Goal: Task Accomplishment & Management: Use online tool/utility

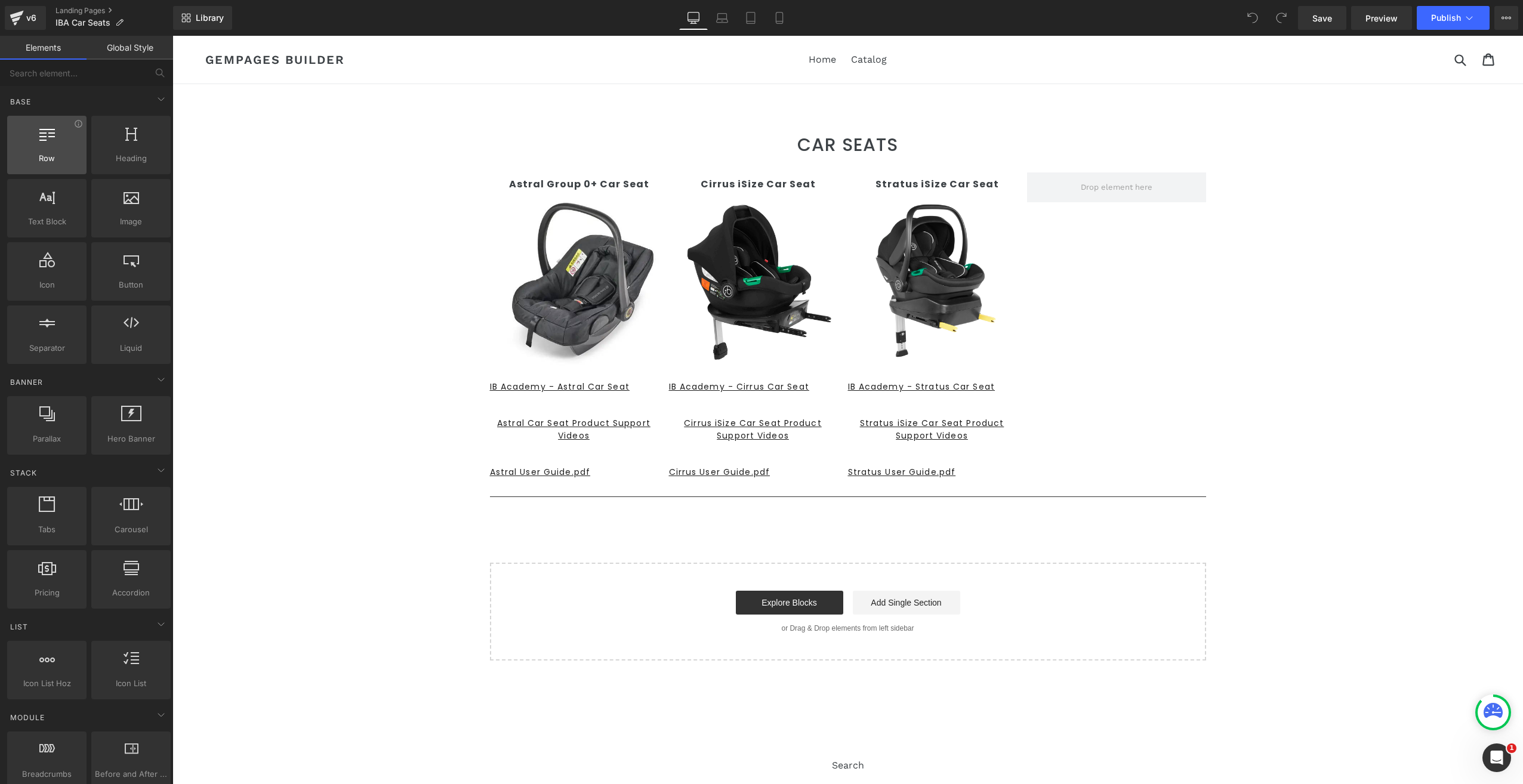
click at [37, 143] on div at bounding box center [47, 138] width 72 height 26
click at [134, 142] on div at bounding box center [131, 138] width 72 height 26
click at [36, 153] on span "Row" at bounding box center [47, 158] width 72 height 13
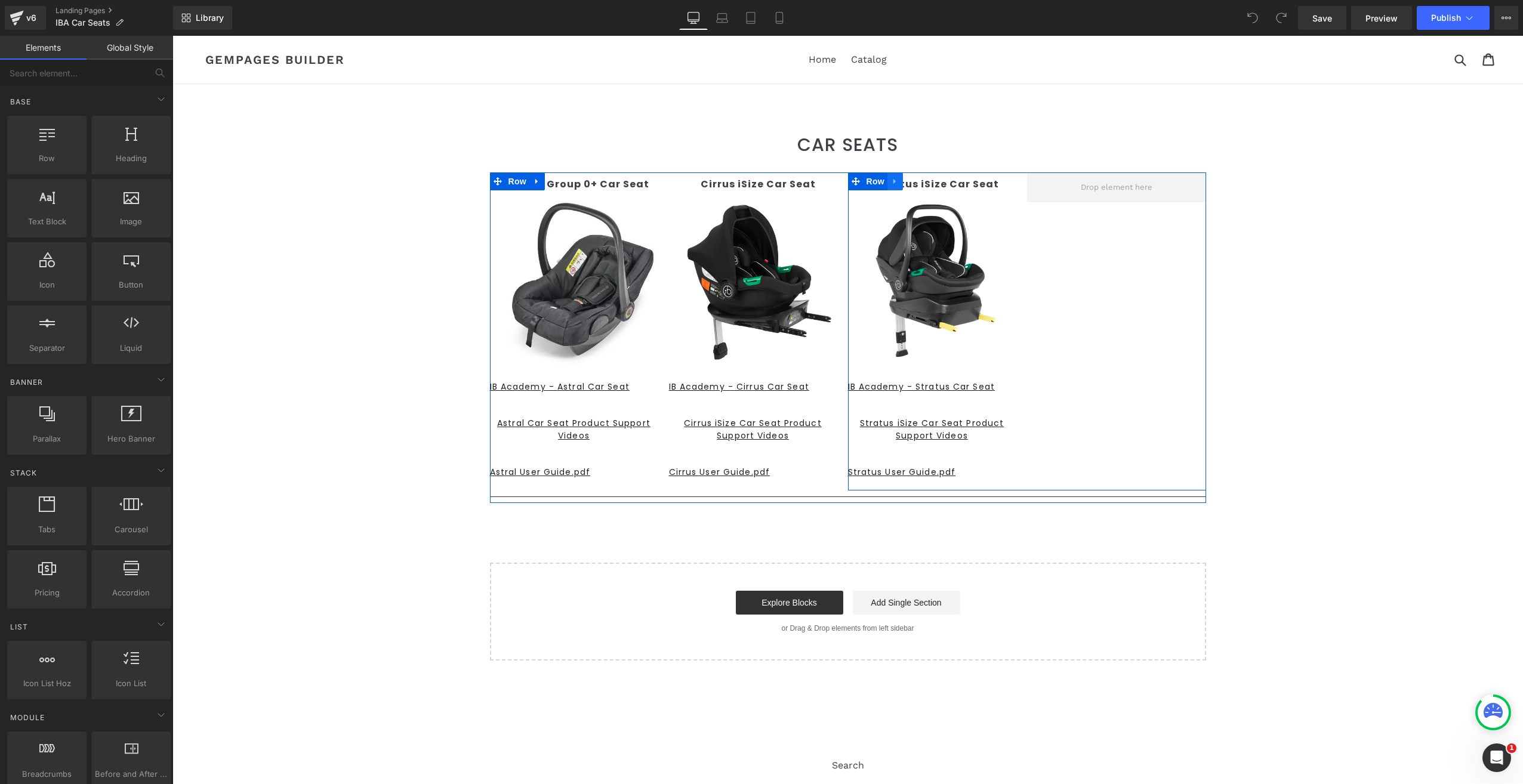
click at [891, 180] on icon at bounding box center [895, 181] width 9 height 9
click at [903, 185] on link at bounding box center [911, 181] width 16 height 18
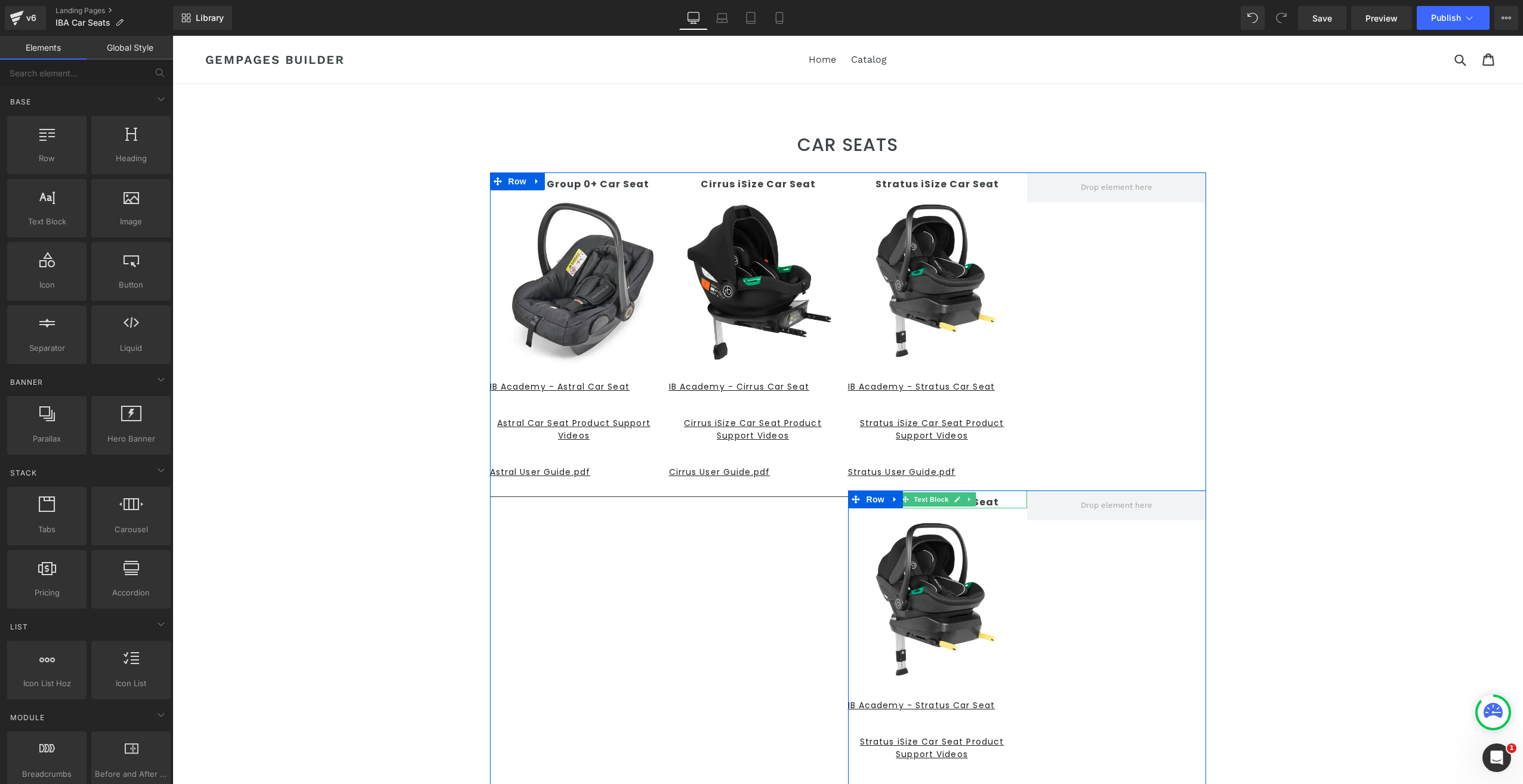
click at [993, 499] on p "Stratus iSize Car Seat" at bounding box center [937, 502] width 179 height 12
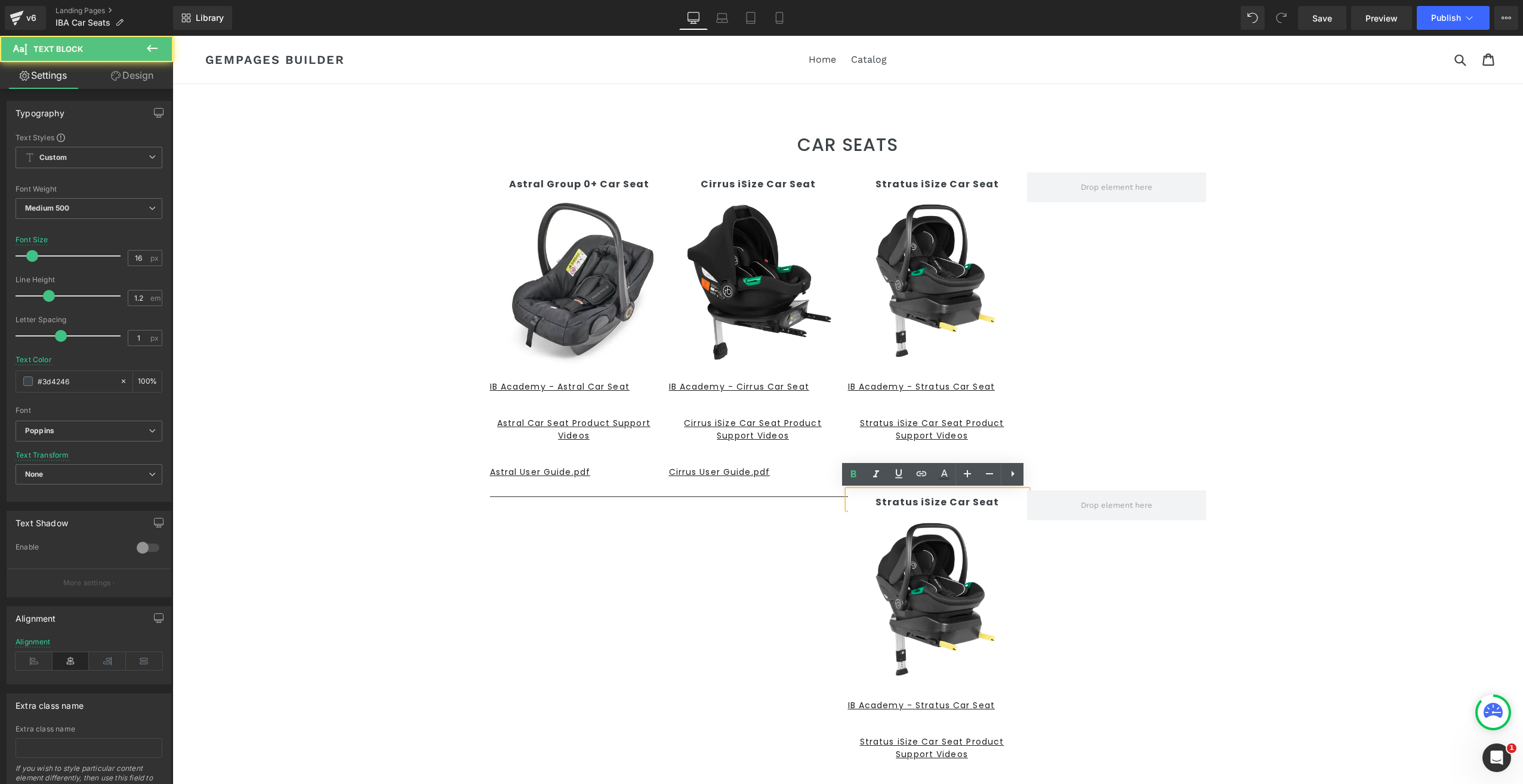
click at [992, 502] on p "Stratus iSize Car Seat" at bounding box center [937, 502] width 179 height 12
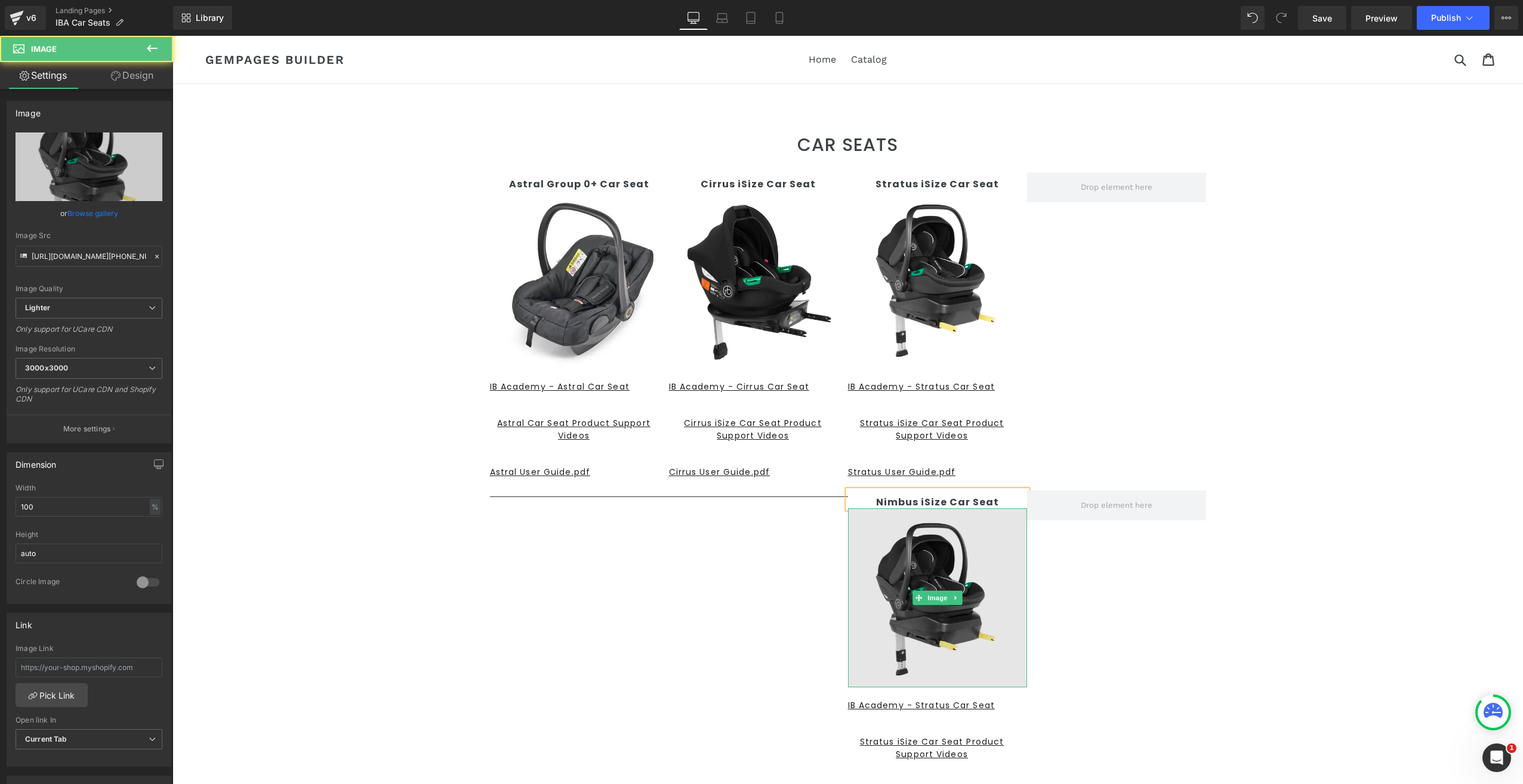
click at [910, 580] on img at bounding box center [937, 597] width 179 height 179
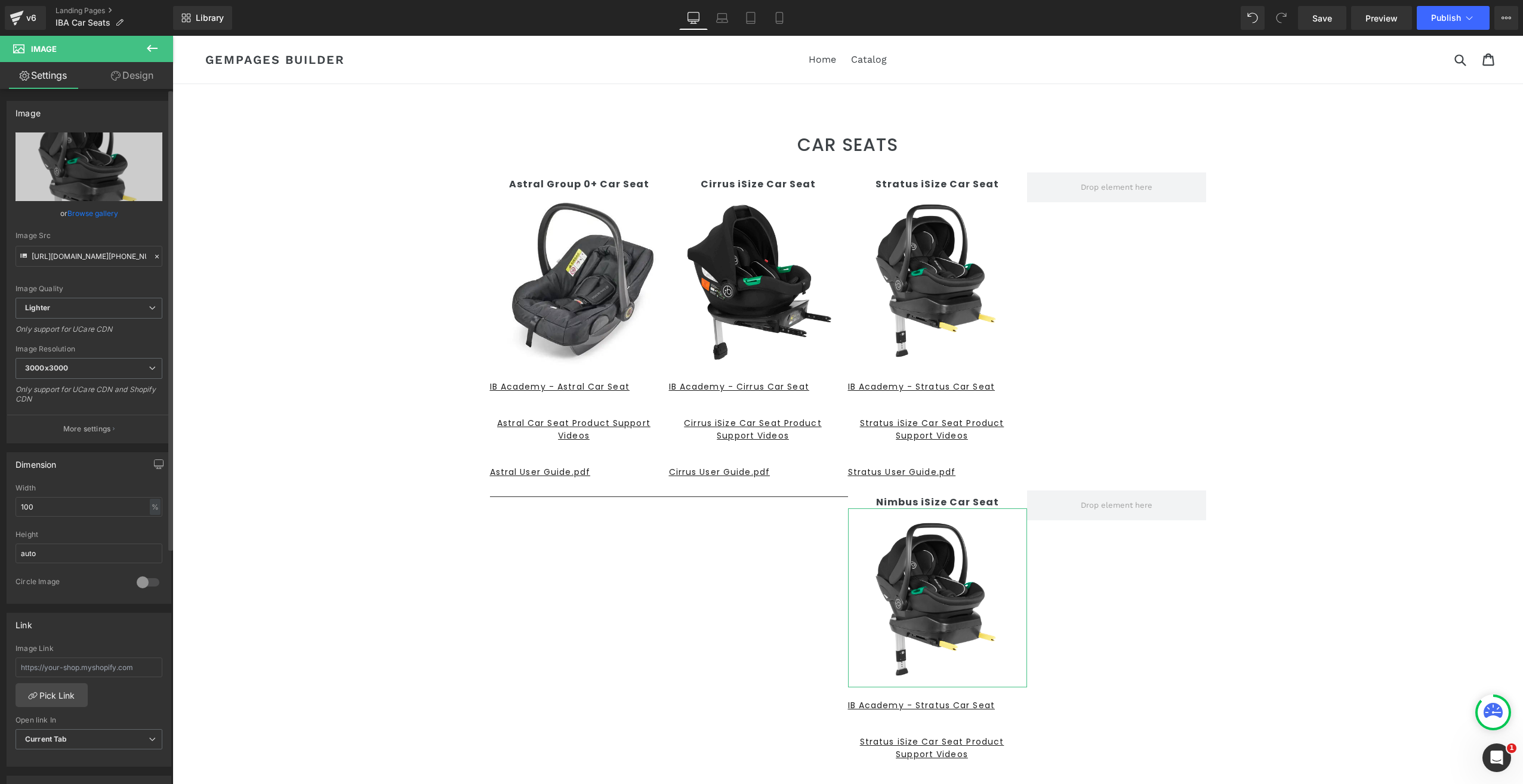
click at [80, 210] on link "Browse gallery" at bounding box center [93, 212] width 51 height 21
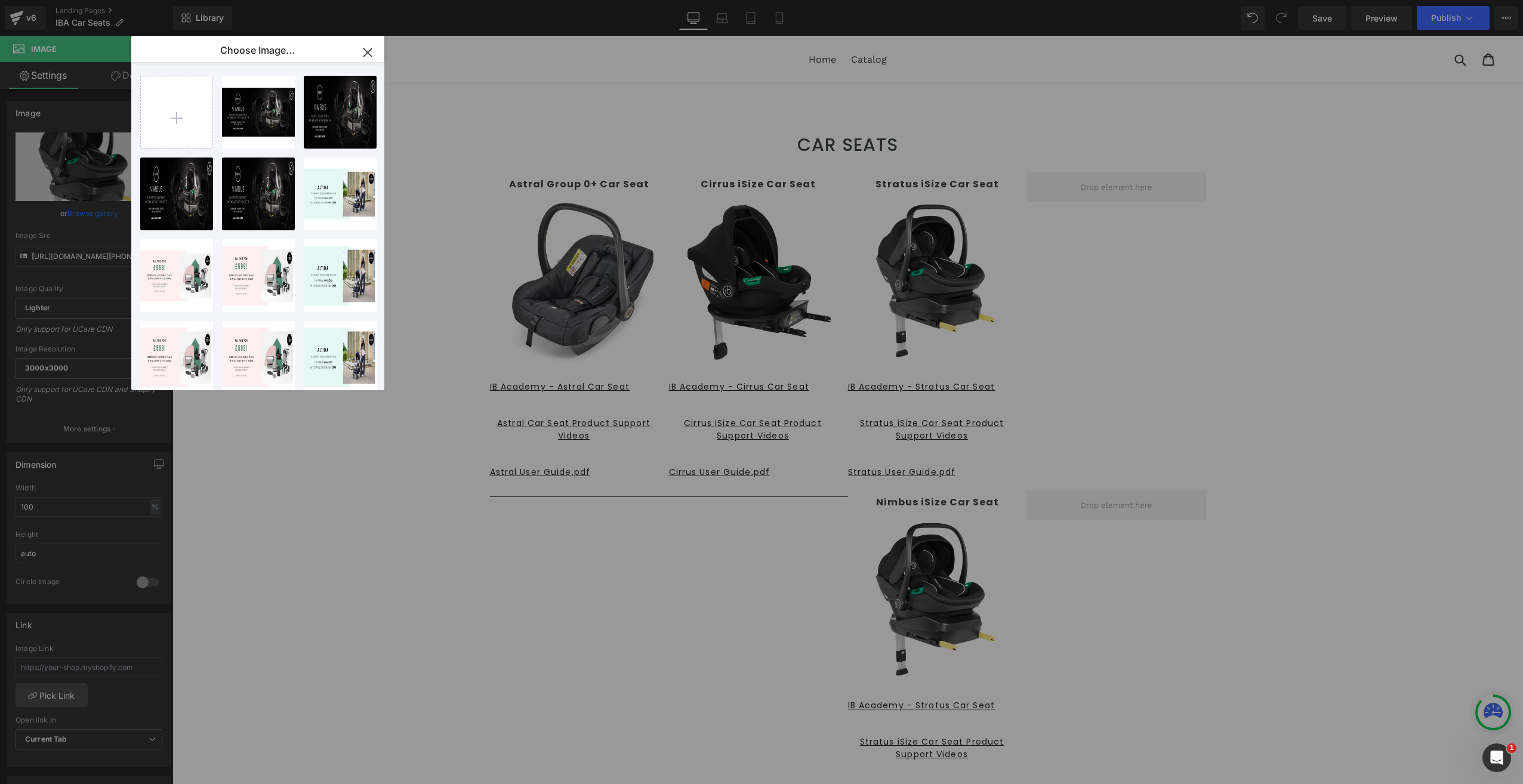
type input "C:\fakepath\[PHONE_NUMBER]_01.jpg"
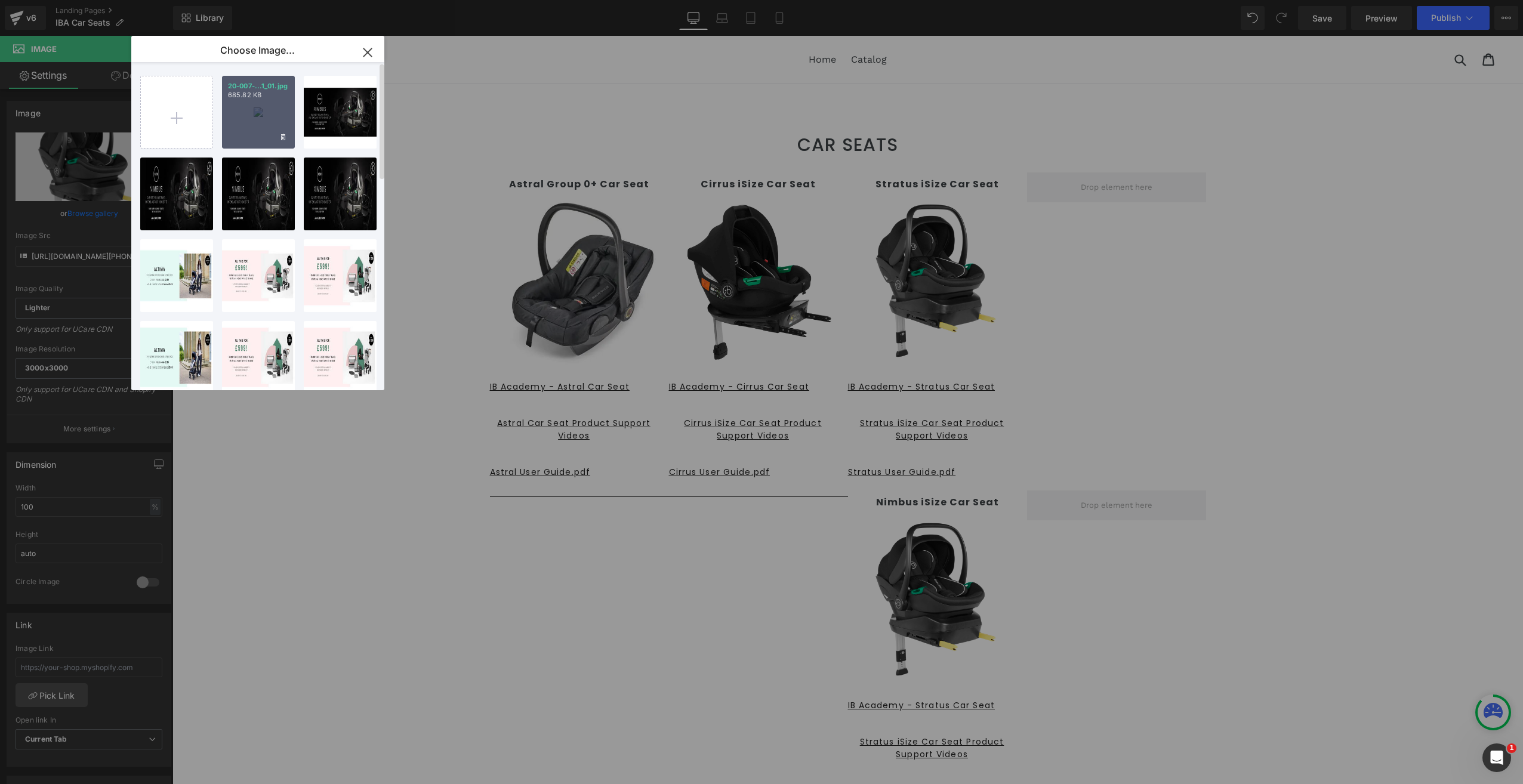
click at [252, 105] on div "20-007-...1_01.jpg 685.82 KB" at bounding box center [258, 111] width 72 height 72
type input "[URL][DOMAIN_NAME][PHONE_NUMBER]"
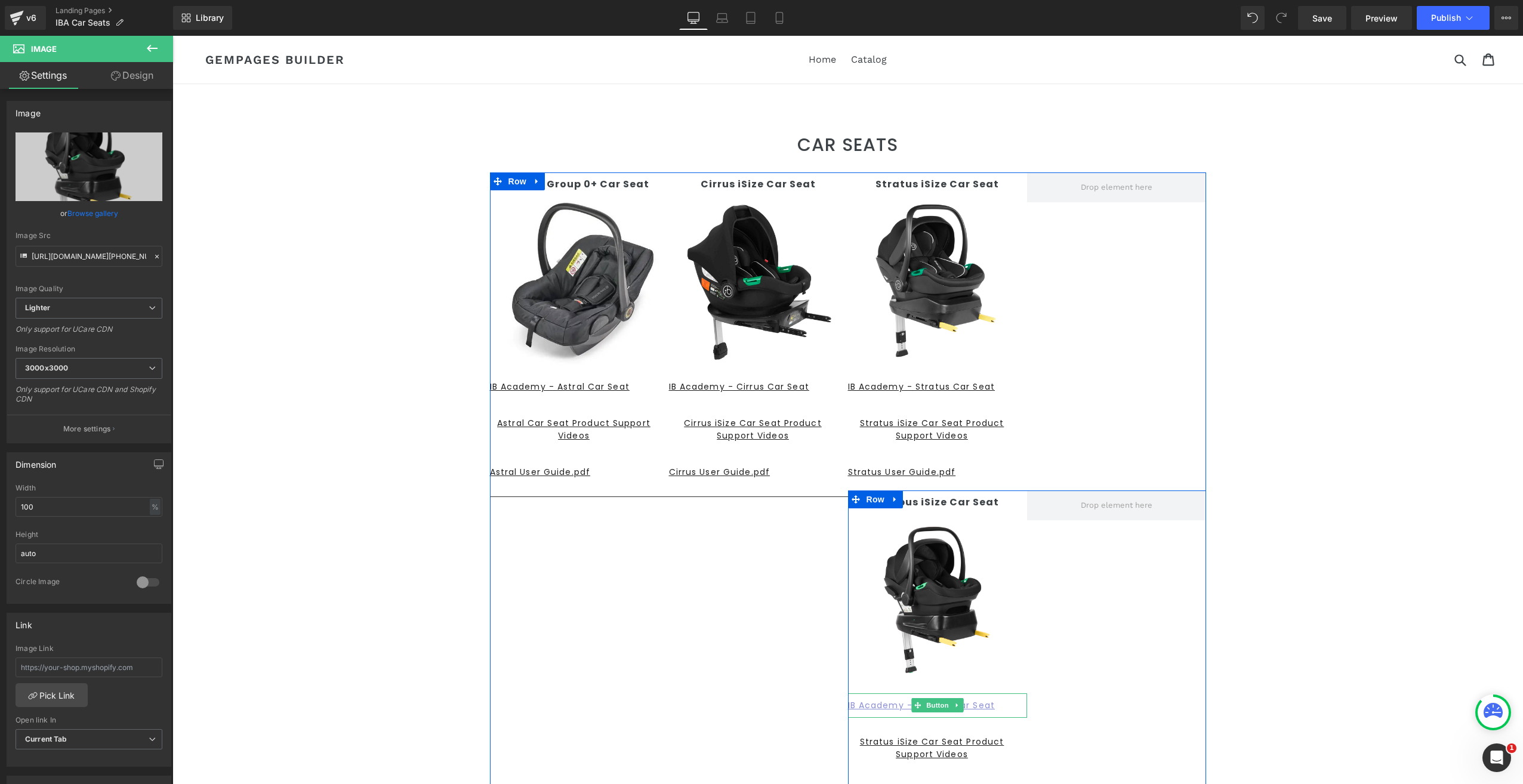
click at [1002, 704] on link "IB Academy - Stratus Car Seat" at bounding box center [937, 705] width 179 height 24
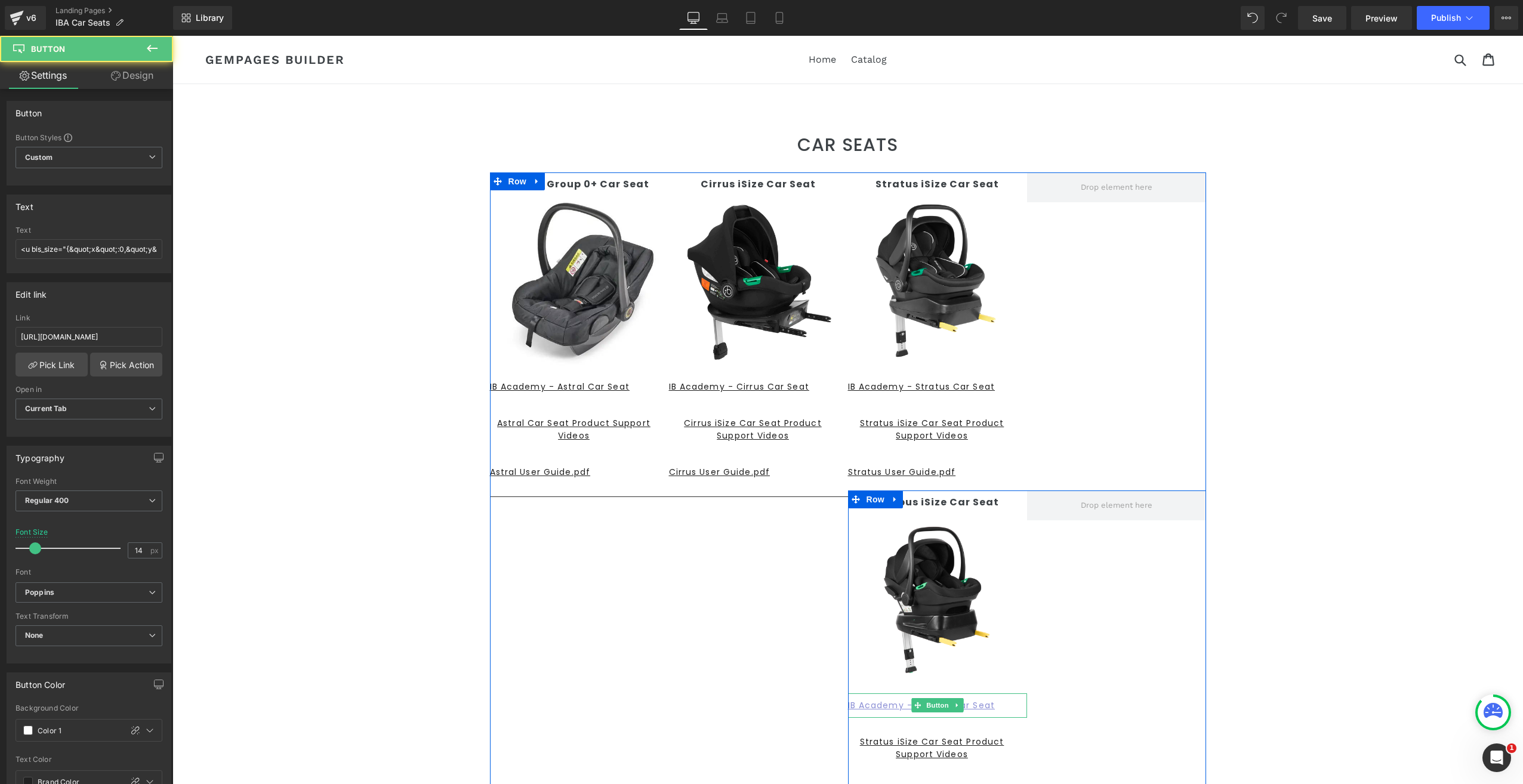
click at [1002, 704] on link "IB Academy - Stratus Car Seat" at bounding box center [937, 705] width 179 height 24
click at [916, 704] on icon at bounding box center [918, 704] width 7 height 7
click at [925, 703] on span "Button" at bounding box center [937, 705] width 27 height 15
click at [998, 701] on link "IB Academy - Stratus Car Seat" at bounding box center [937, 705] width 179 height 24
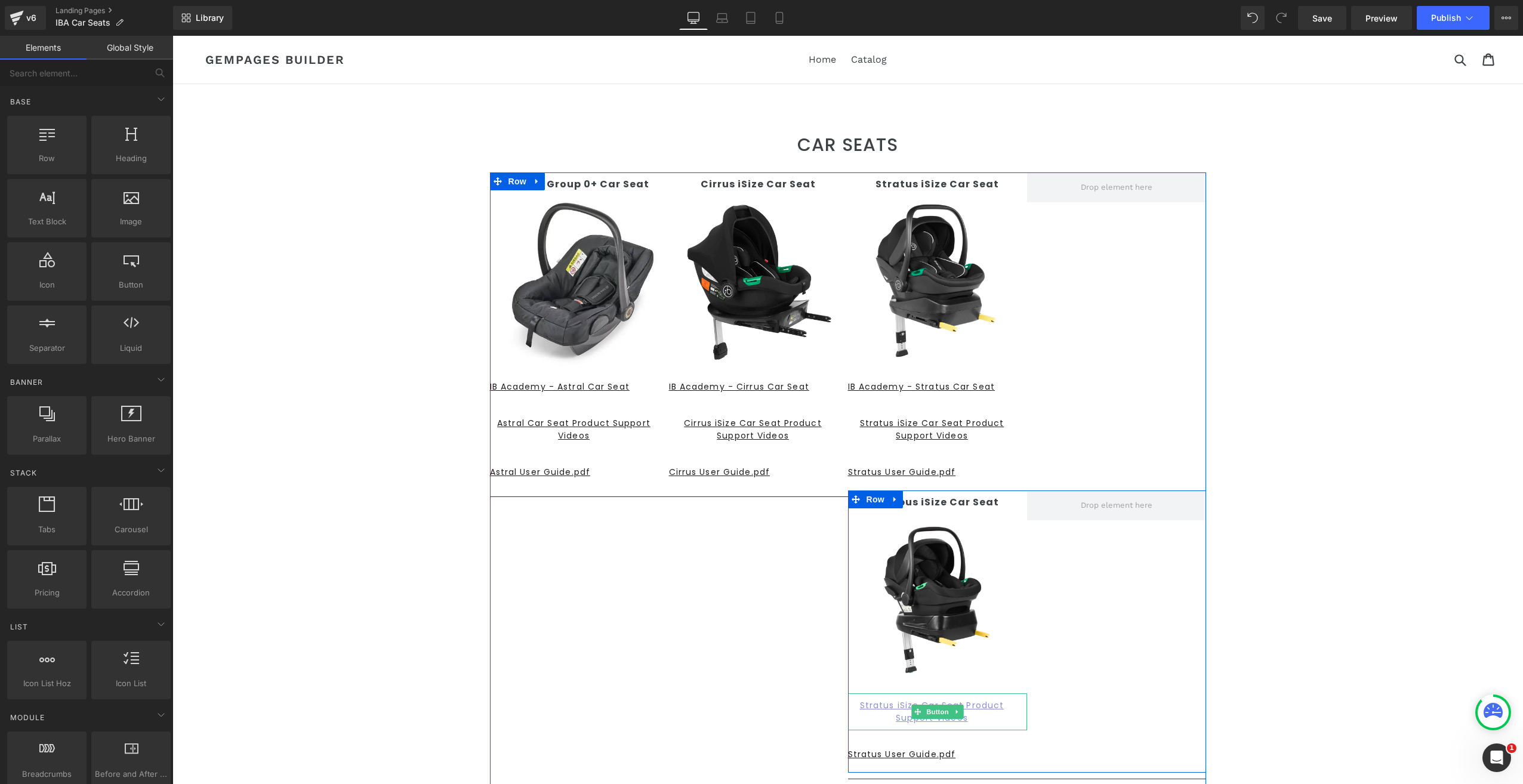
click at [863, 708] on u "Stratus iSize Car Seat Product Support Videos" at bounding box center [932, 711] width 145 height 24
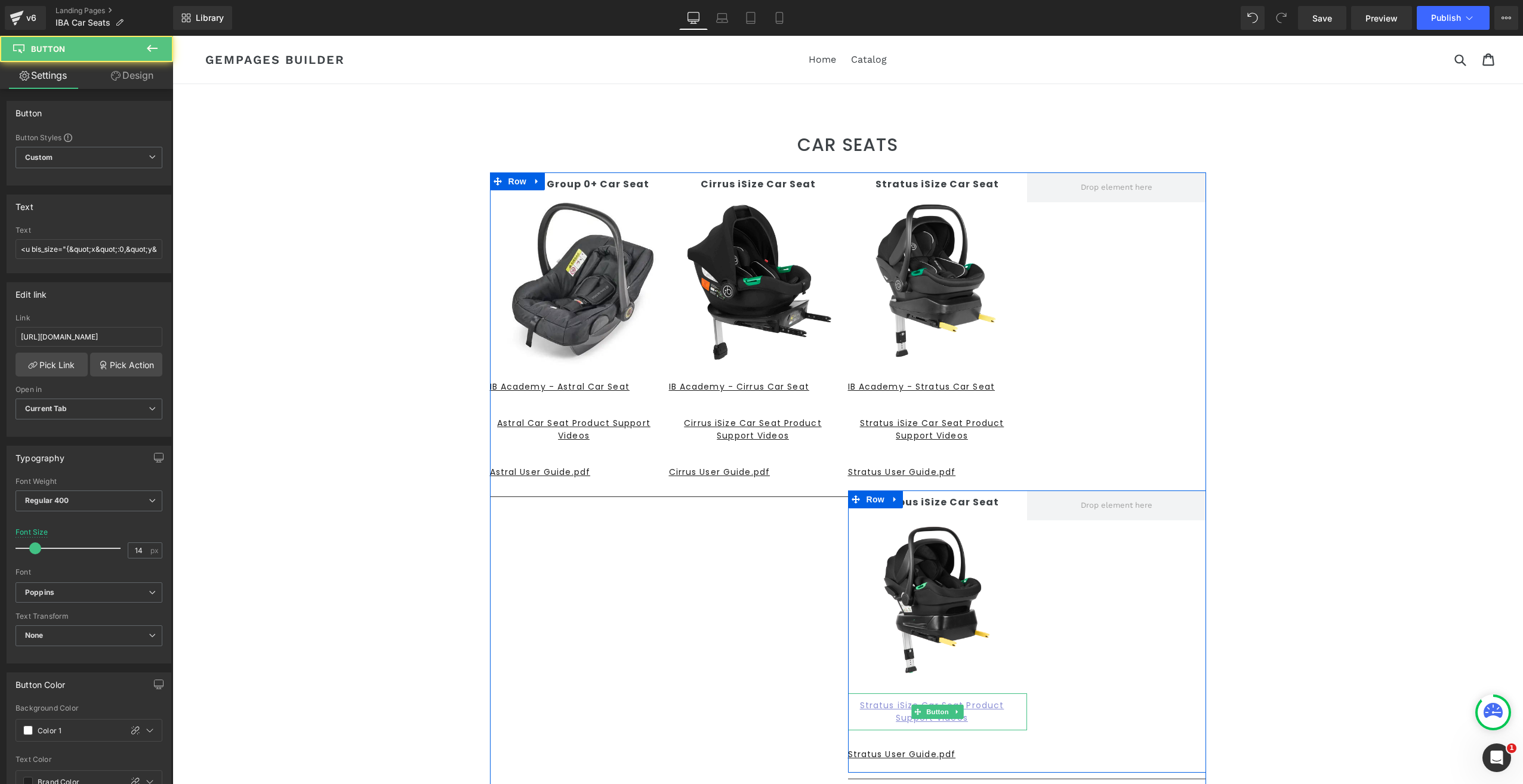
click at [899, 705] on u "Stratus iSize Car Seat Product Support Videos" at bounding box center [932, 711] width 145 height 24
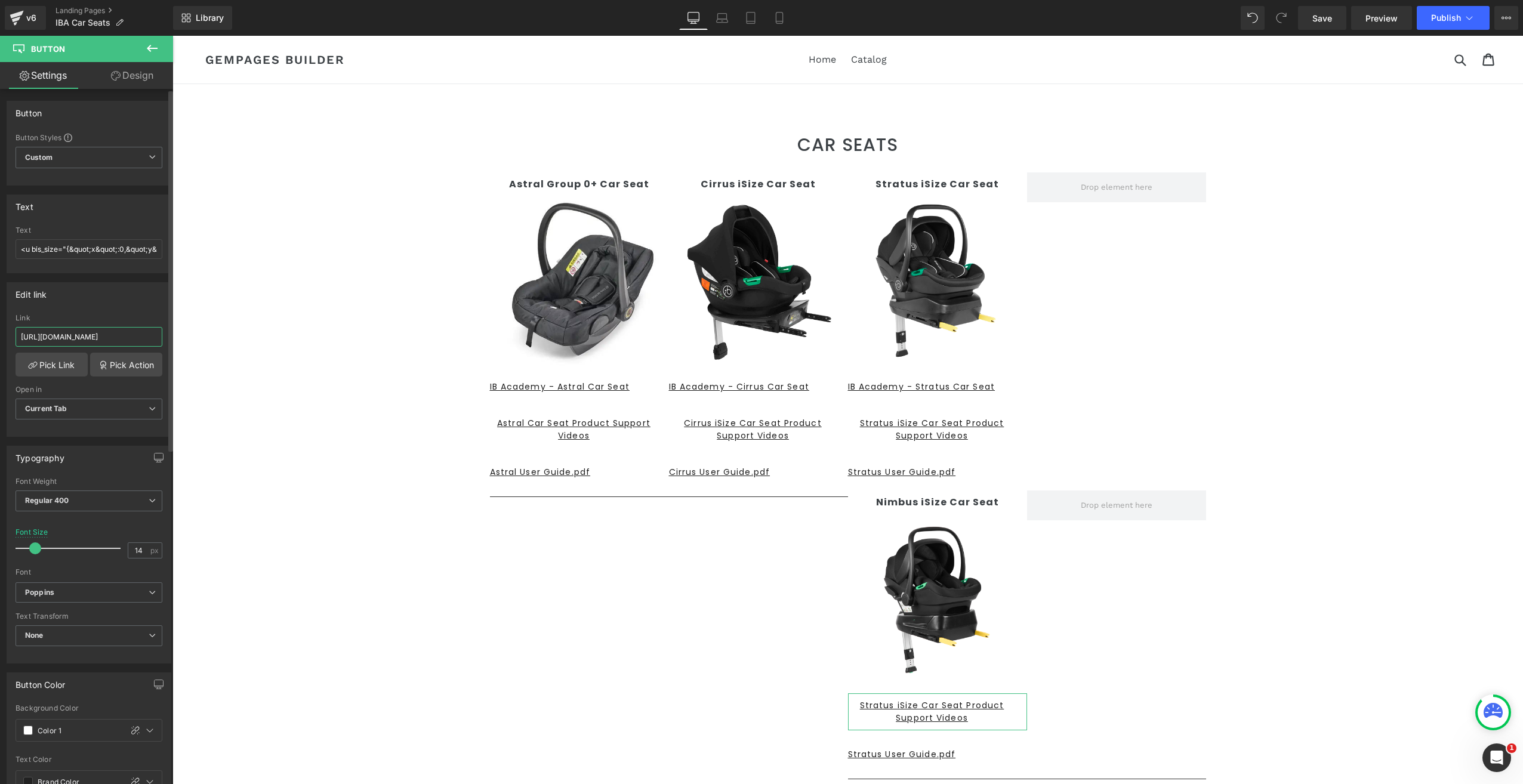
click at [53, 337] on input "[URL][DOMAIN_NAME]" at bounding box center [89, 336] width 147 height 20
click at [44, 362] on link "Pick Link" at bounding box center [52, 365] width 72 height 23
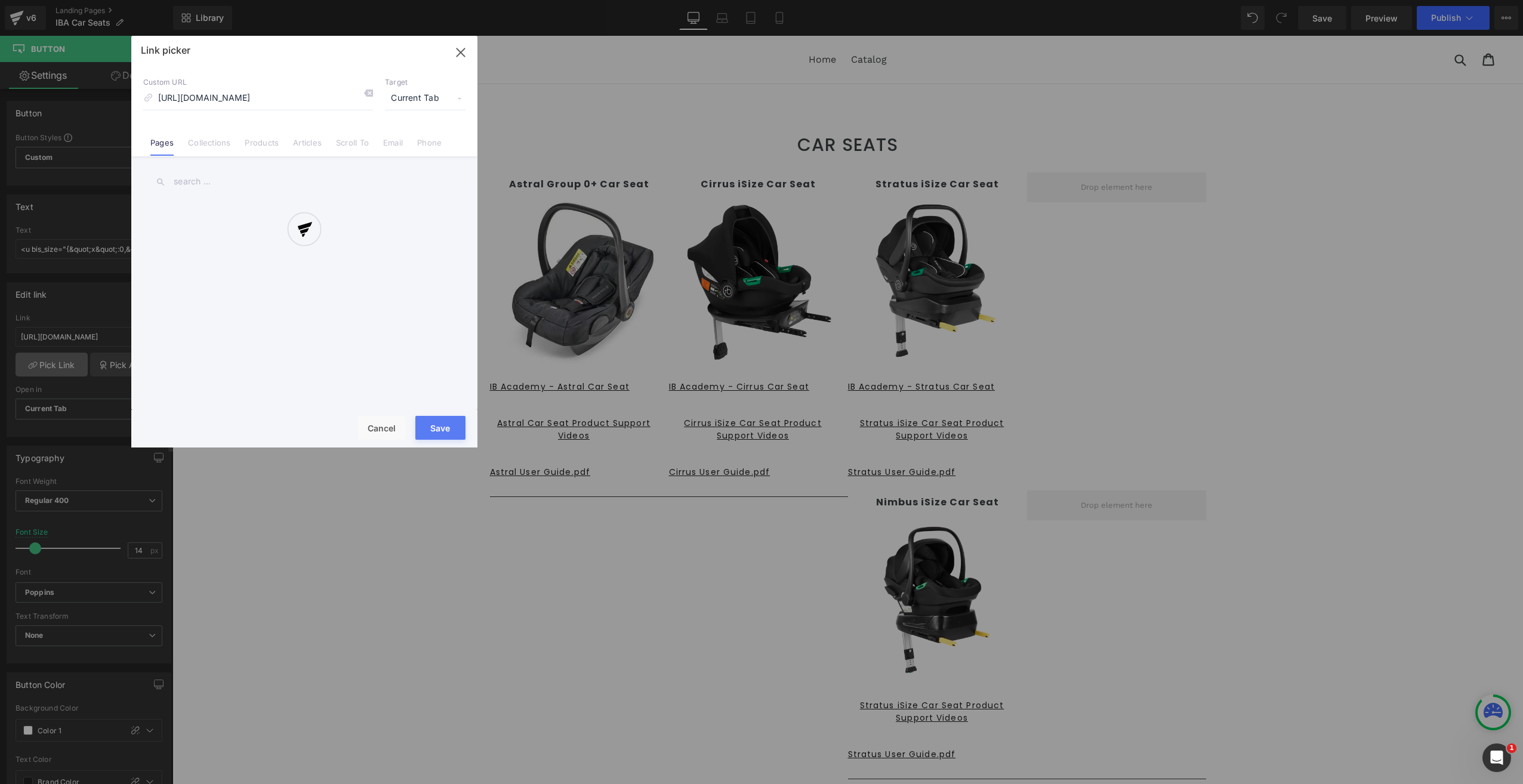
scroll to position [0, 118]
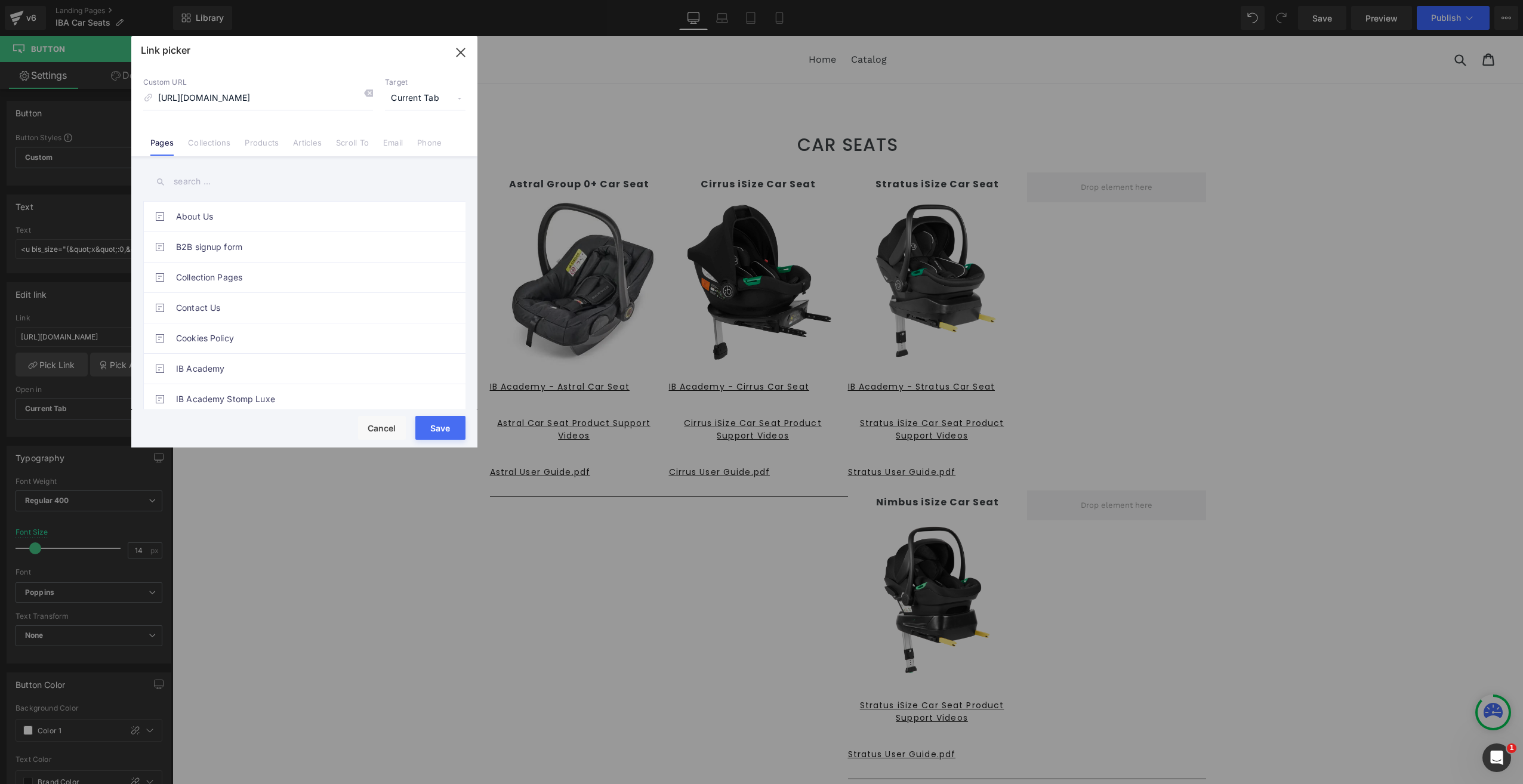
click at [459, 50] on icon "button" at bounding box center [461, 52] width 8 height 8
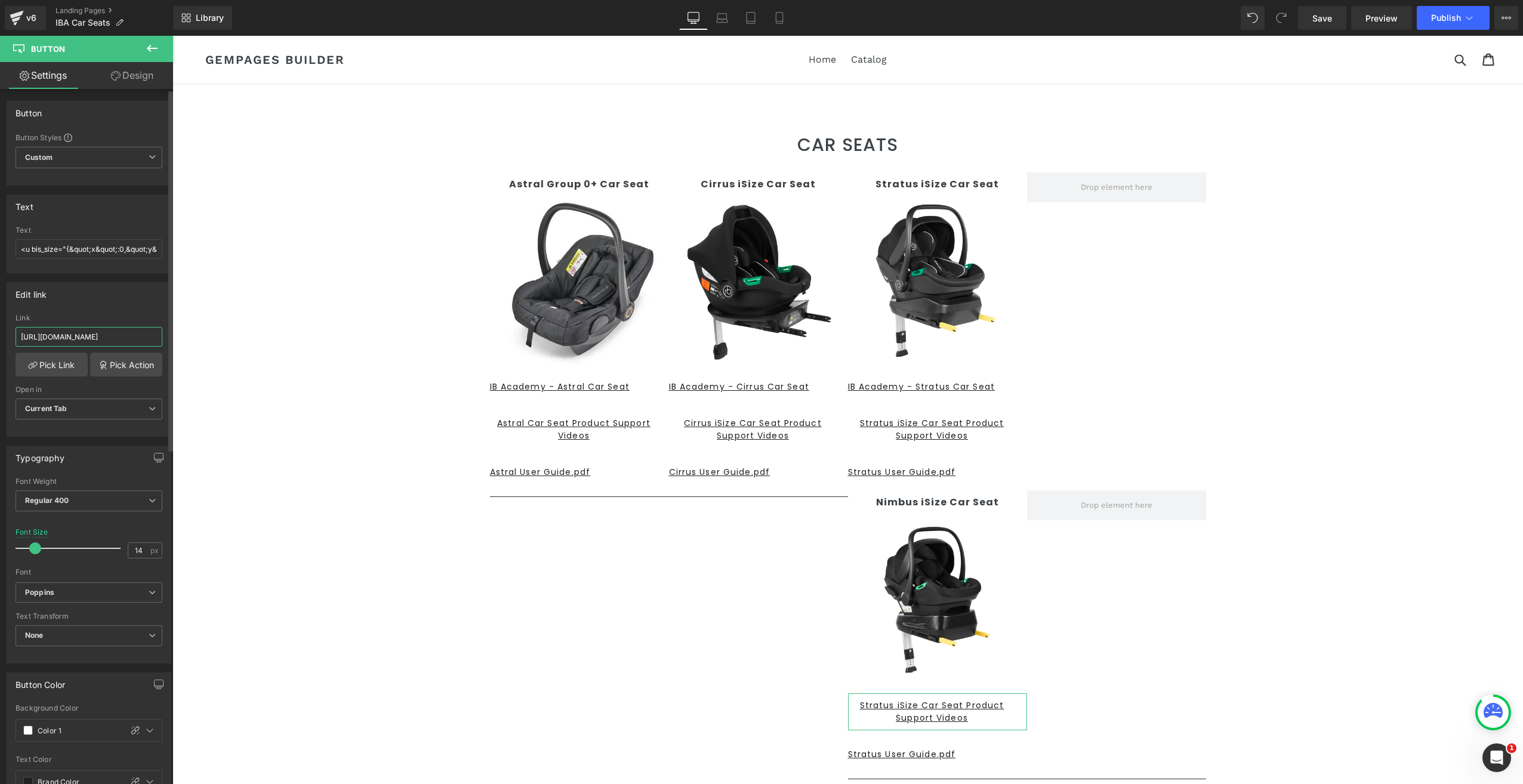
click at [70, 339] on input "[URL][DOMAIN_NAME]" at bounding box center [89, 336] width 147 height 20
drag, startPoint x: 192, startPoint y: 369, endPoint x: 312, endPoint y: 359, distance: 120.4
paste input "[URL][DOMAIN_NAME]"
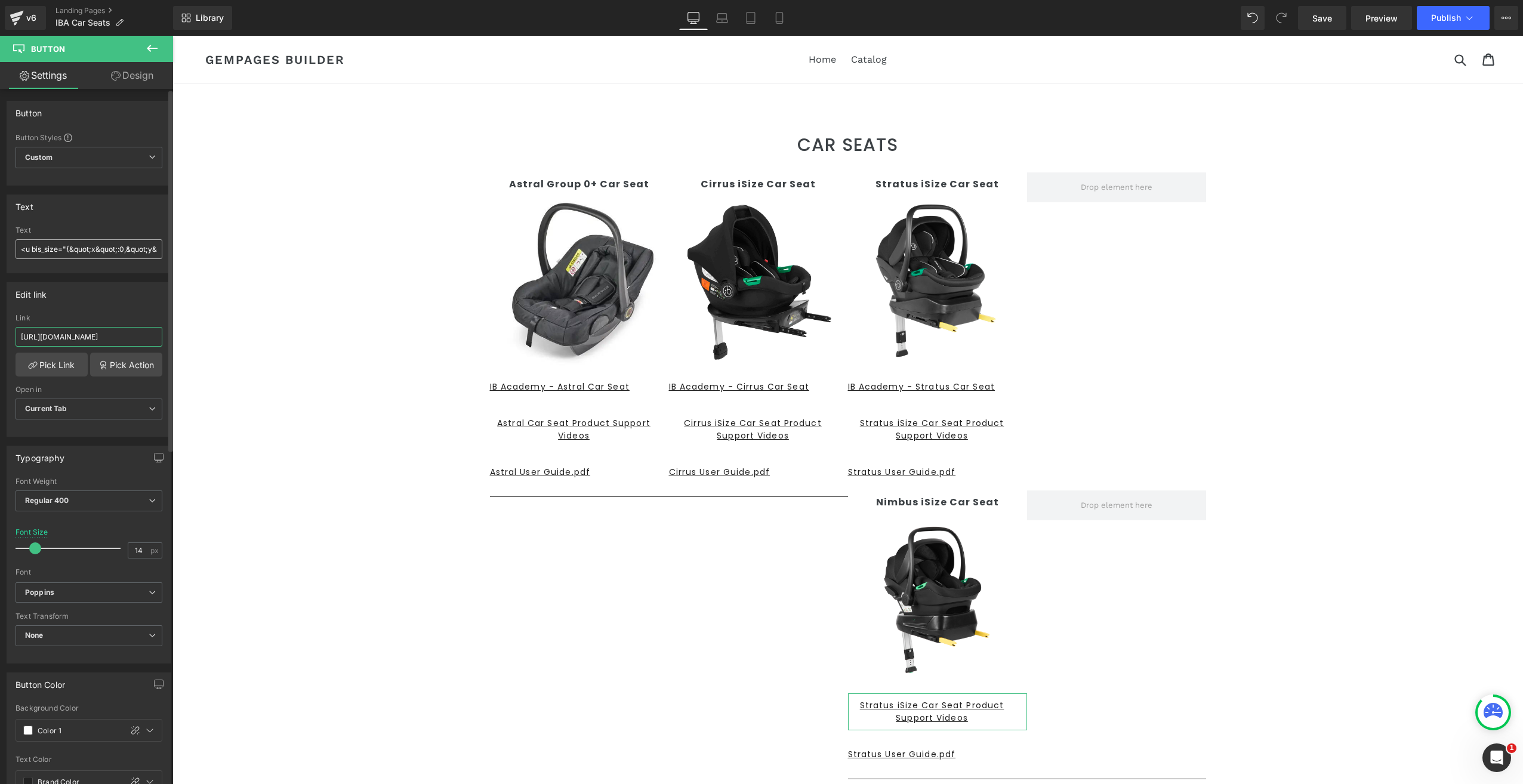
type input "[URL][DOMAIN_NAME]"
click at [92, 253] on input "<u bis_size="{&quot;x&quot;:0,&quot;y&quot;:0,&quot;w&quot;:0,&quot;h&quot;:0,&…" at bounding box center [89, 249] width 147 height 20
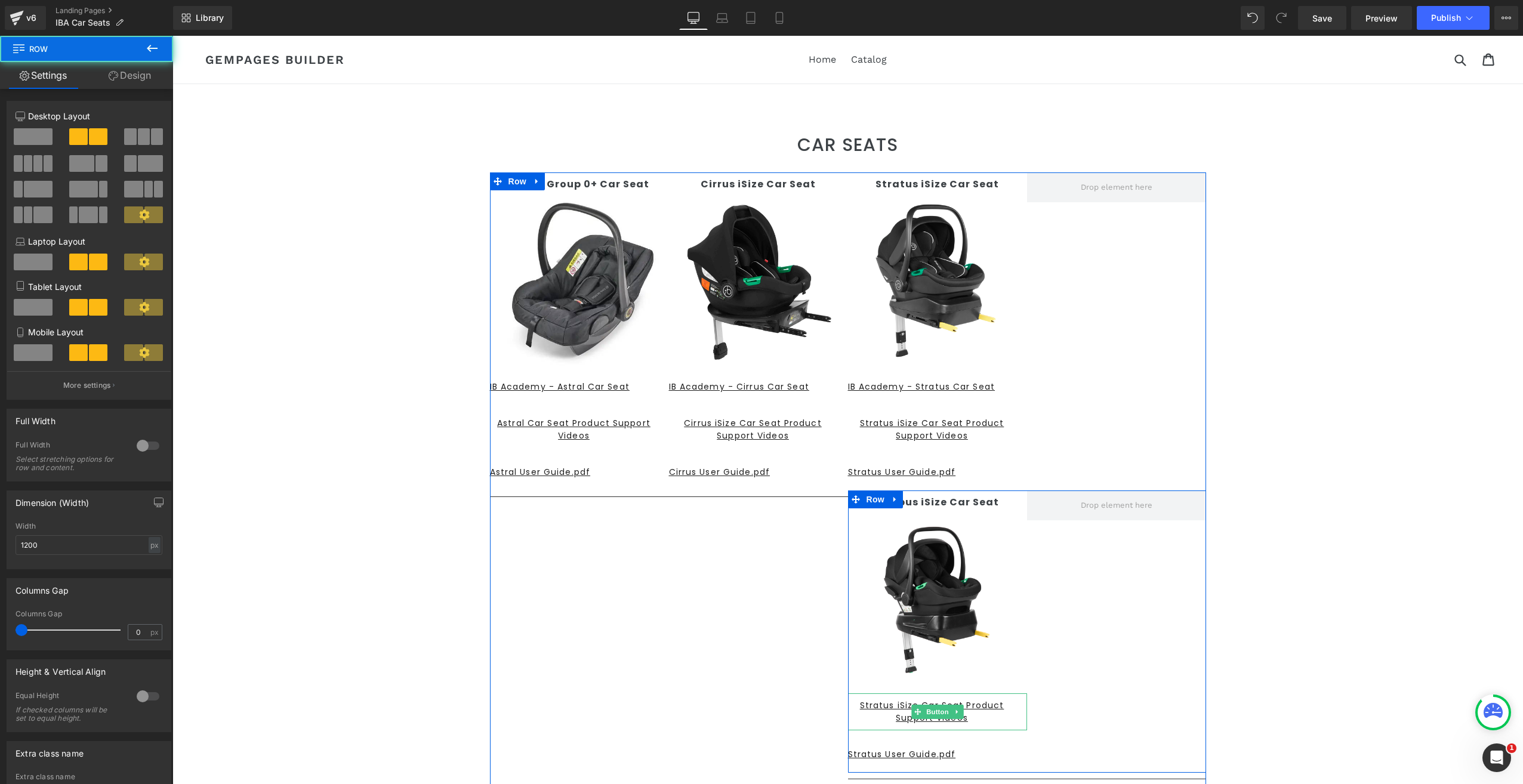
click at [1119, 679] on div "Nimbus iSize Car Seat Text Block Image Stratus iSize Car Seat Product Support V…" at bounding box center [1027, 631] width 358 height 282
click at [918, 709] on span at bounding box center [918, 711] width 13 height 15
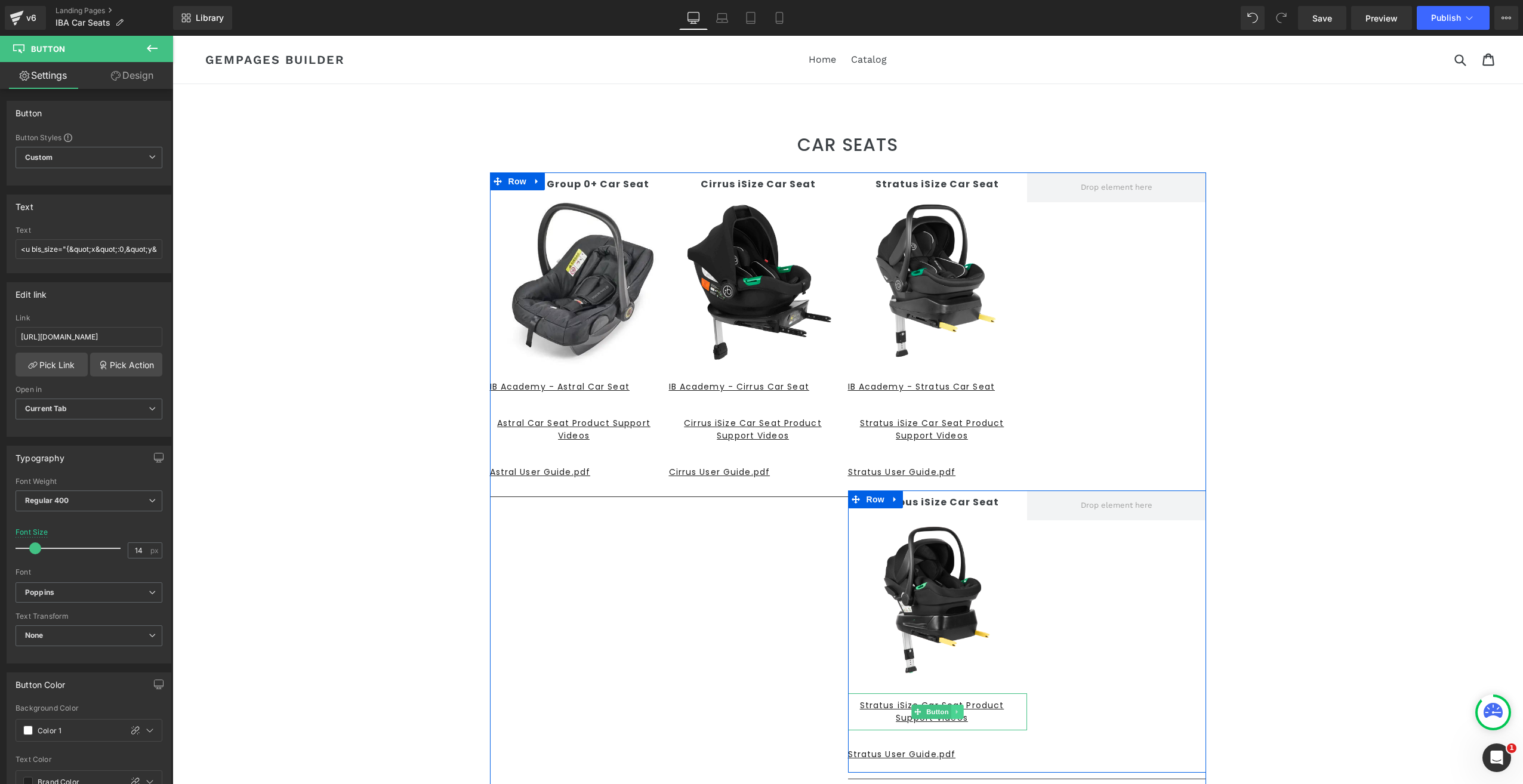
click at [954, 708] on icon at bounding box center [957, 711] width 7 height 7
click at [960, 711] on icon at bounding box center [963, 711] width 7 height 7
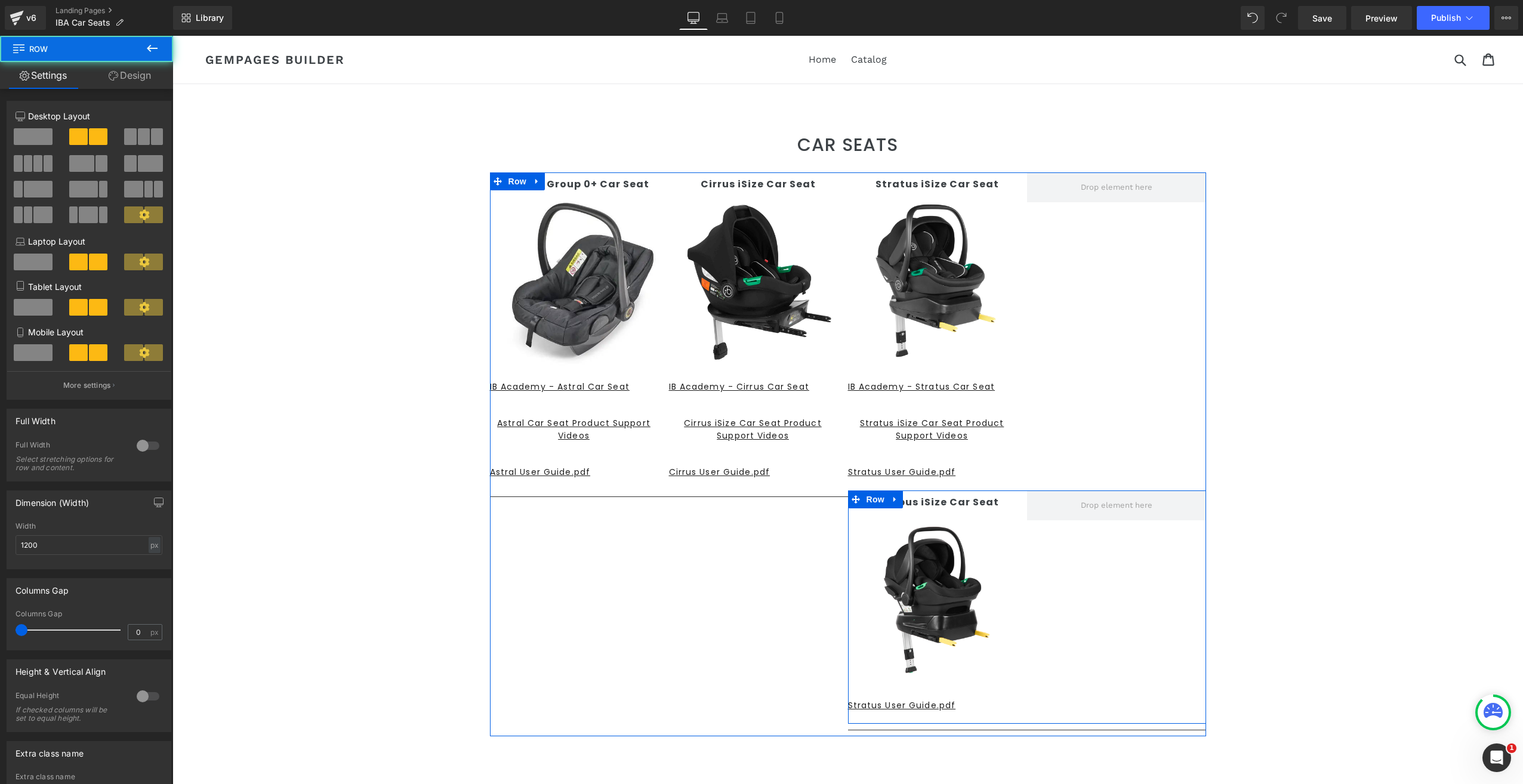
click at [880, 690] on div "Nimbus iSize Car Seat Text Block Image Stratus User Guide.pdf Button" at bounding box center [937, 606] width 179 height 233
click at [915, 706] on icon at bounding box center [918, 704] width 7 height 7
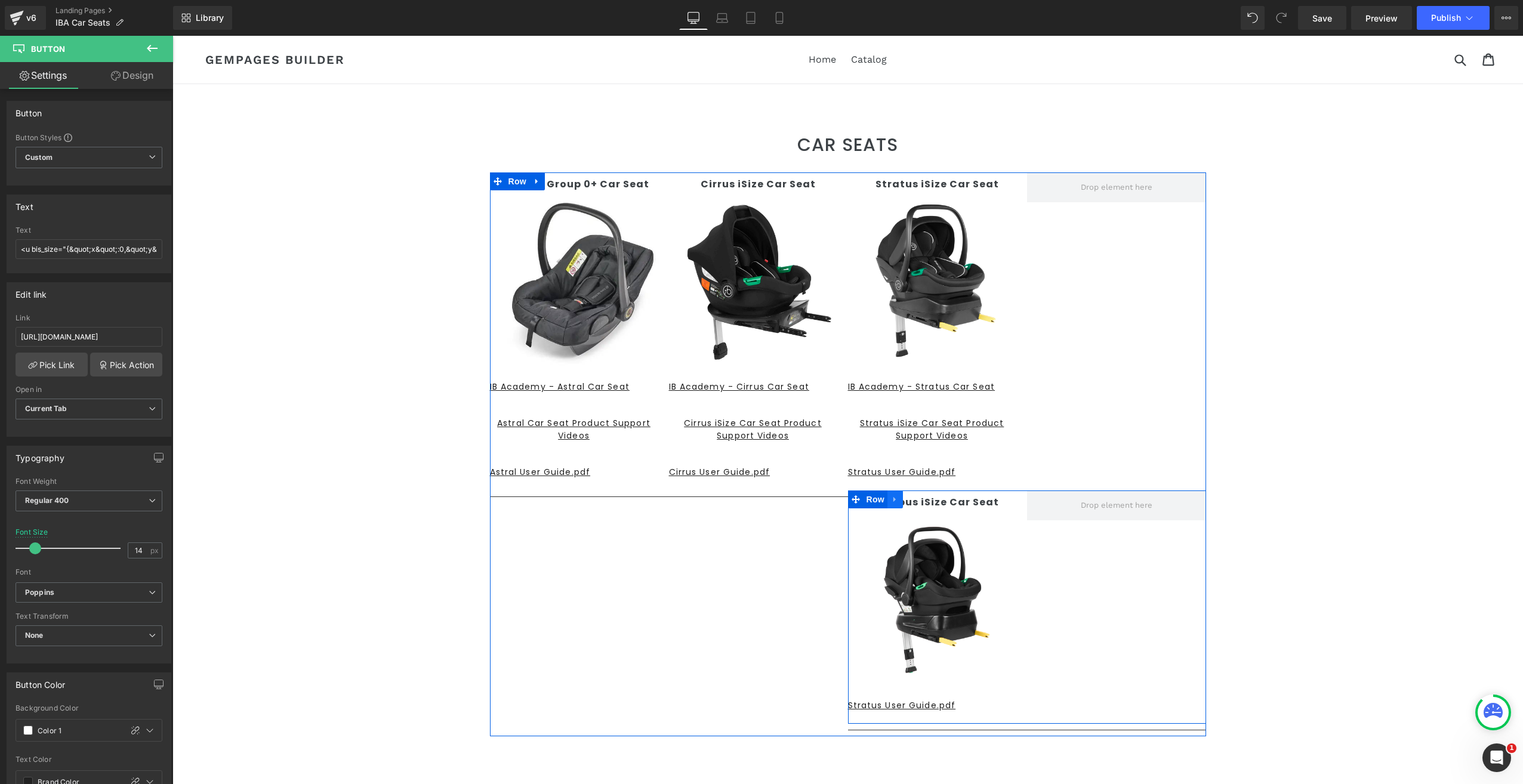
click at [893, 500] on icon at bounding box center [895, 499] width 9 height 9
click at [907, 500] on icon at bounding box center [911, 499] width 9 height 9
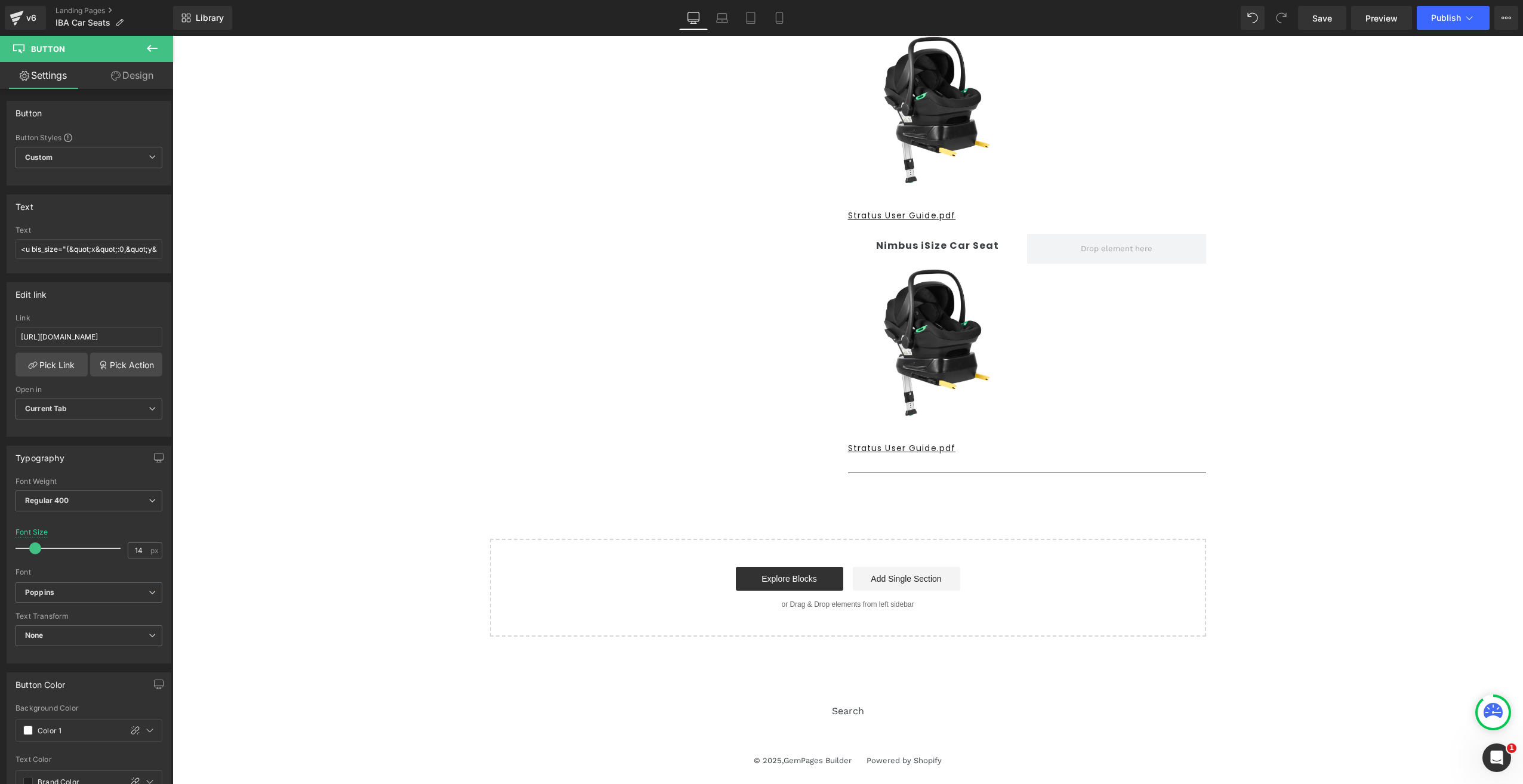
scroll to position [505, 0]
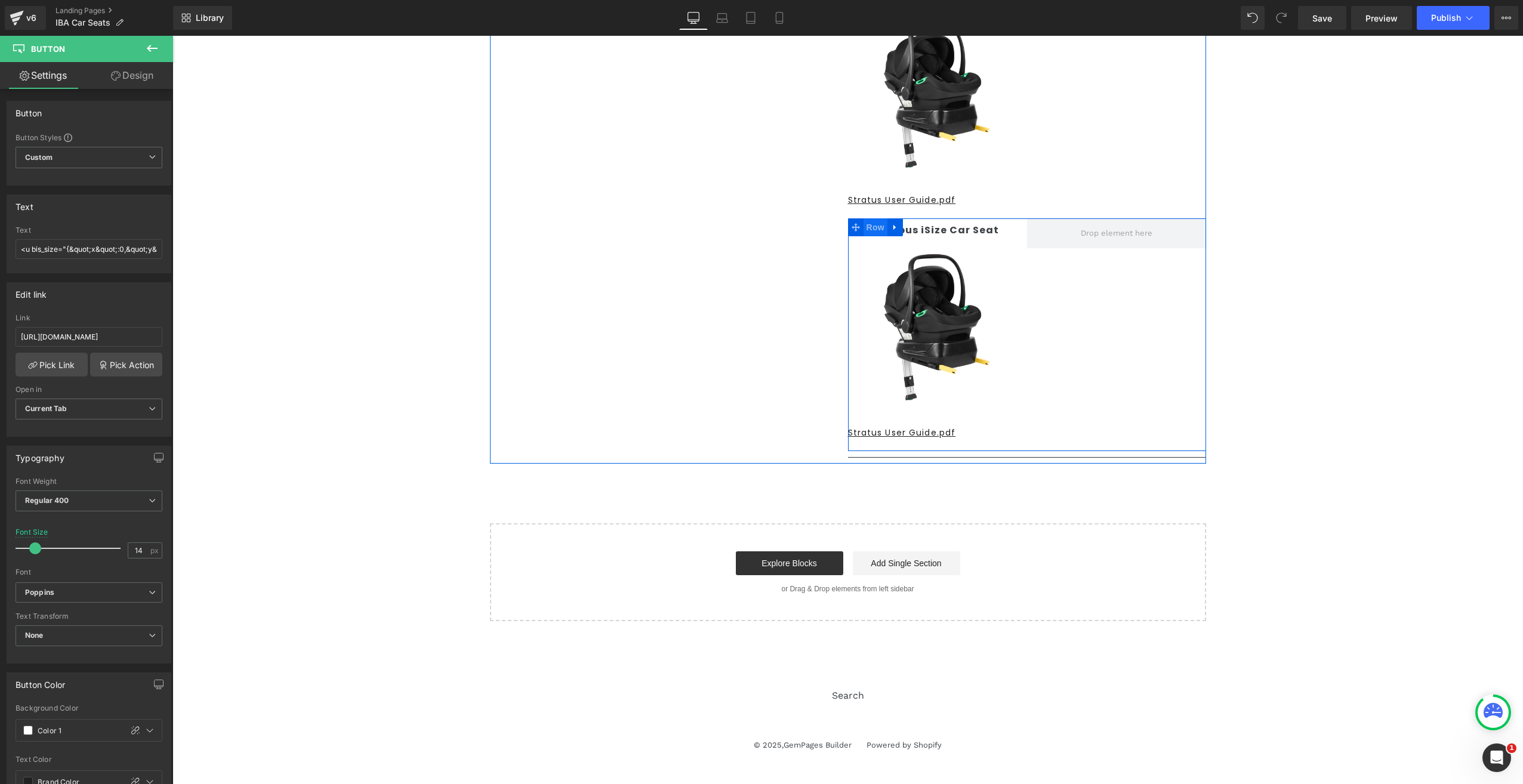
click at [870, 229] on span "Row" at bounding box center [875, 227] width 23 height 18
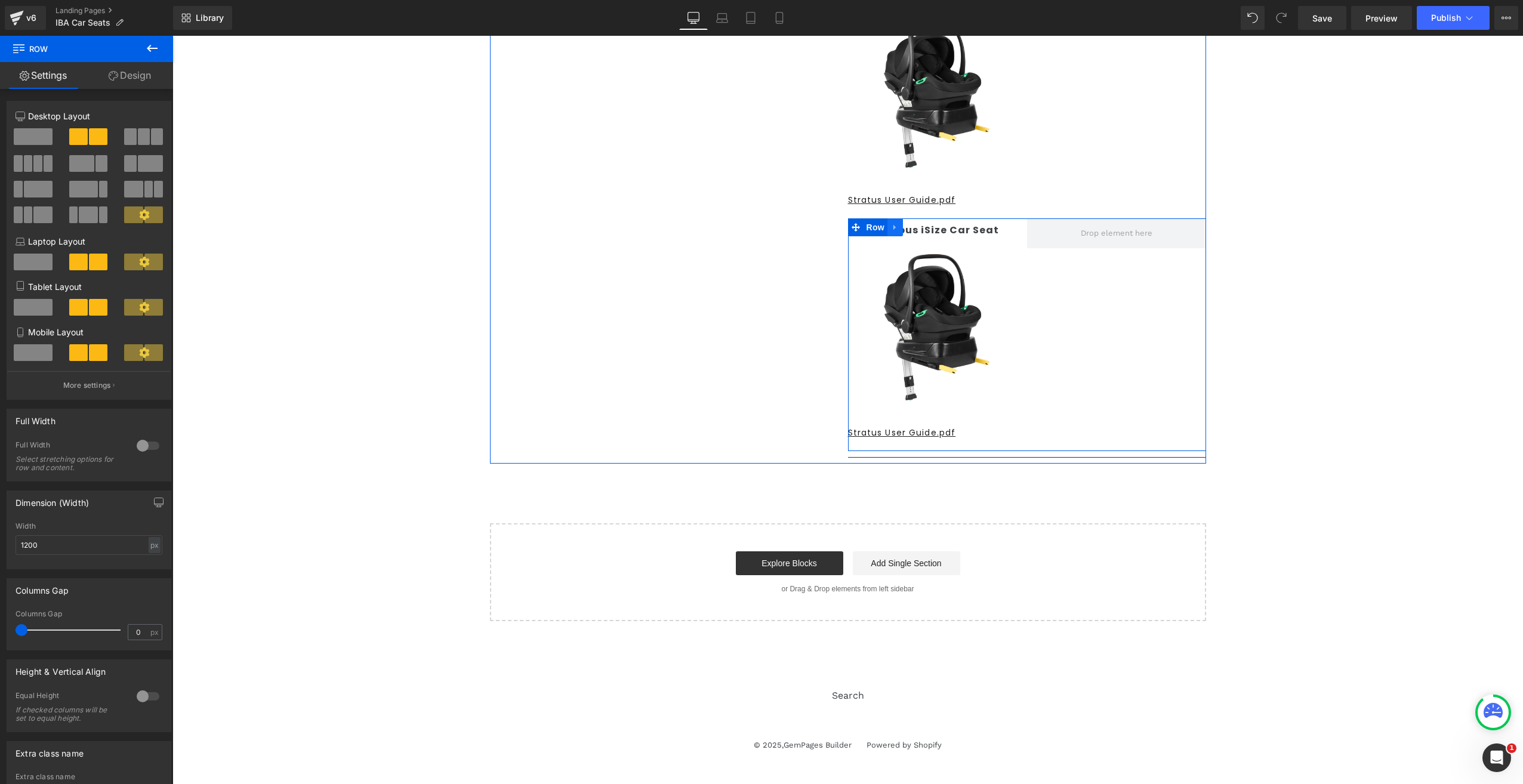
click at [891, 225] on icon at bounding box center [895, 227] width 9 height 9
click at [922, 225] on icon at bounding box center [926, 227] width 9 height 9
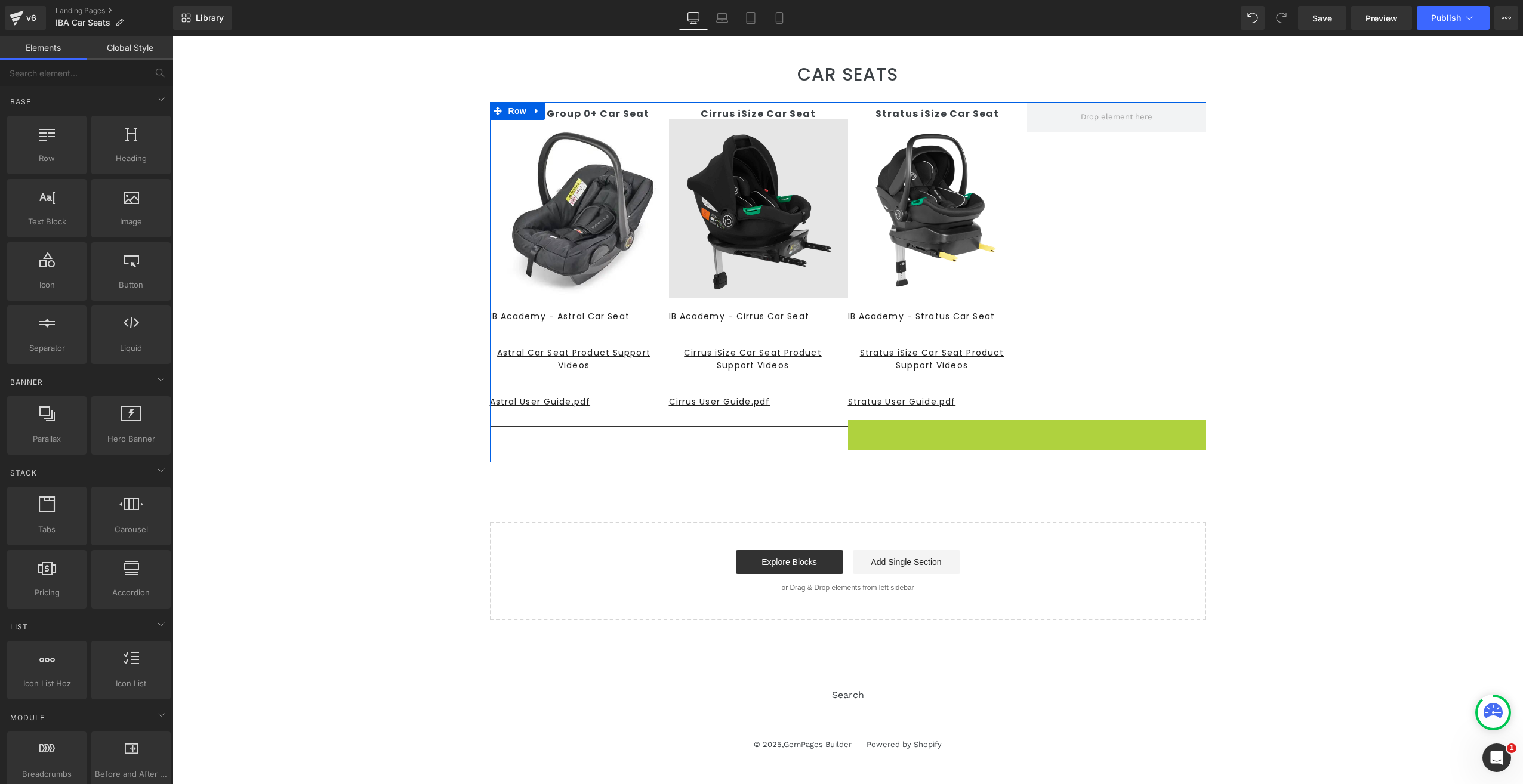
scroll to position [70, 0]
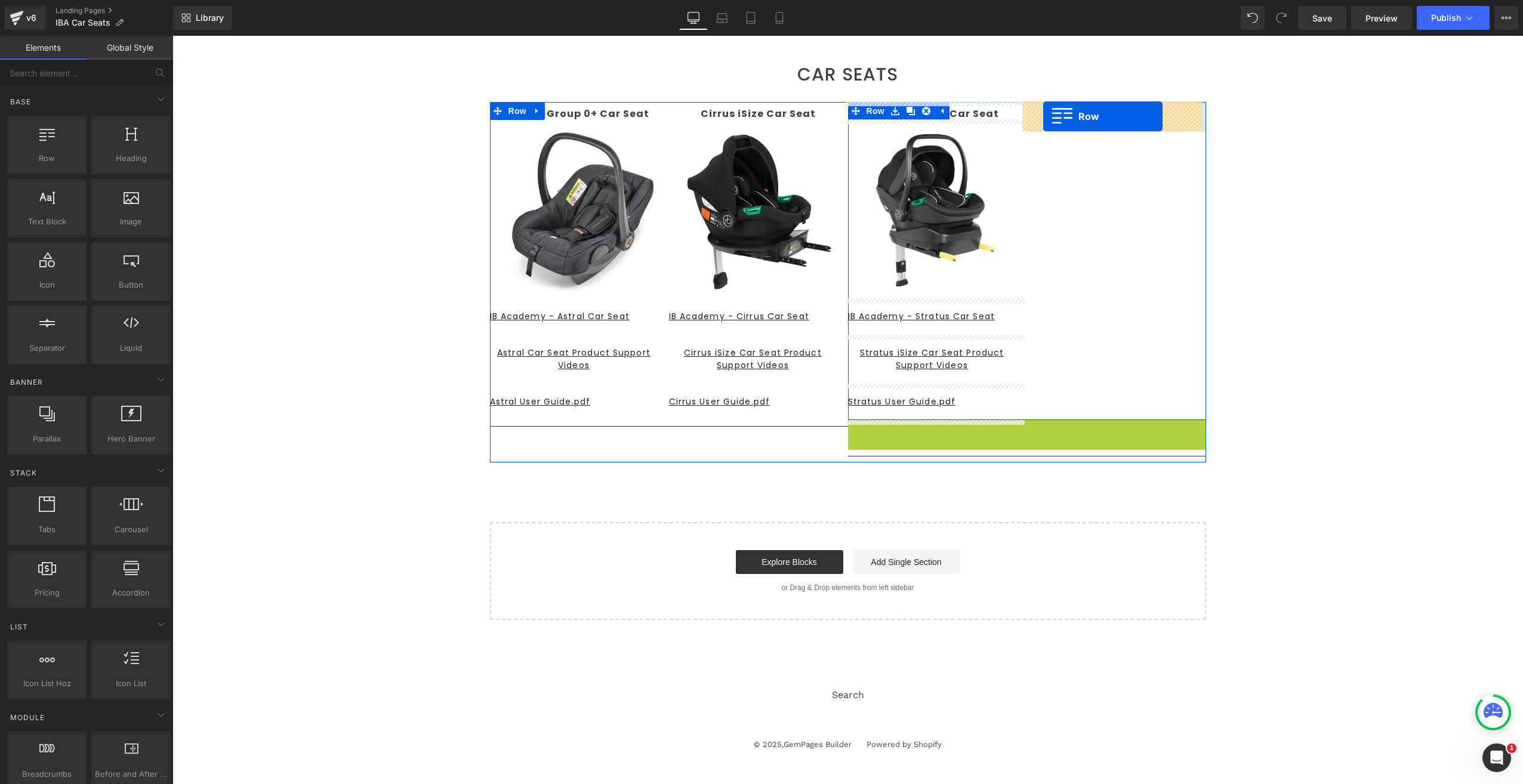
drag, startPoint x: 850, startPoint y: 234, endPoint x: 1043, endPoint y: 116, distance: 226.2
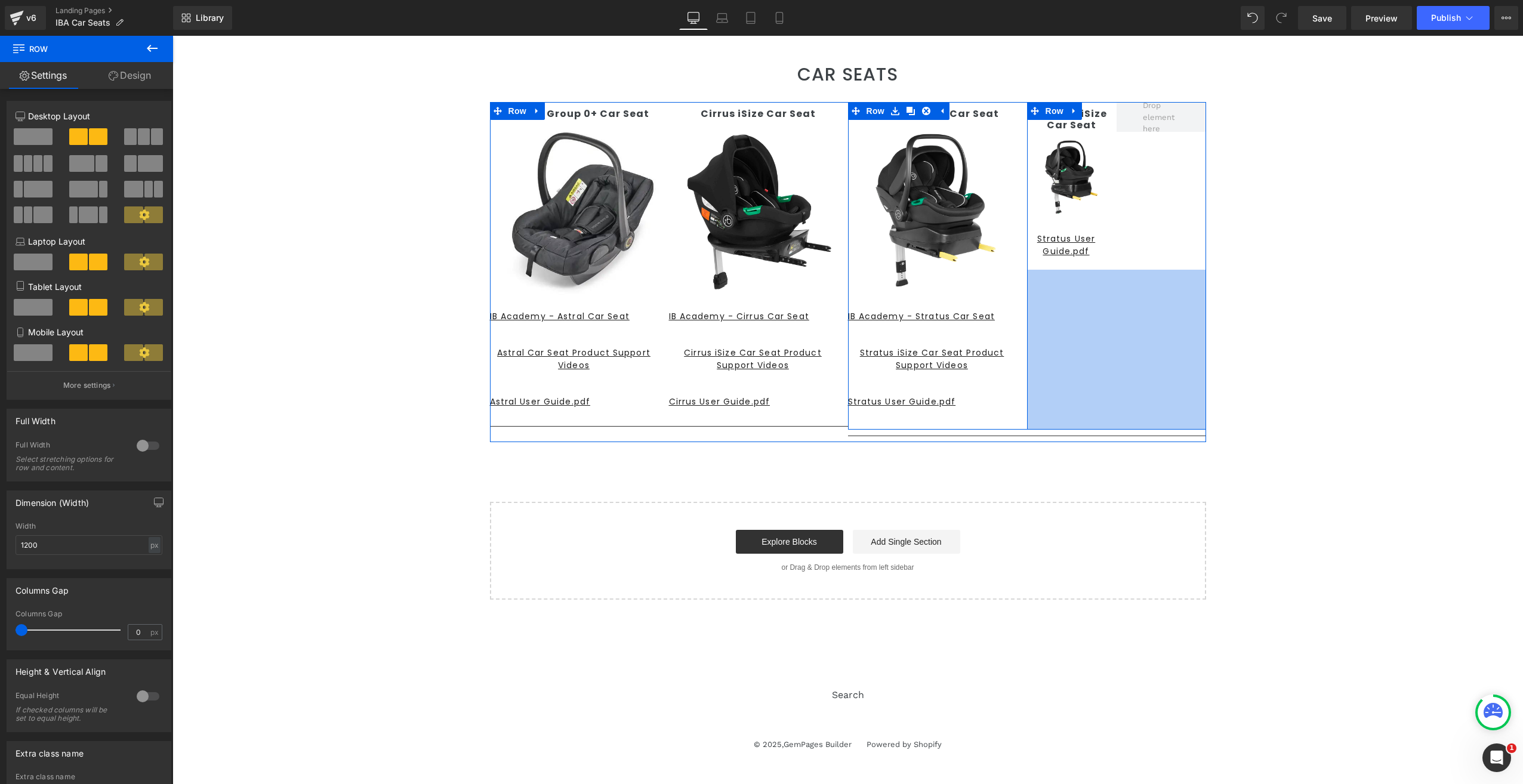
drag, startPoint x: 1088, startPoint y: 269, endPoint x: 1101, endPoint y: 428, distance: 159.5
click at [1101, 428] on div "Stratus iSize Car Seat Text Block Image IB Academy - Stratus Car Seat Button St…" at bounding box center [1027, 271] width 358 height 339
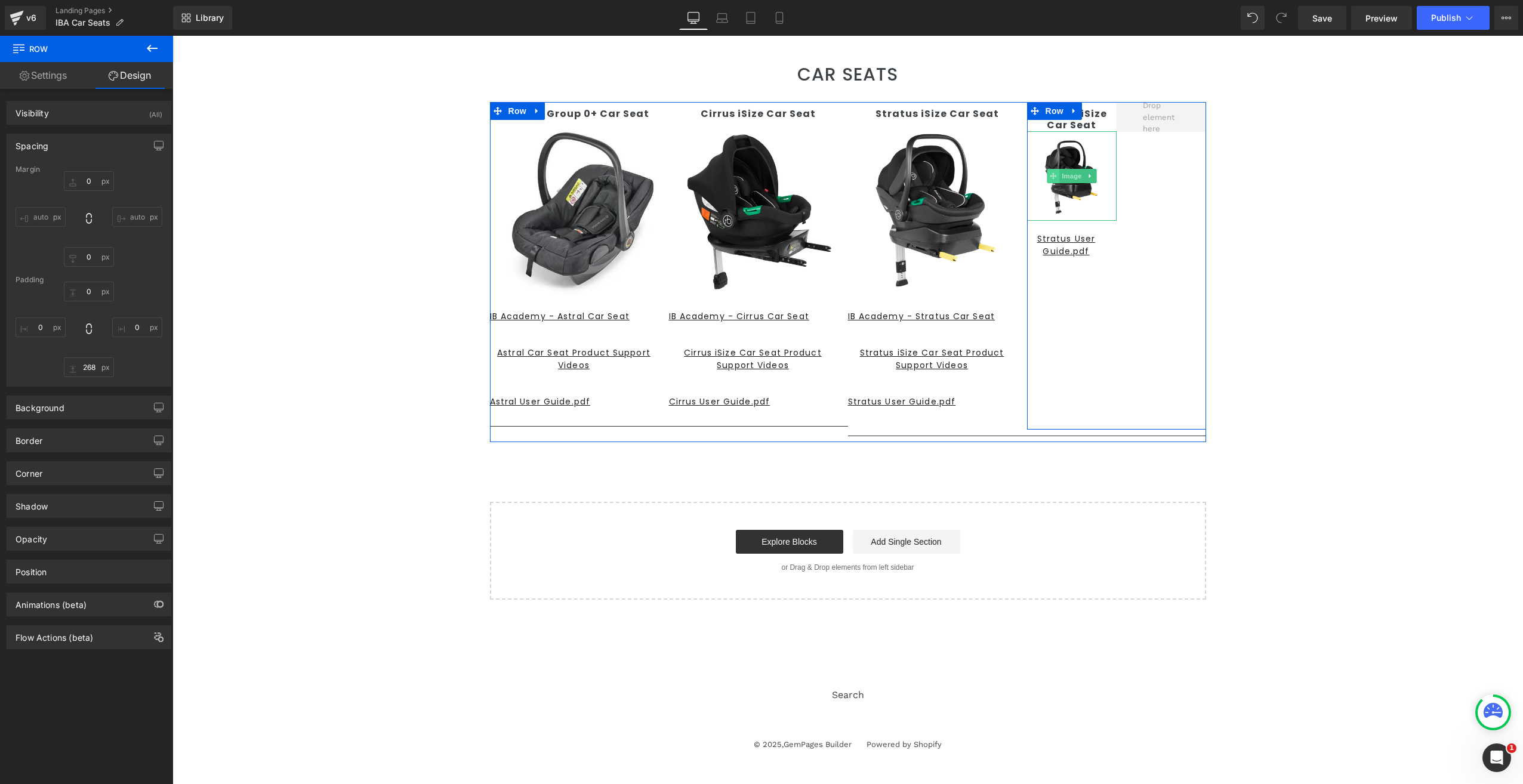
click at [1050, 172] on icon at bounding box center [1053, 175] width 7 height 7
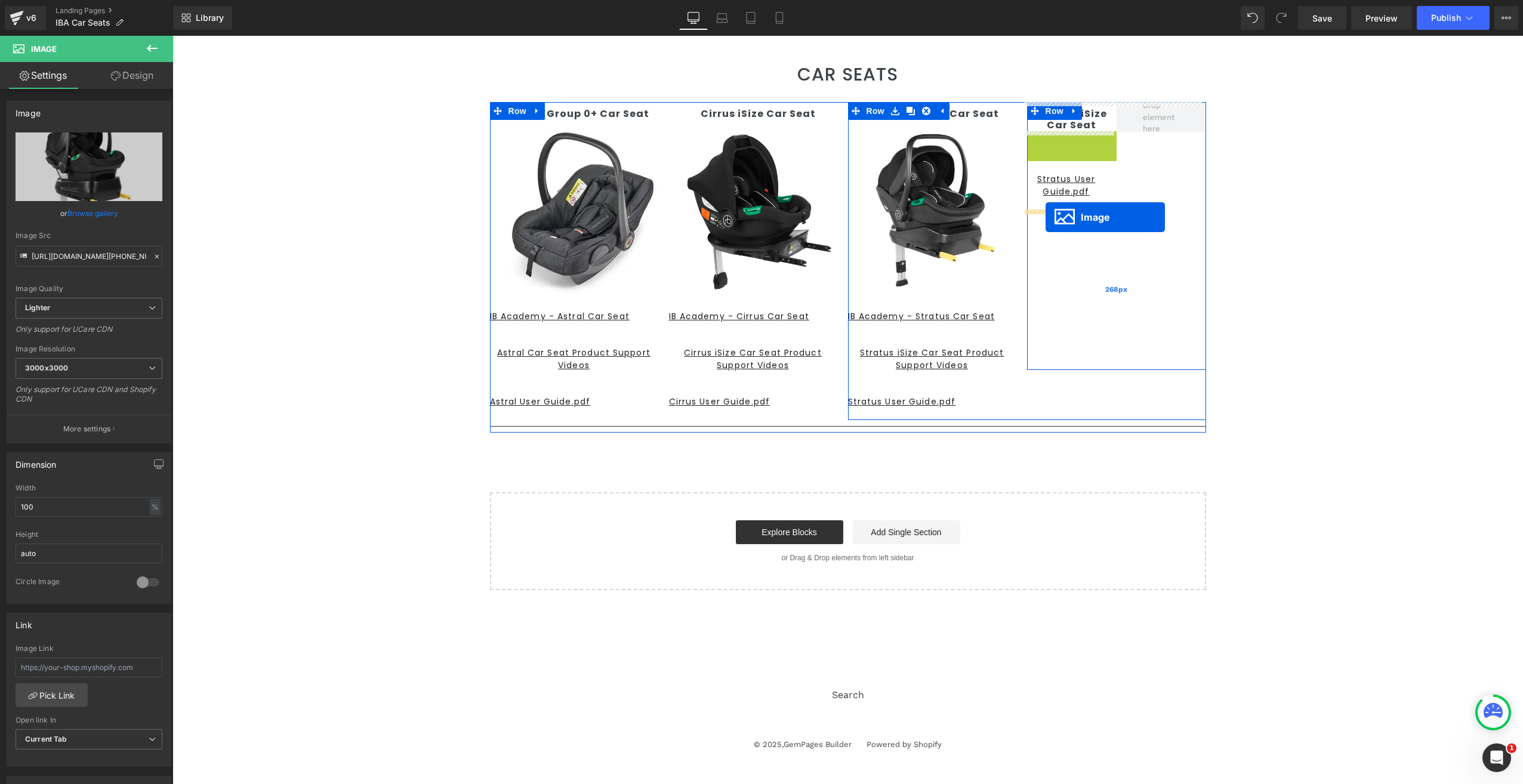
drag, startPoint x: 1046, startPoint y: 172, endPoint x: 1046, endPoint y: 217, distance: 45.0
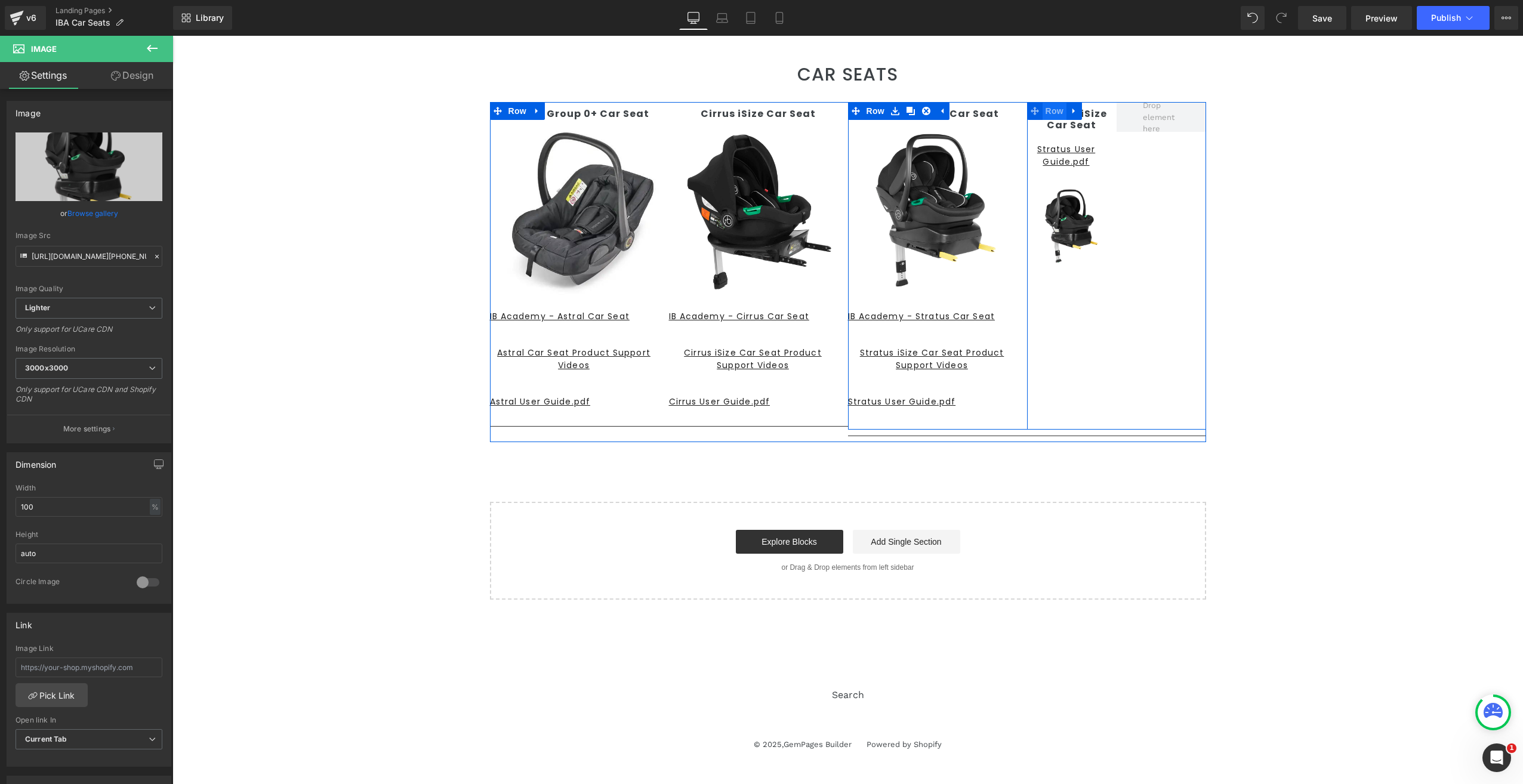
click at [1051, 112] on span "Row" at bounding box center [1054, 110] width 23 height 18
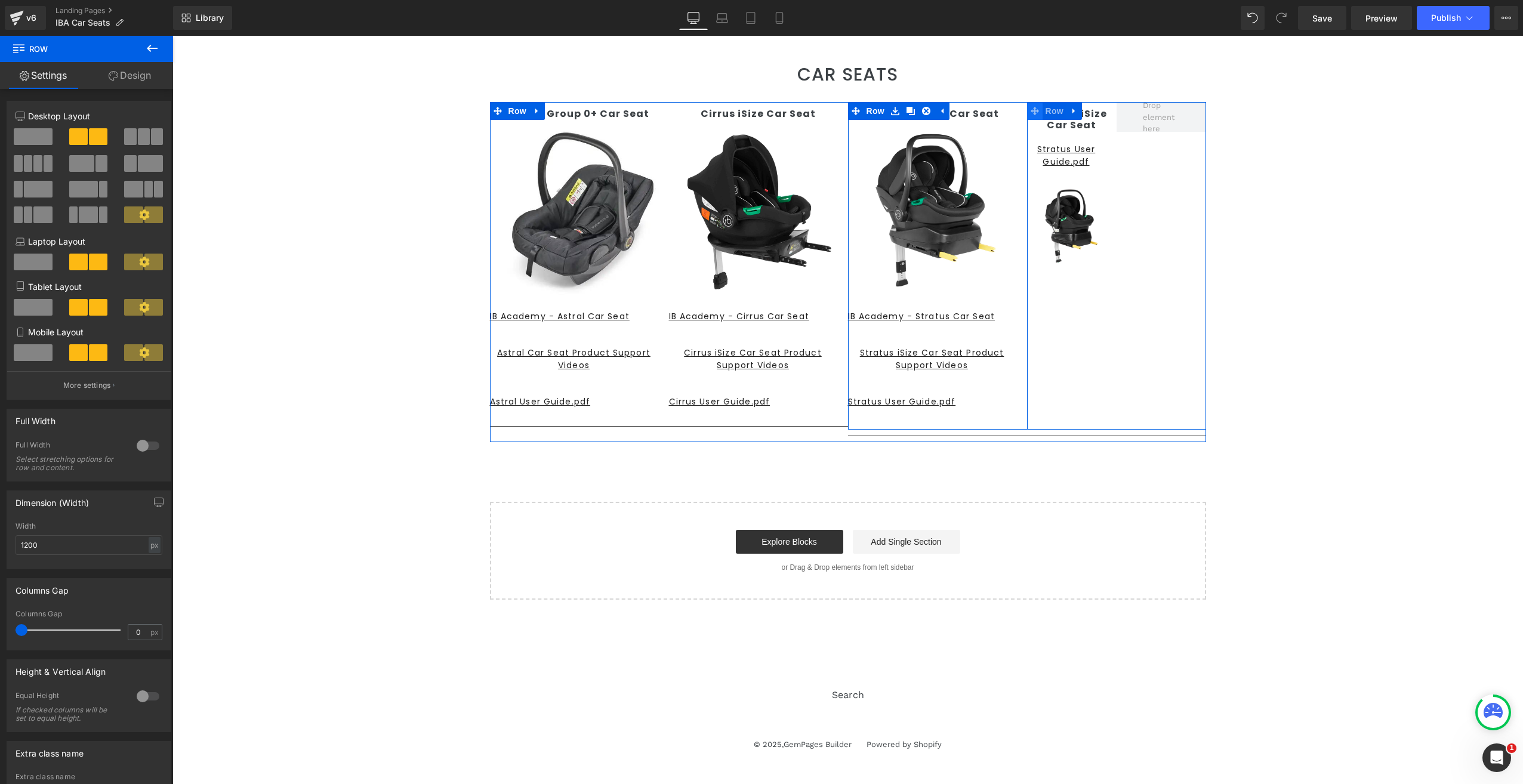
click at [1033, 110] on icon at bounding box center [1035, 110] width 9 height 9
click at [1048, 110] on span "Row" at bounding box center [1054, 111] width 23 height 18
click at [1072, 110] on icon at bounding box center [1073, 110] width 2 height 5
click at [1101, 108] on icon at bounding box center [1105, 110] width 9 height 9
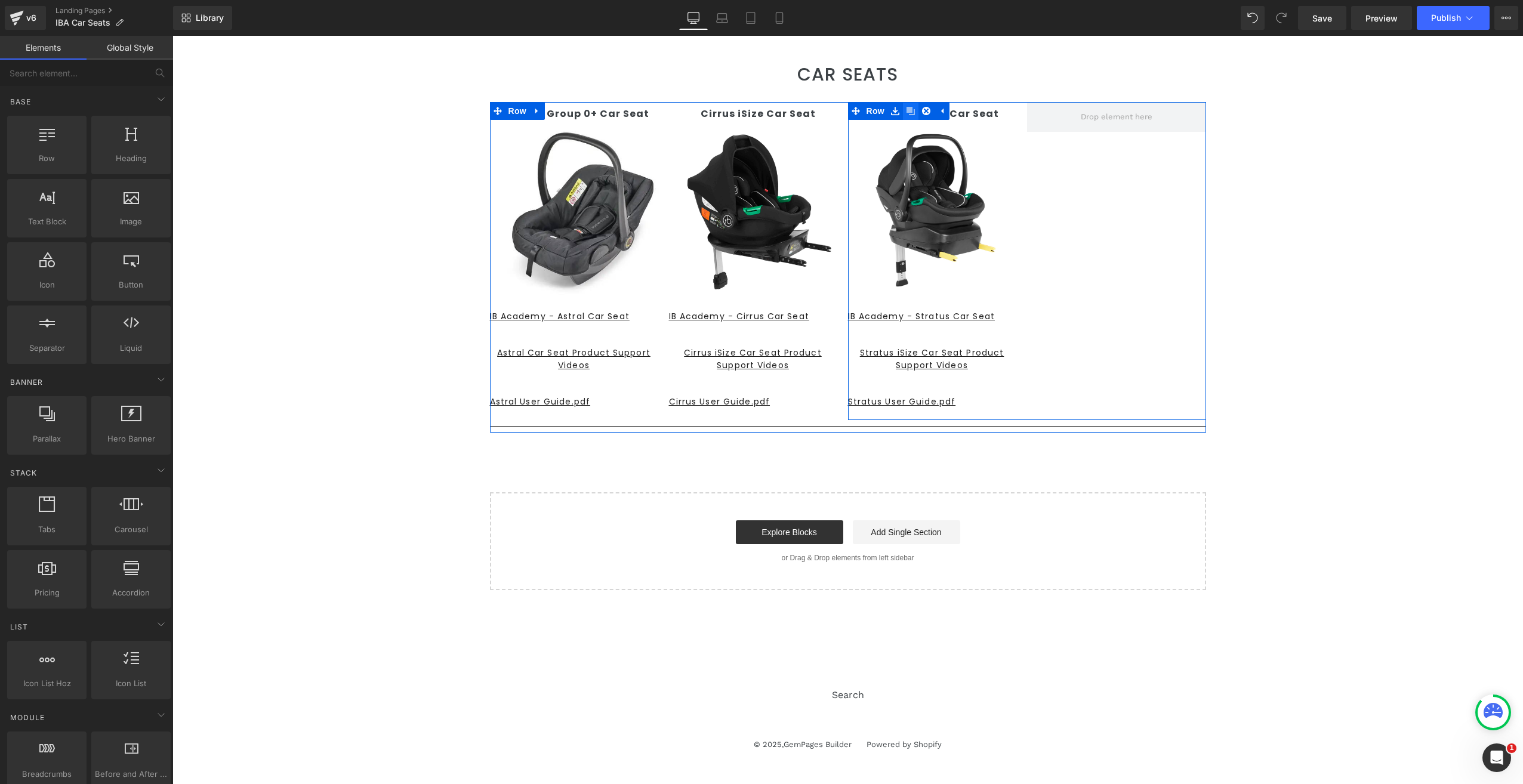
click at [907, 111] on icon at bounding box center [911, 110] width 9 height 9
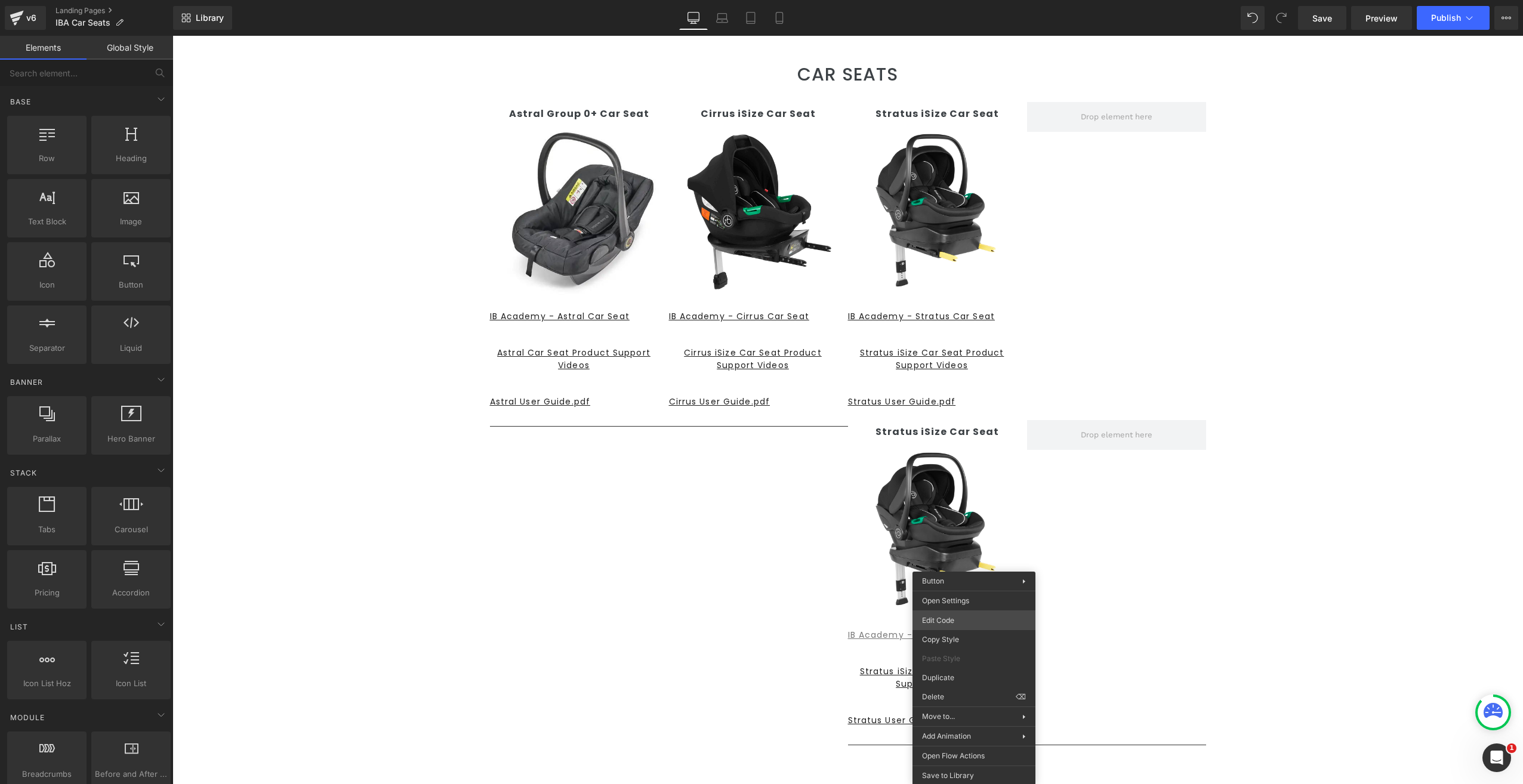
click at [960, 617] on body "Row You are previewing how the will restyle your page. You can not edit Element…" at bounding box center [761, 392] width 1523 height 784
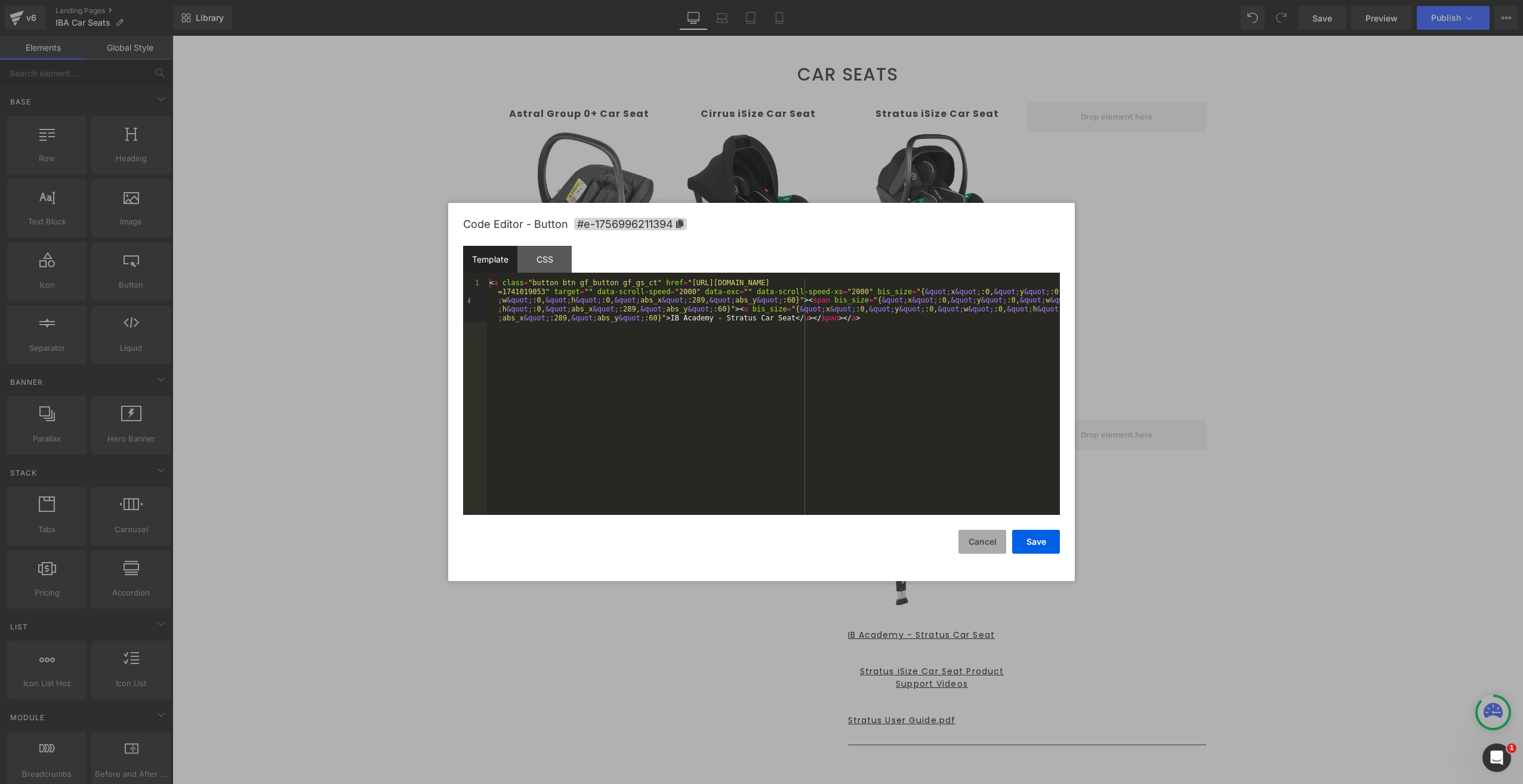
click at [981, 536] on button "Cancel" at bounding box center [982, 542] width 48 height 23
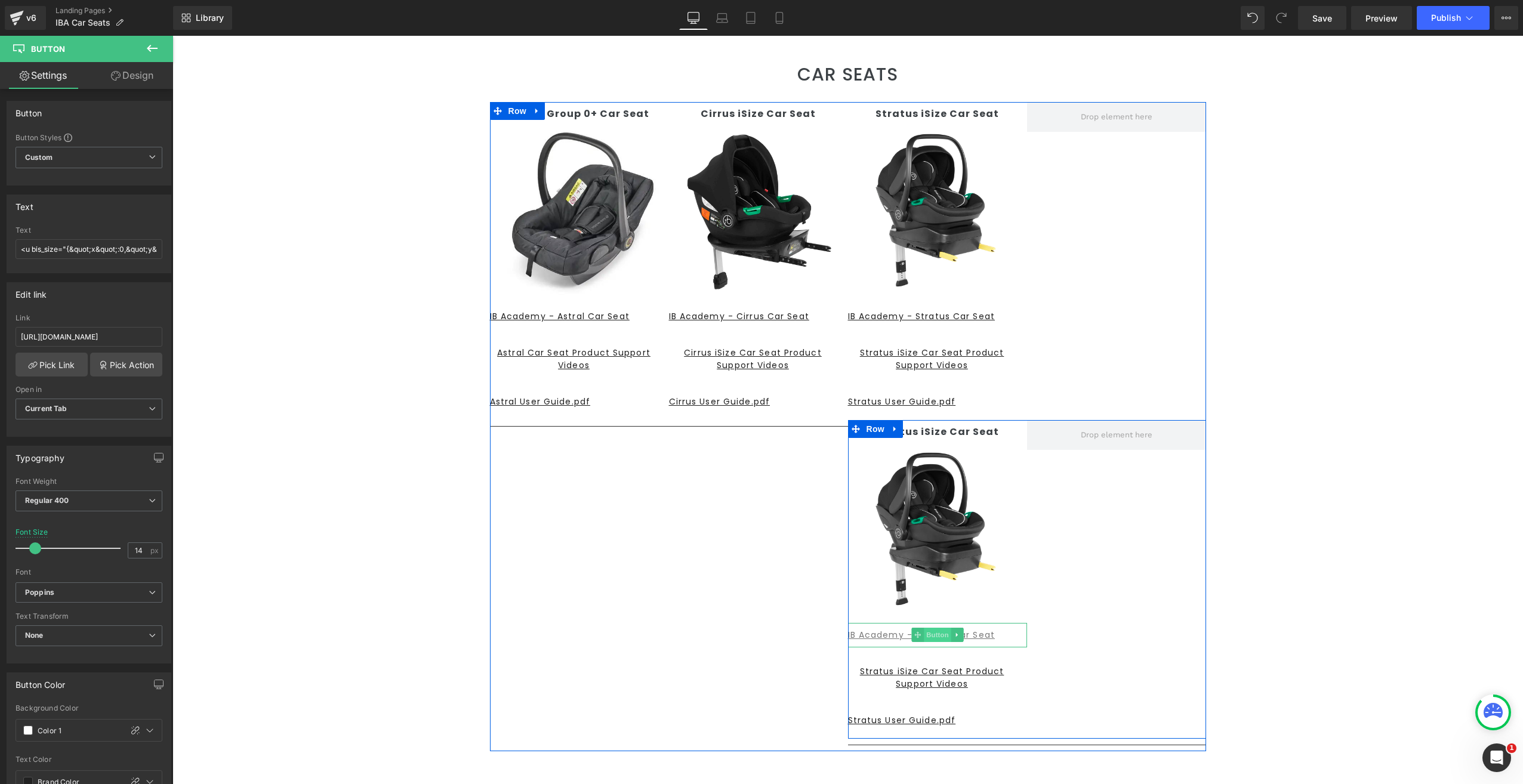
click at [938, 631] on span "Button" at bounding box center [937, 634] width 27 height 15
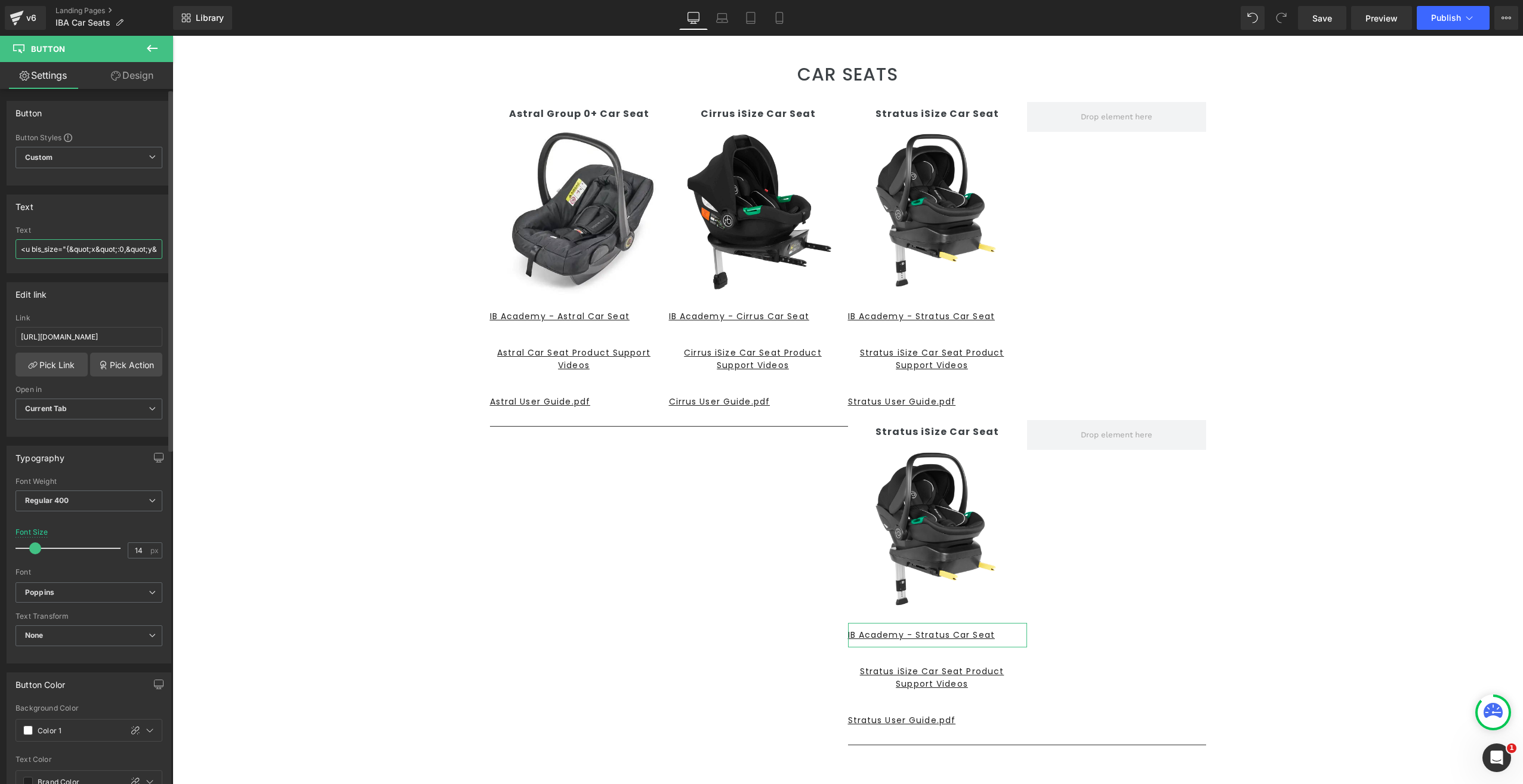
click at [71, 244] on input "<u bis_size="{&quot;x&quot;:0,&quot;y&quot;:0,&quot;w&quot;:0,&quot;h&quot;:0,&…" at bounding box center [89, 249] width 147 height 20
type input "<u bis_size="{&quot;x&quot;:0,&quot;y&quot;:0,&quot;w&quot;:0,&quot;h&quot;:0,&…"
click at [531, 582] on div "Astral Group 0+ Car Seat Text Block Image IB Academy - Astral Car Seat Button A…" at bounding box center [848, 425] width 716 height 648
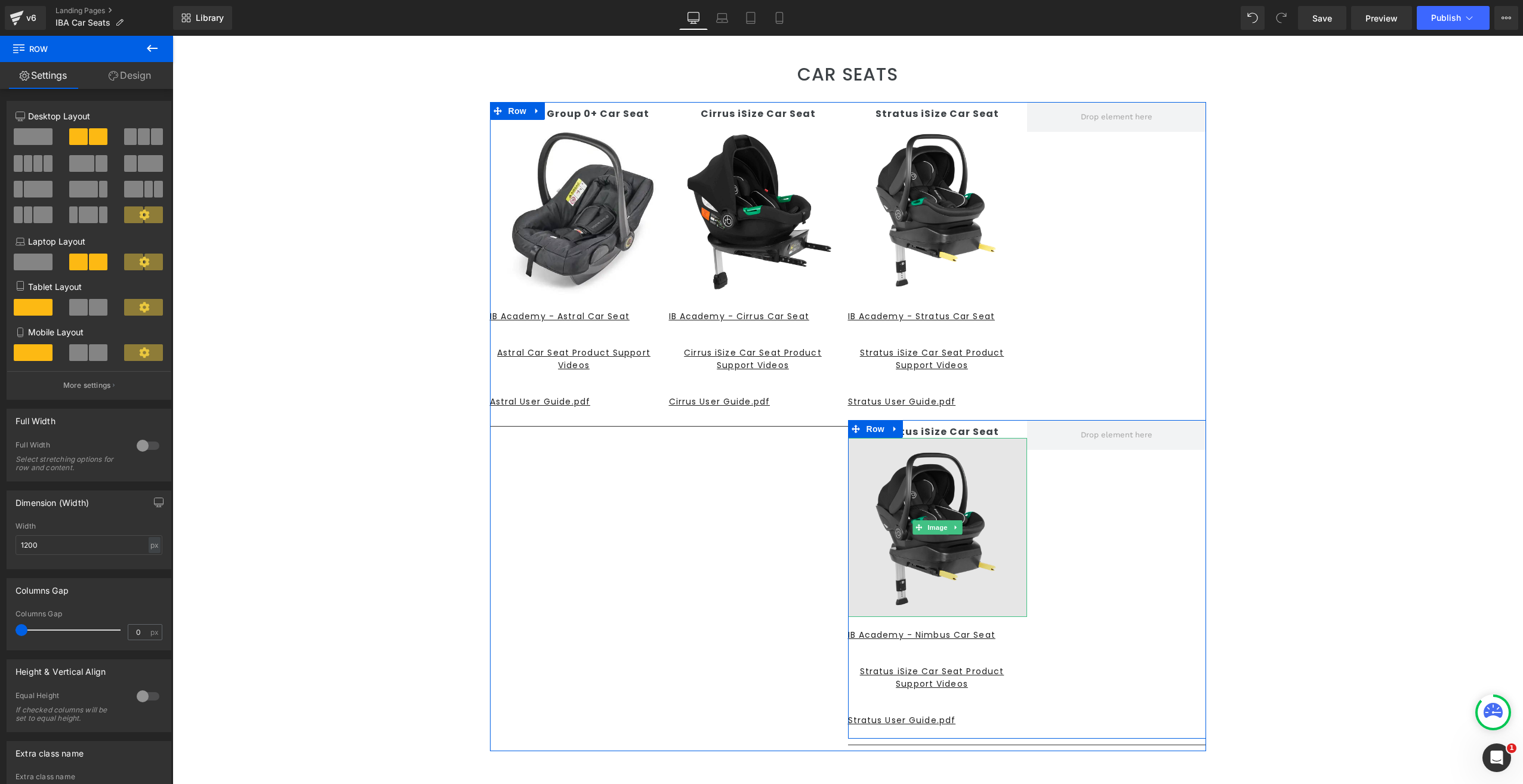
click at [928, 543] on img at bounding box center [937, 527] width 179 height 179
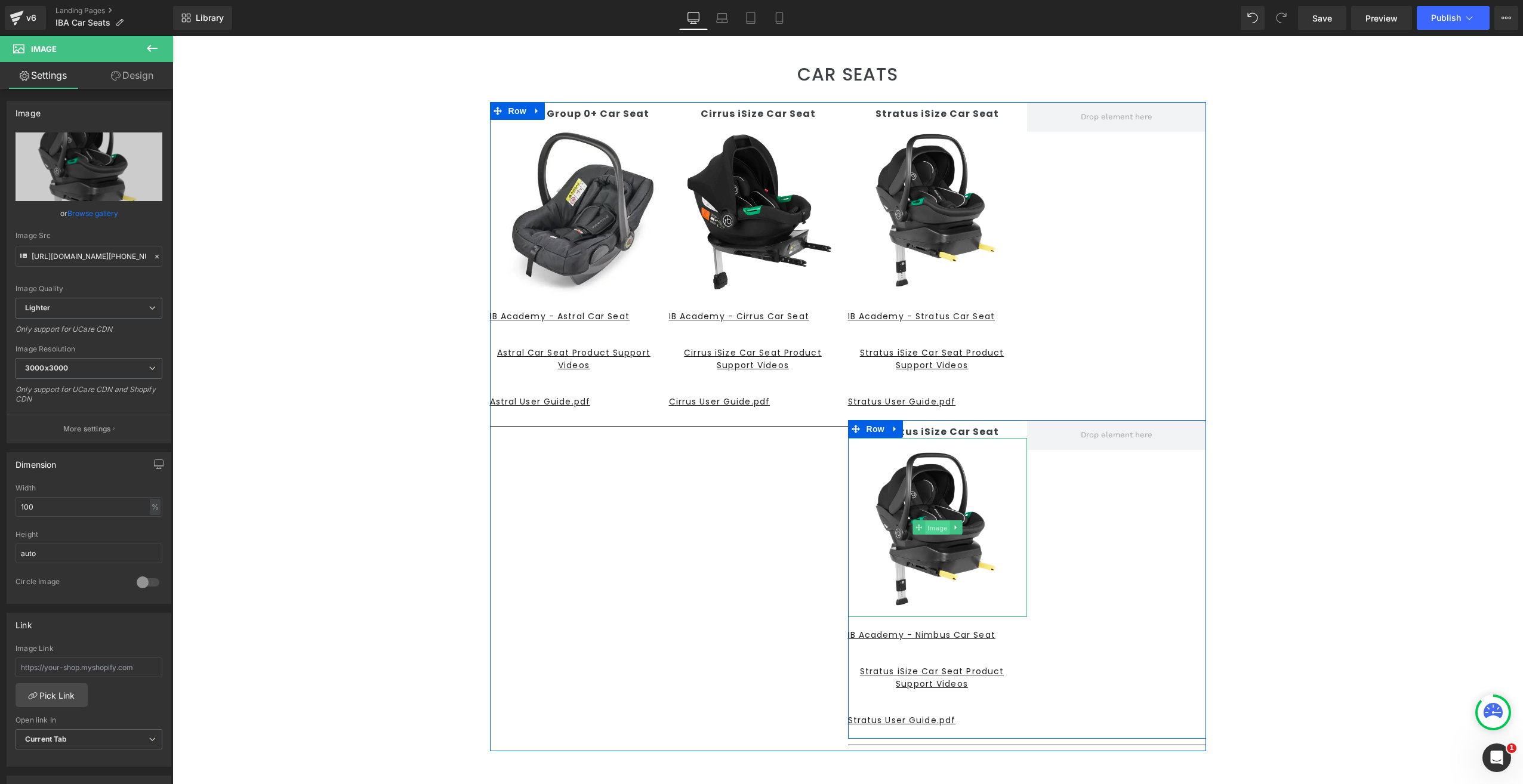
click at [936, 525] on span "Image" at bounding box center [938, 527] width 25 height 15
click at [956, 527] on link at bounding box center [956, 527] width 13 height 15
click at [959, 527] on icon at bounding box center [962, 527] width 7 height 7
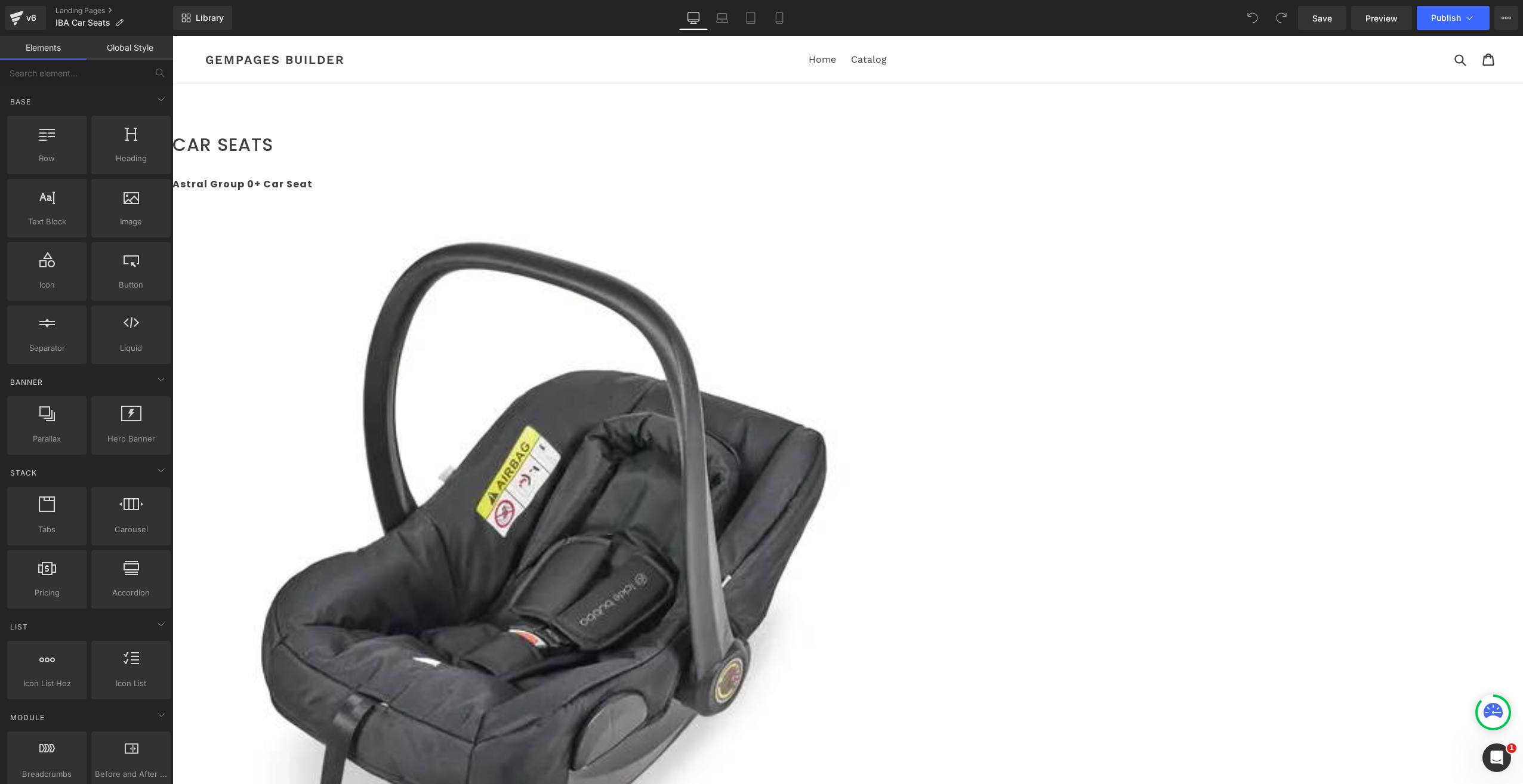
click at [172, 36] on span "Row" at bounding box center [172, 36] width 0 height 0
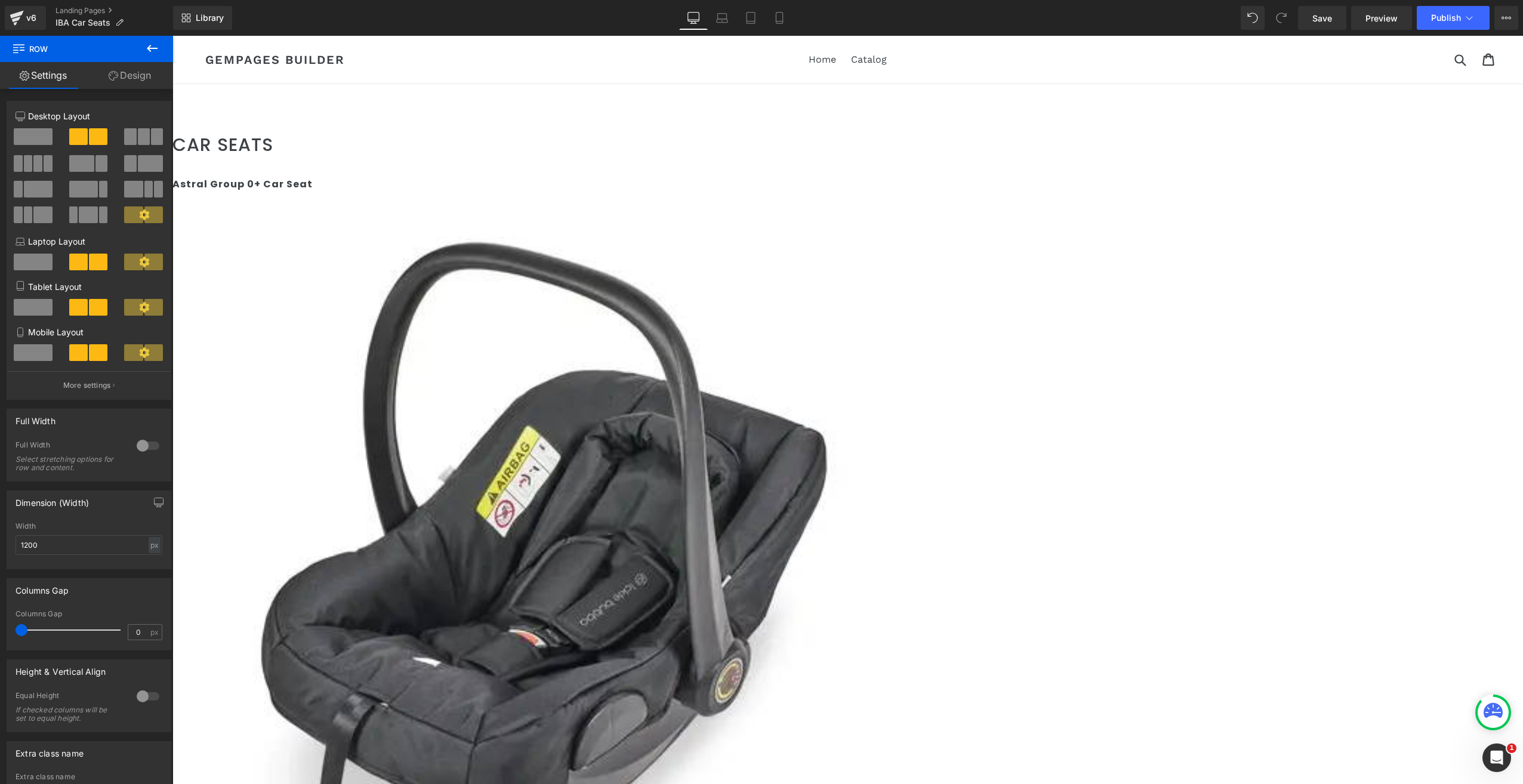
click at [172, 36] on icon at bounding box center [172, 36] width 0 height 0
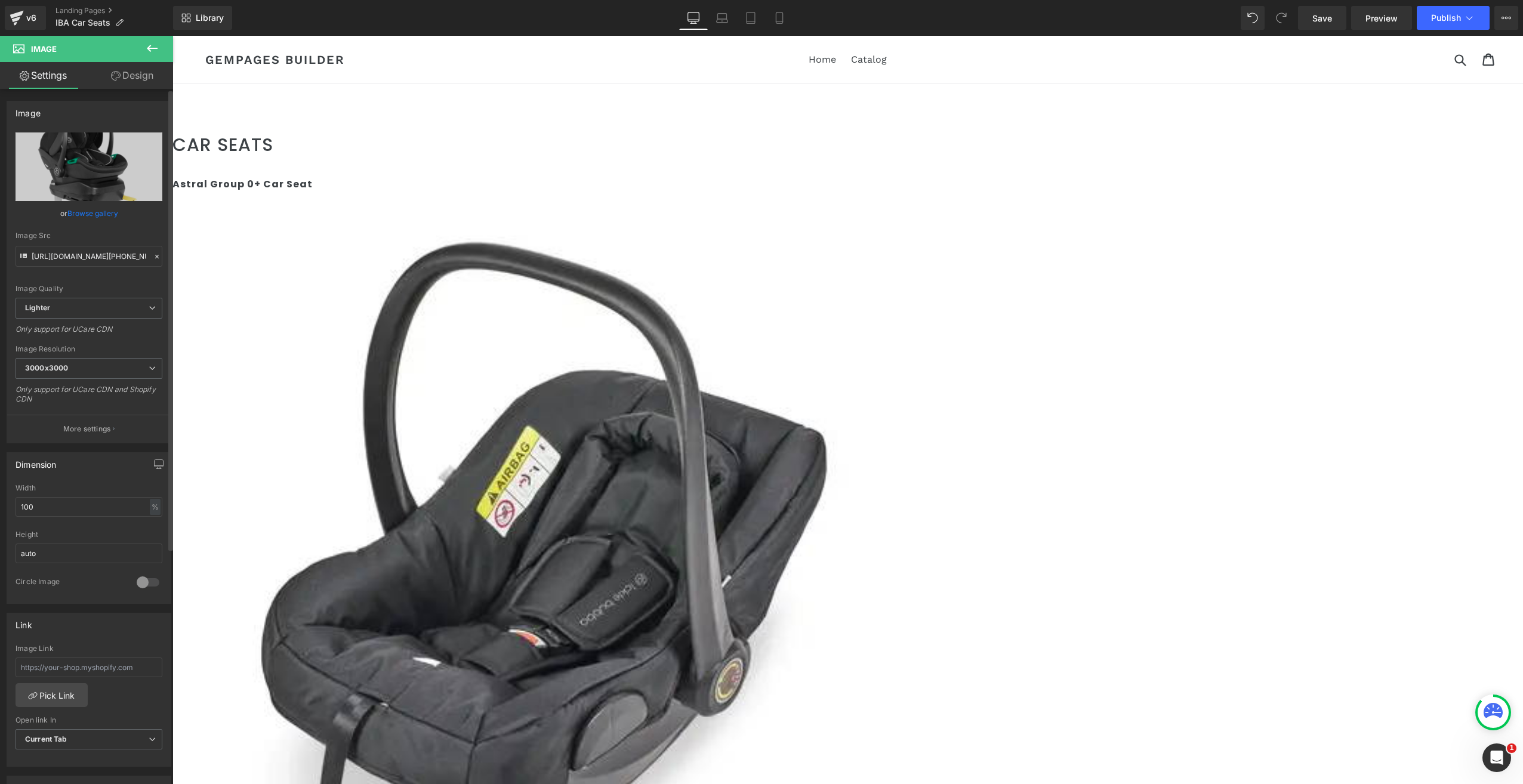
click at [105, 215] on link "Browse gallery" at bounding box center [93, 212] width 51 height 21
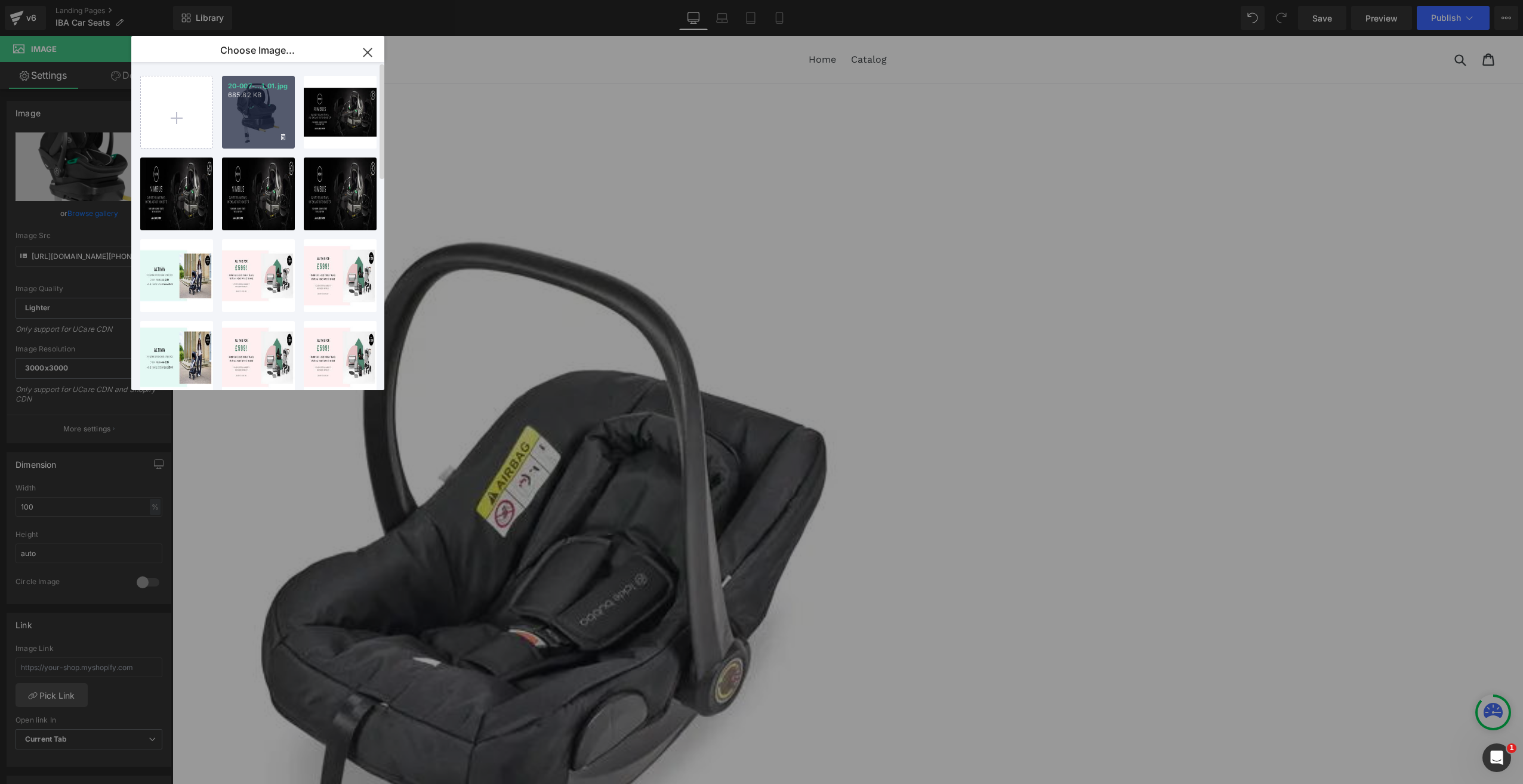
click at [261, 111] on div "20-007-...1_01.jpg 685.82 KB" at bounding box center [258, 111] width 72 height 72
type input "[URL][DOMAIN_NAME][PHONE_NUMBER]"
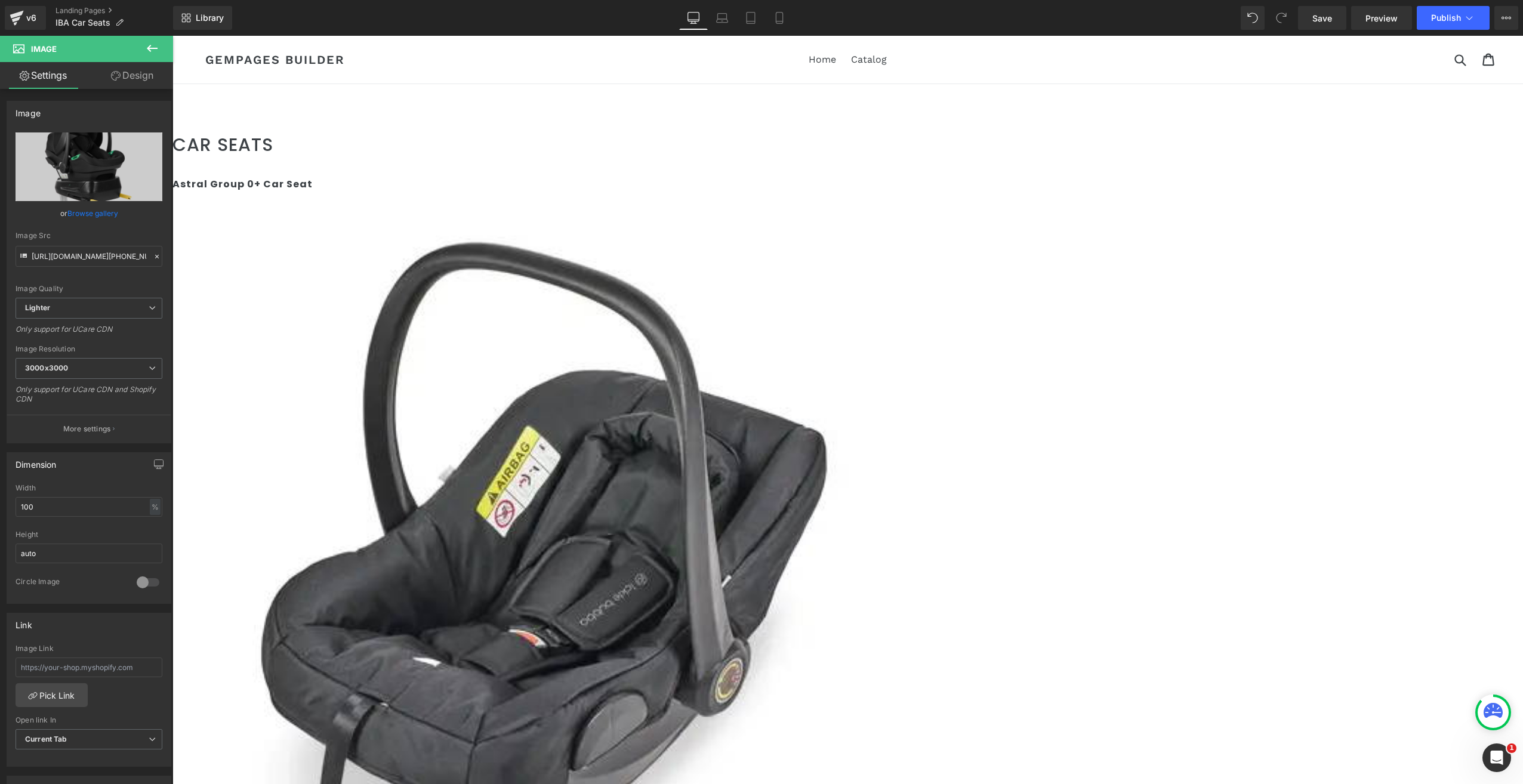
click at [172, 36] on link at bounding box center [172, 36] width 0 height 0
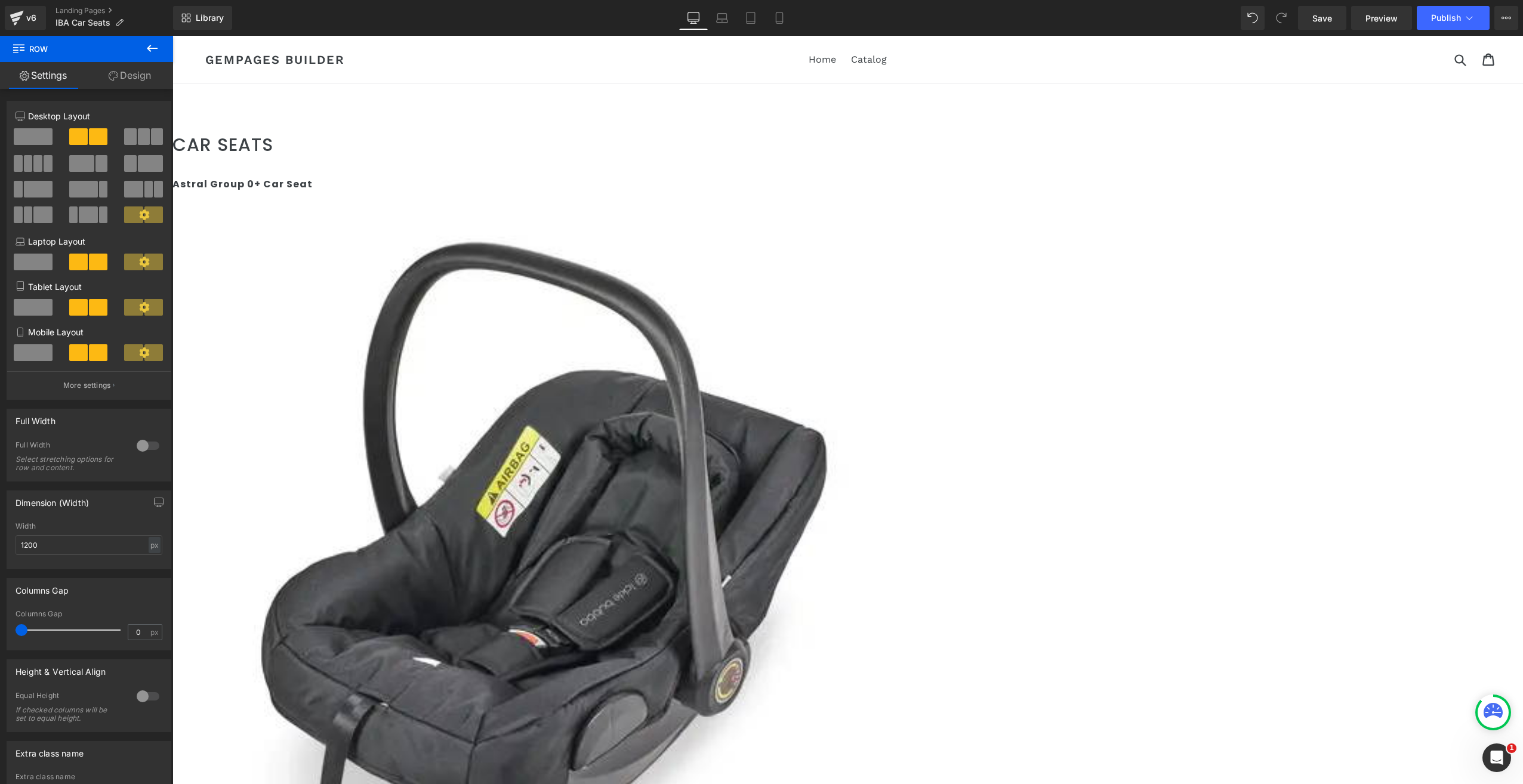
click at [172, 36] on icon at bounding box center [172, 36] width 0 height 0
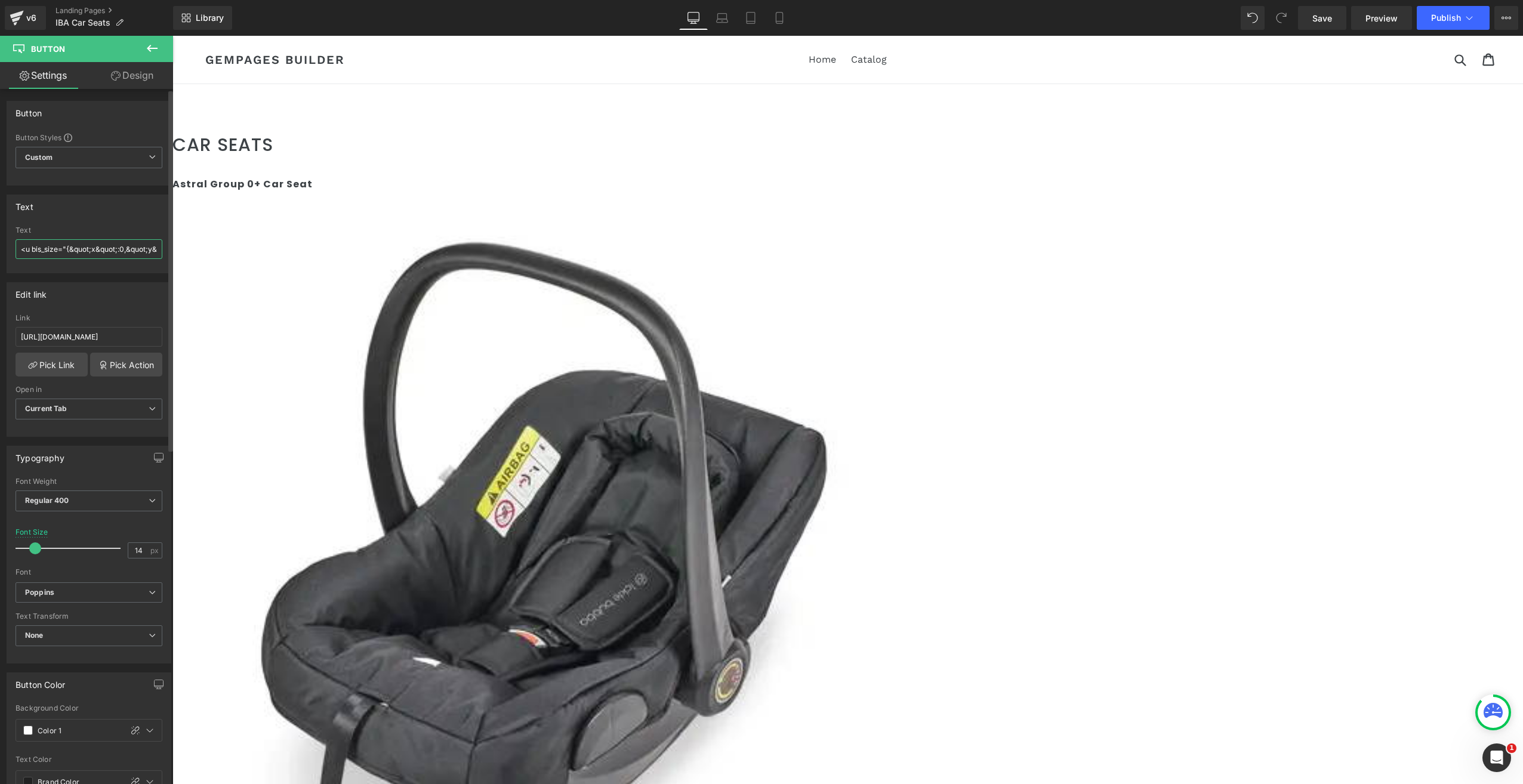
click at [129, 249] on input "<u bis_size="{&quot;x&quot;:0,&quot;y&quot;:0,&quot;w&quot;:0,&quot;h&quot;:0,&…" at bounding box center [89, 249] width 147 height 20
type input "<u bis_size="{&quot;x&quot;:0,&quot;y&quot;:0,&quot;w&quot;:0,&quot;h&quot;:0,&…"
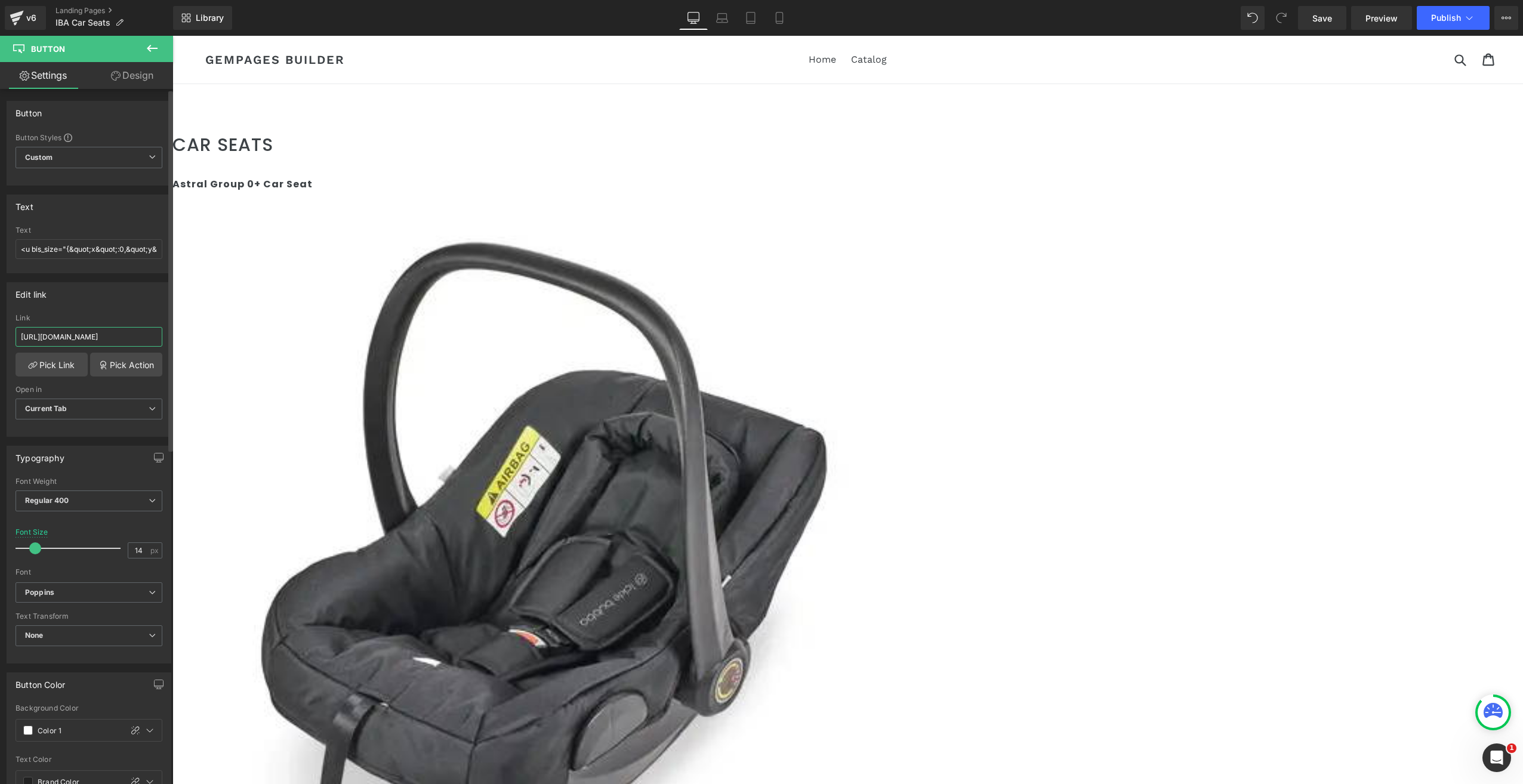
click at [54, 334] on input "[URL][DOMAIN_NAME]" at bounding box center [89, 336] width 147 height 20
click at [20, 332] on input "[URL][DOMAIN_NAME]" at bounding box center [89, 336] width 147 height 20
click at [105, 331] on input "[URL][DOMAIN_NAME]" at bounding box center [89, 336] width 147 height 20
click at [54, 358] on link "Pick Link" at bounding box center [52, 365] width 72 height 23
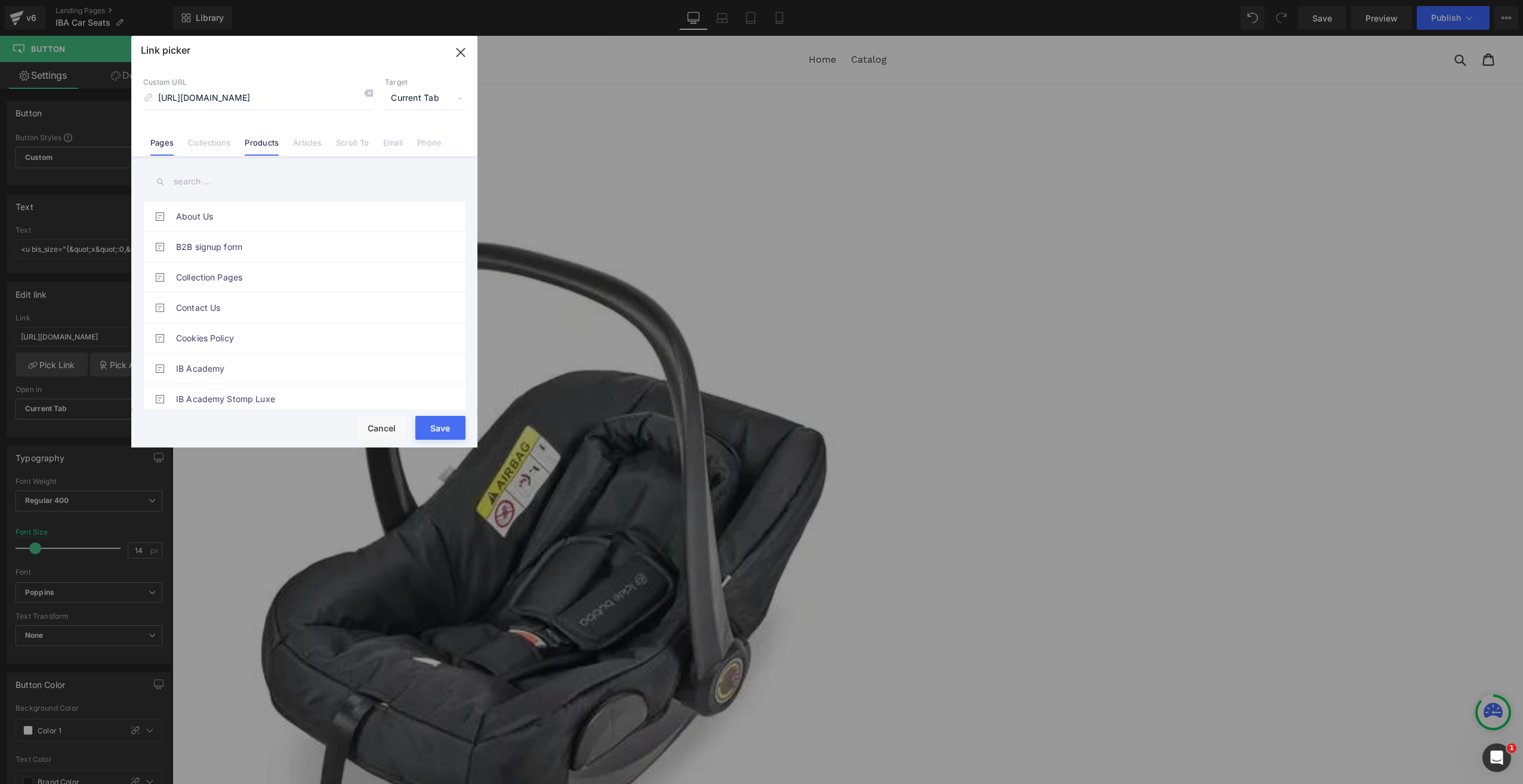
click at [269, 147] on link "Products" at bounding box center [261, 147] width 34 height 18
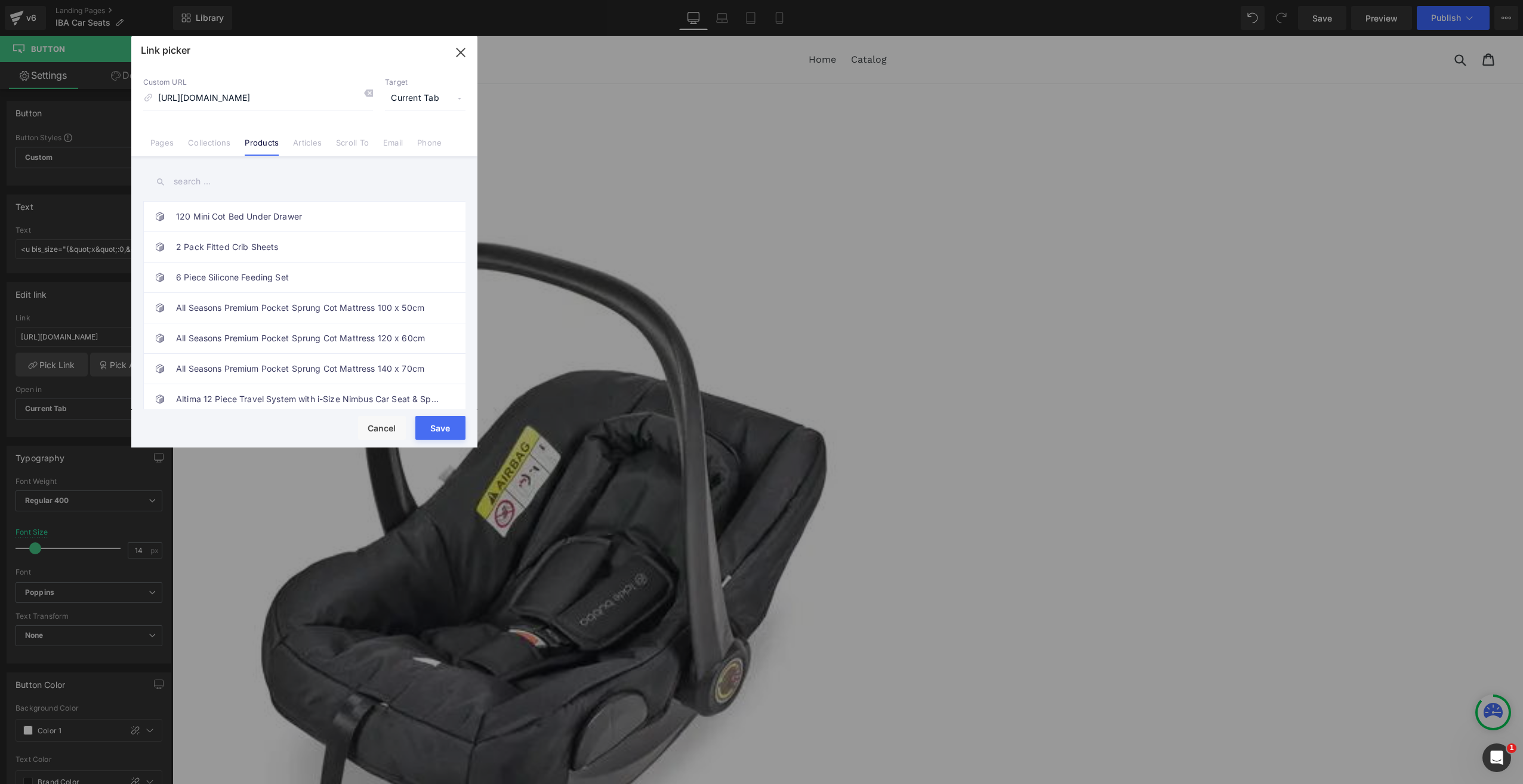
click at [215, 175] on input "text" at bounding box center [303, 181] width 322 height 26
type input "Nimbus"
click at [232, 307] on link "Nimbus i-Size Car Seat & Spin Isofix Base" at bounding box center [307, 308] width 262 height 30
type input "/products/nimbus-i-size-car-seat-spin-isofix-base"
click at [446, 423] on button "Save" at bounding box center [440, 427] width 50 height 23
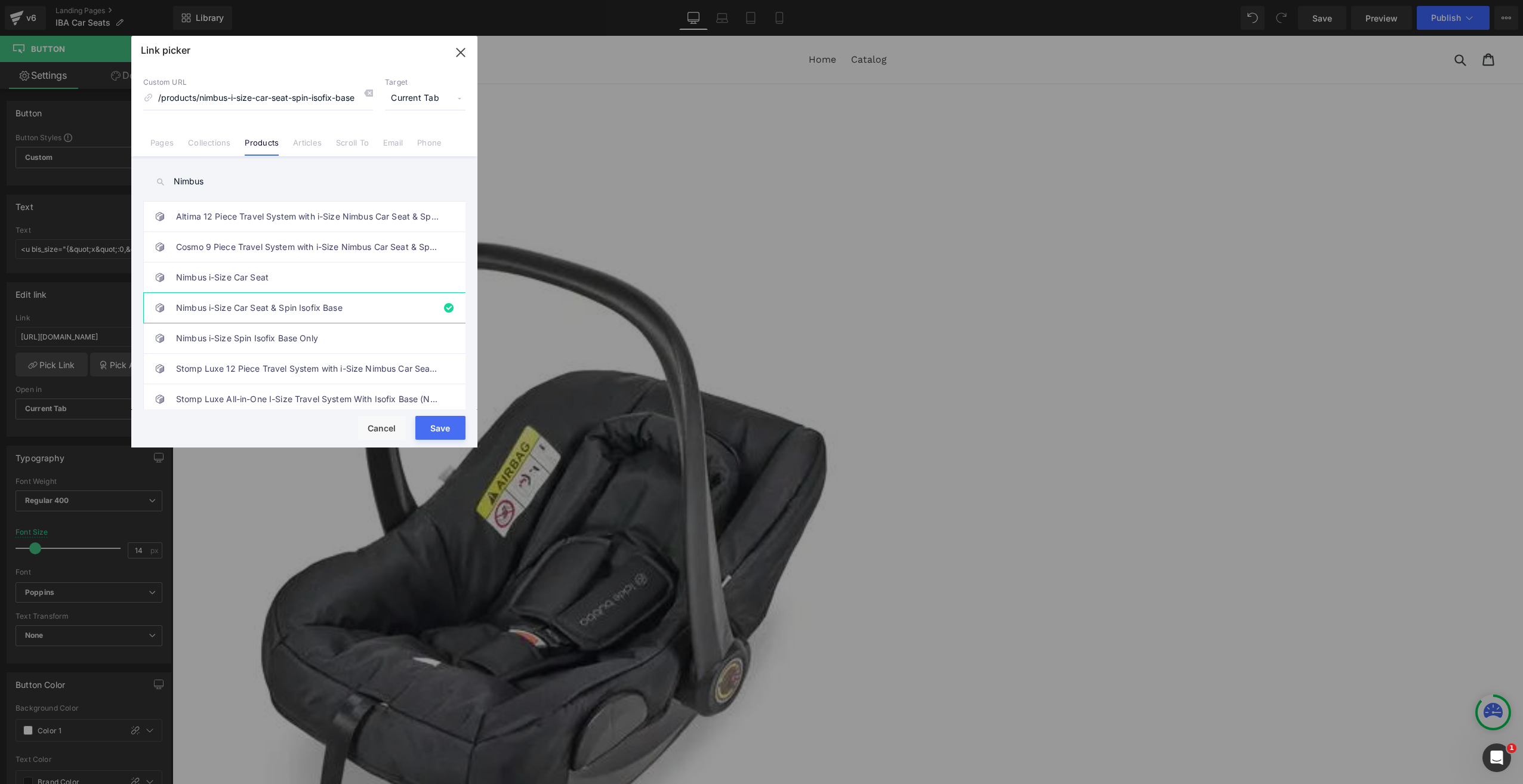
type input "/products/nimbus-i-size-car-seat-spin-isofix-base"
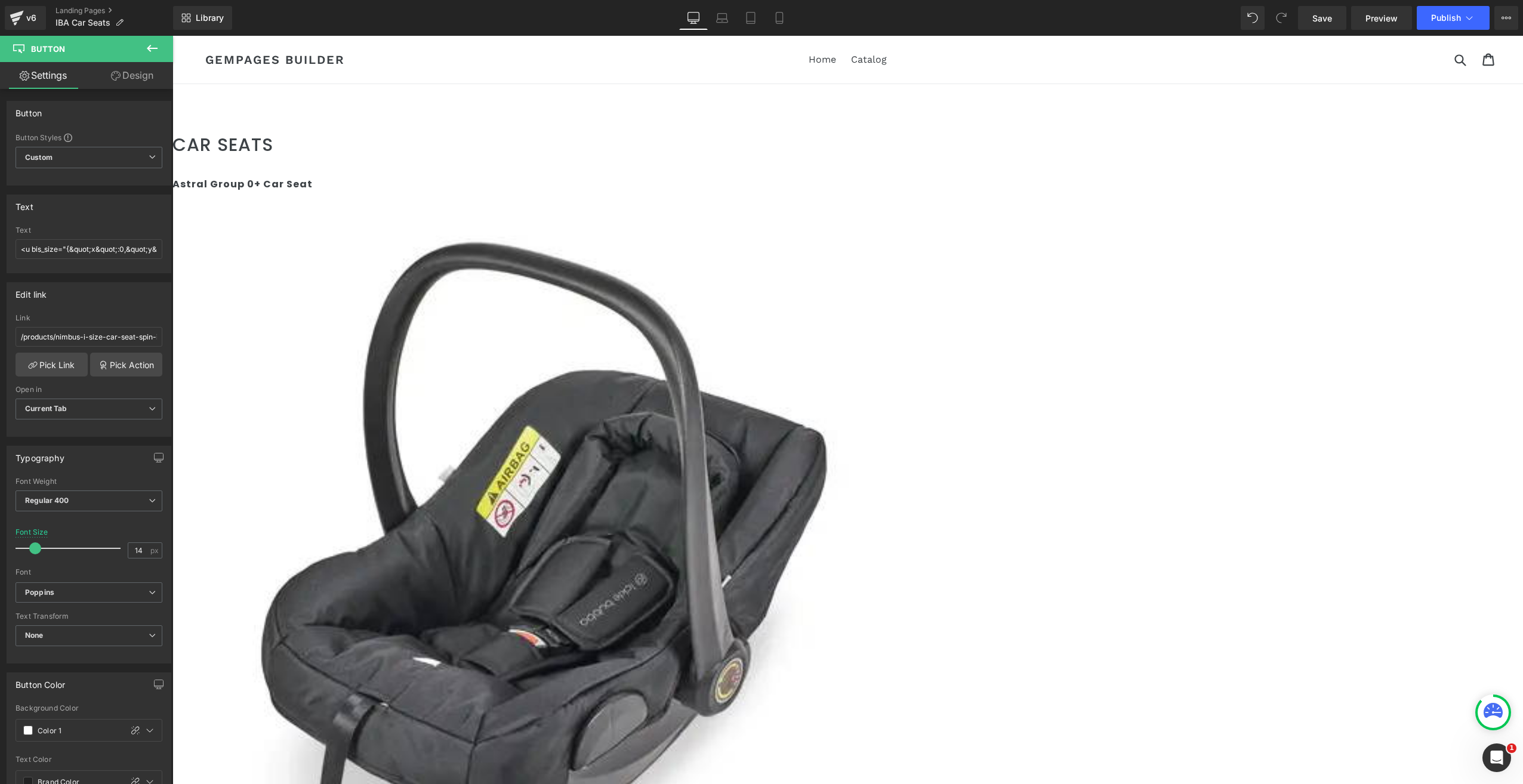
click at [108, 249] on input "<u bis_size="{&quot;x&quot;:0,&quot;y&quot;:0,&quot;w&quot;:0,&quot;h&quot;:0,&…" at bounding box center [89, 249] width 147 height 20
type input "<u bis_size="{&quot;x&quot;:0,&quot;y&quot;:0,&quot;w&quot;:0,&quot;h&quot;:0,&…"
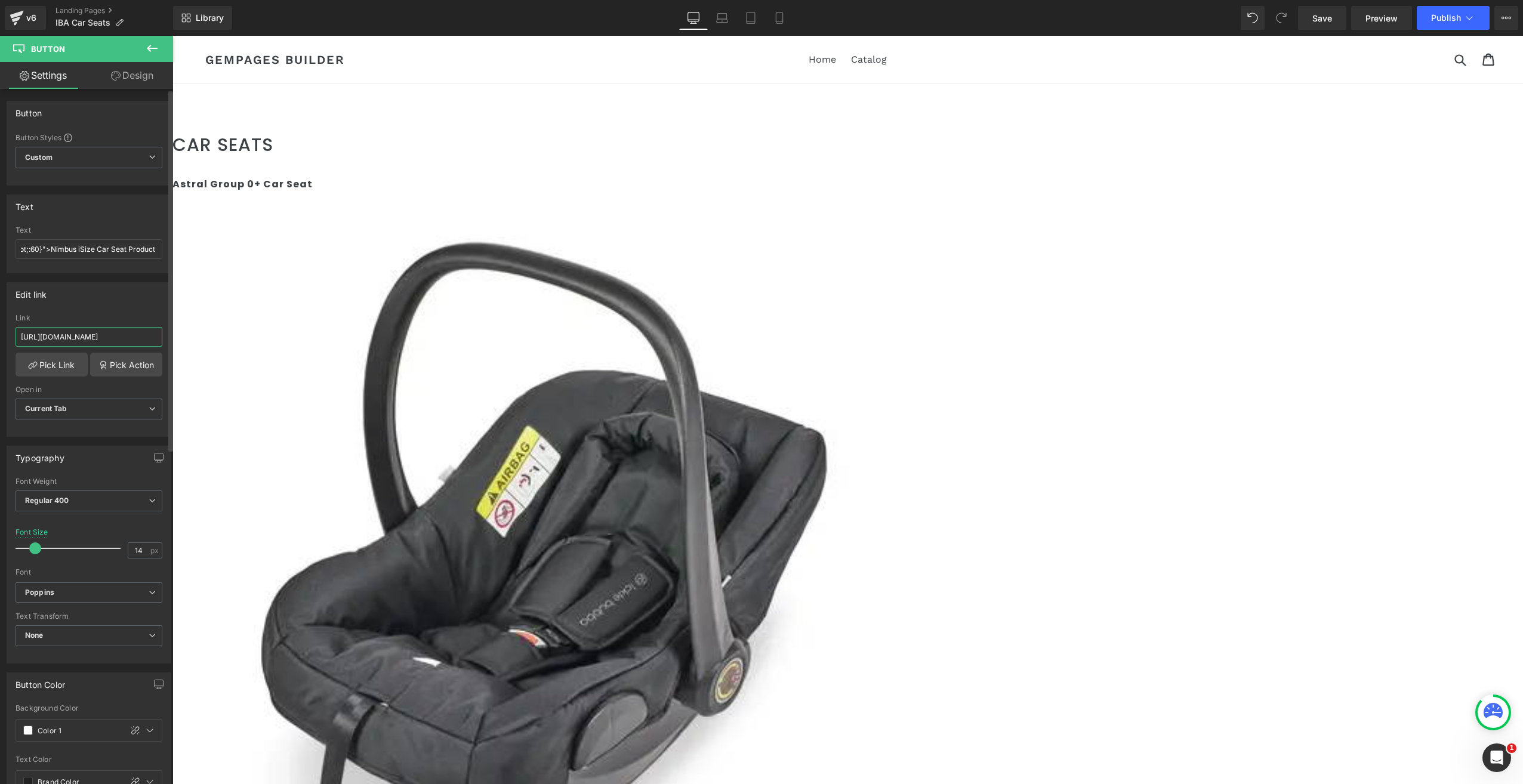
scroll to position [0, 0]
click at [86, 331] on input "[URL][DOMAIN_NAME]" at bounding box center [89, 336] width 147 height 20
click at [61, 361] on link "Pick Link" at bounding box center [52, 365] width 72 height 23
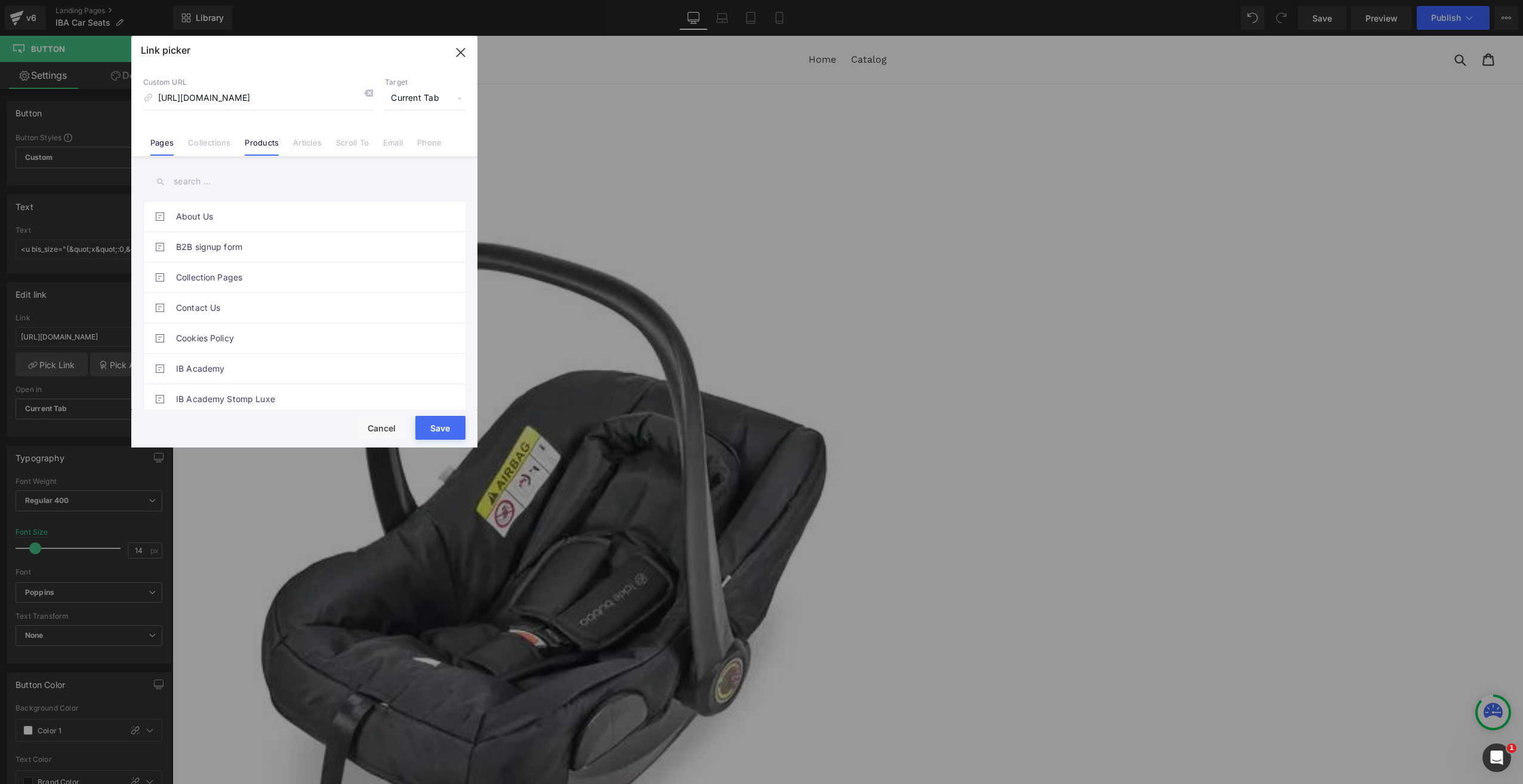
click at [263, 142] on link "Products" at bounding box center [261, 147] width 34 height 18
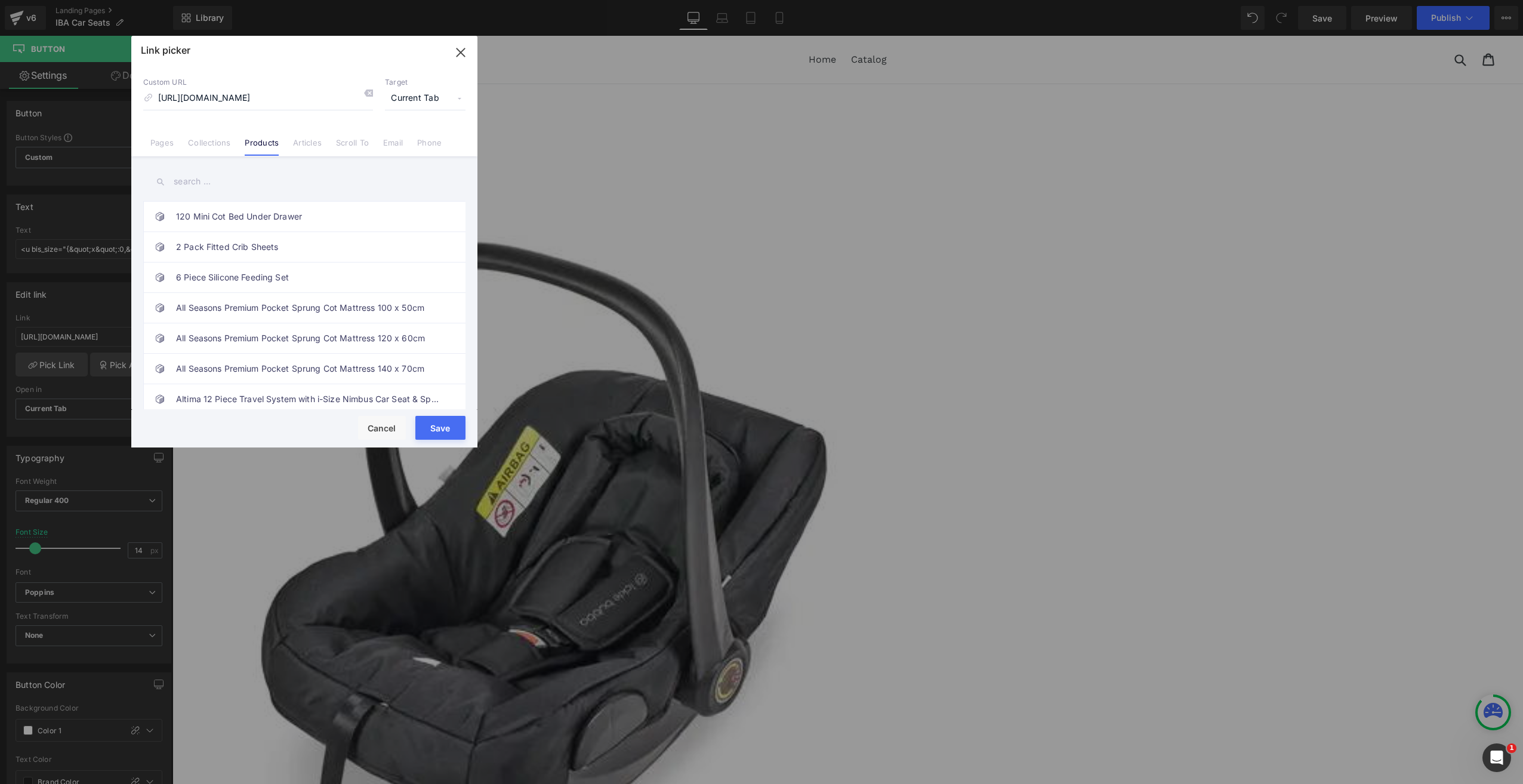
click at [215, 186] on input "text" at bounding box center [303, 181] width 322 height 26
type input "Nimbus"
click at [202, 303] on link "Nimbus i-Size Car Seat & Spin Isofix Base" at bounding box center [307, 308] width 262 height 30
type input "/products/nimbus-i-size-car-seat-spin-isofix-base"
click at [451, 433] on button "Save" at bounding box center [440, 427] width 50 height 23
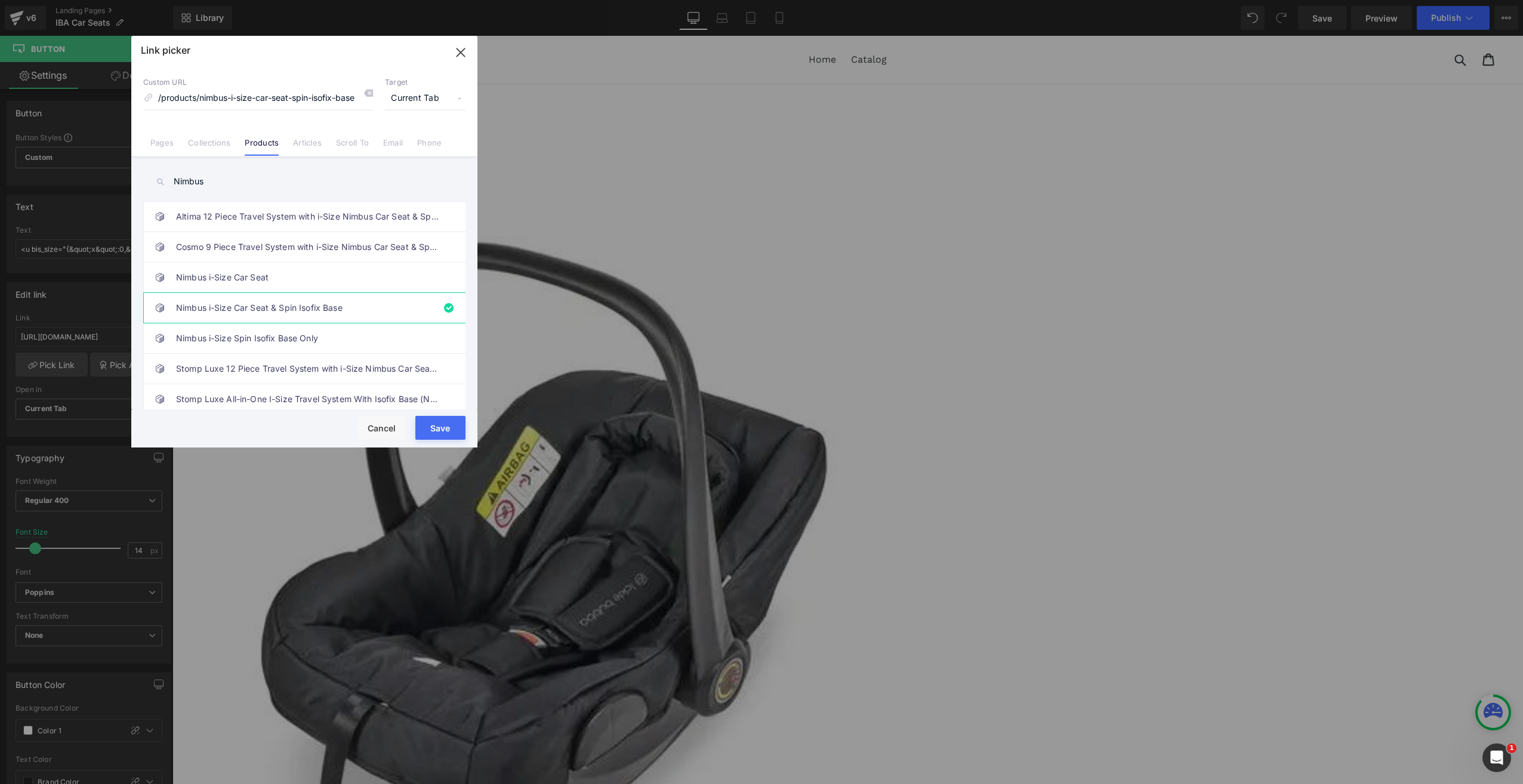
type input "/products/nimbus-i-size-car-seat-spin-isofix-base"
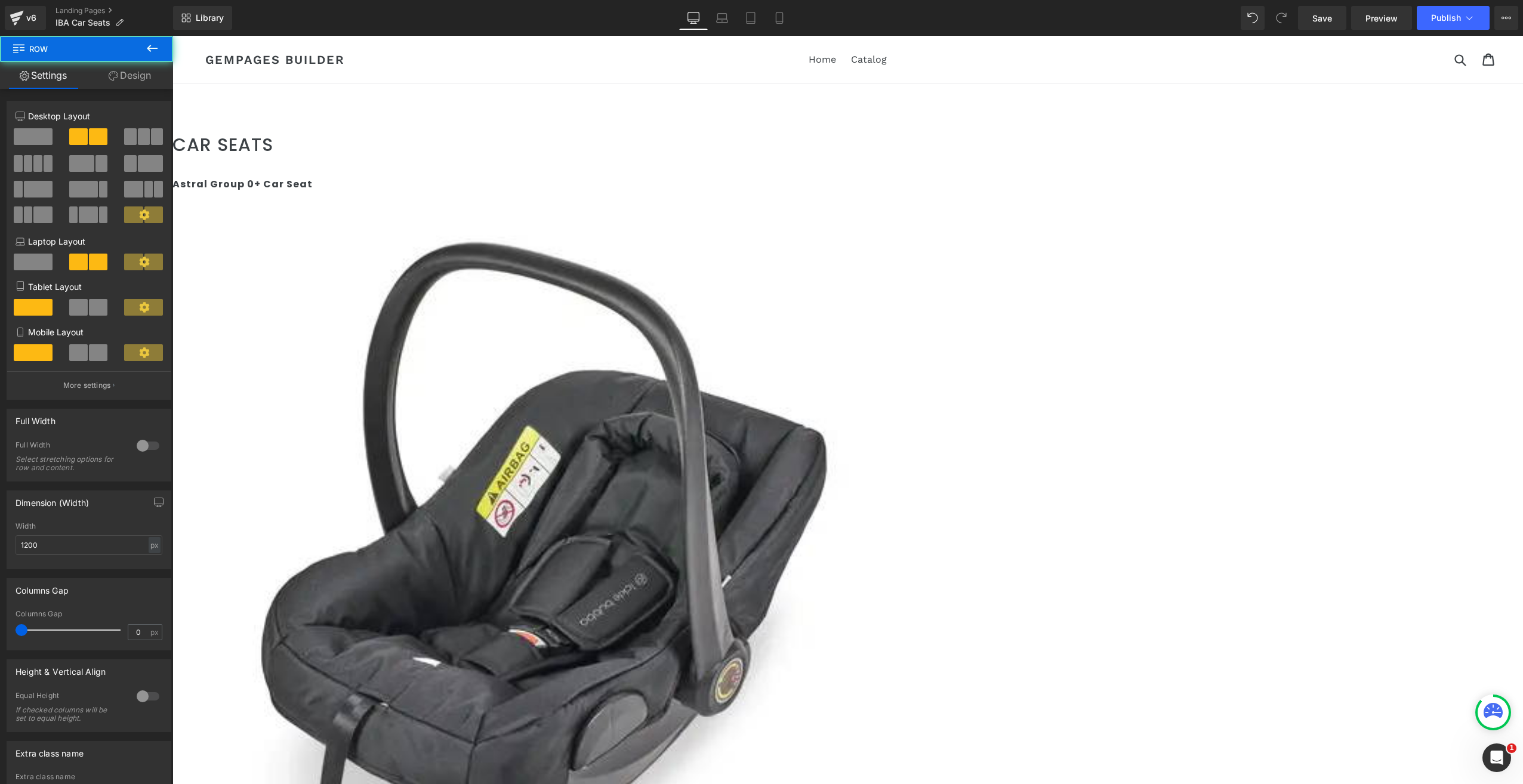
click at [1372, 18] on span "Preview" at bounding box center [1381, 18] width 32 height 13
click at [172, 36] on span "Row" at bounding box center [172, 36] width 0 height 0
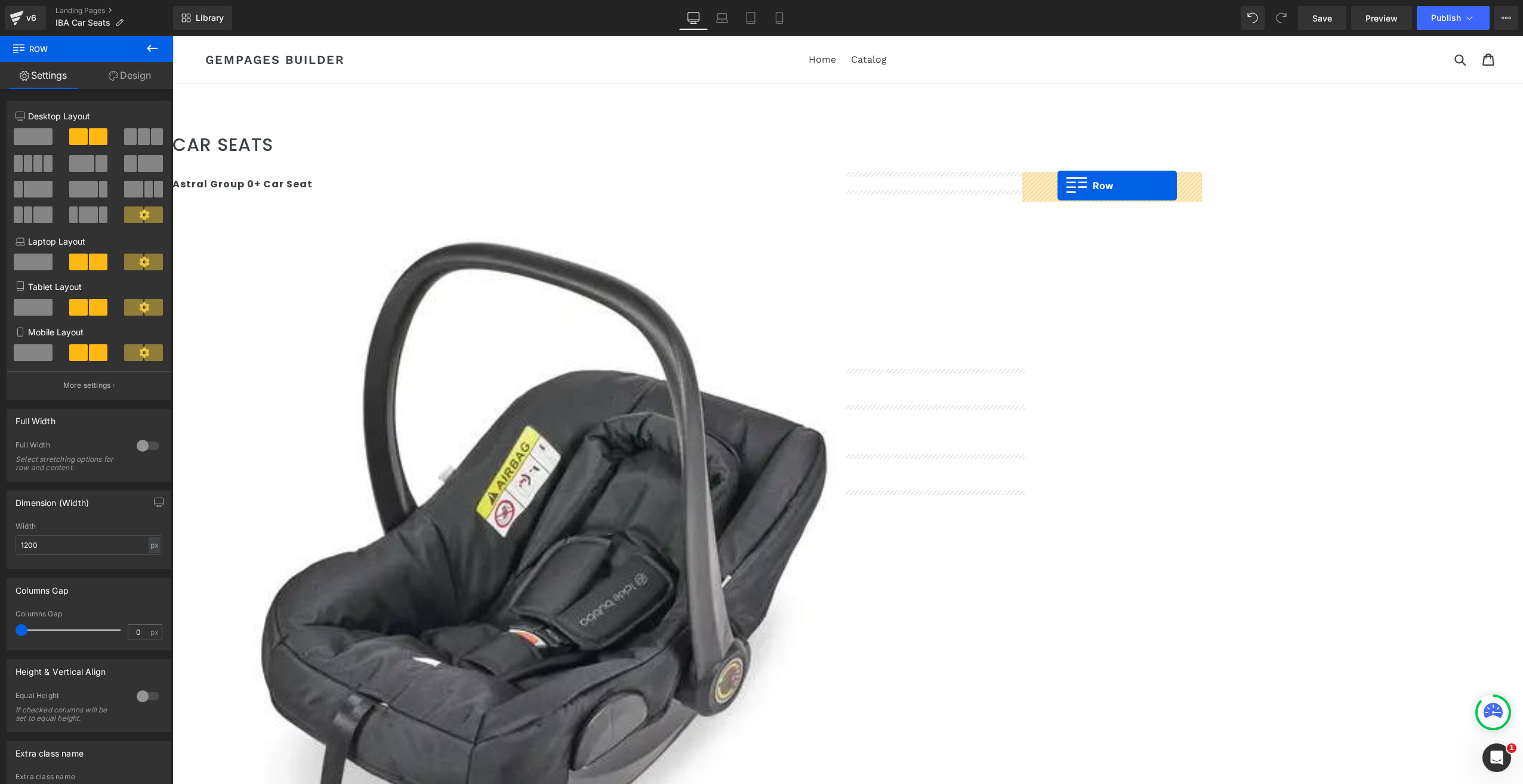
drag, startPoint x: 869, startPoint y: 501, endPoint x: 1057, endPoint y: 186, distance: 366.8
click at [1370, 21] on span "Preview" at bounding box center [1381, 18] width 32 height 13
drag, startPoint x: 1051, startPoint y: 178, endPoint x: 1024, endPoint y: 190, distance: 29.5
drag, startPoint x: 1058, startPoint y: 473, endPoint x: 1059, endPoint y: 487, distance: 14.0
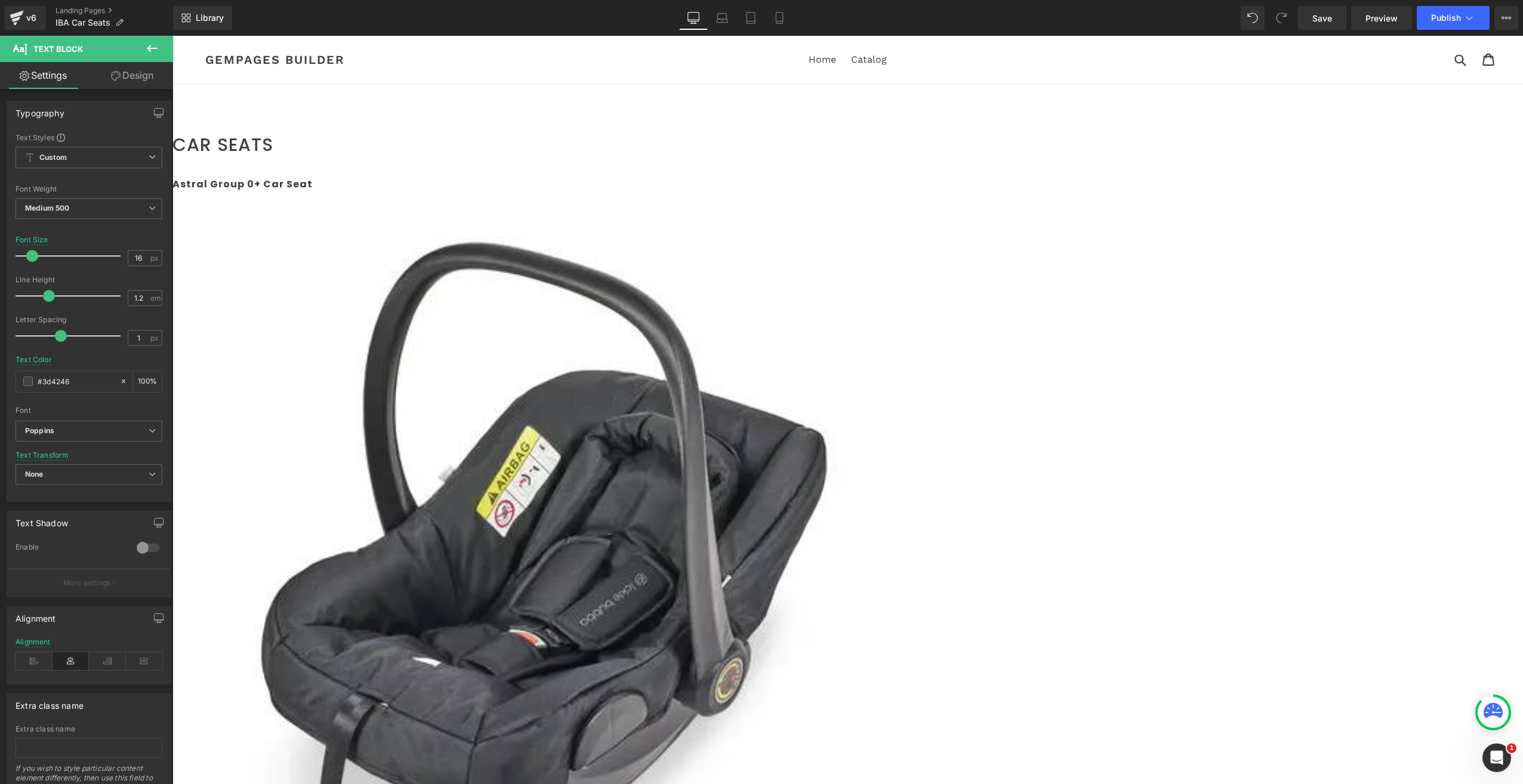
drag, startPoint x: 1109, startPoint y: 192, endPoint x: 1191, endPoint y: 182, distance: 82.6
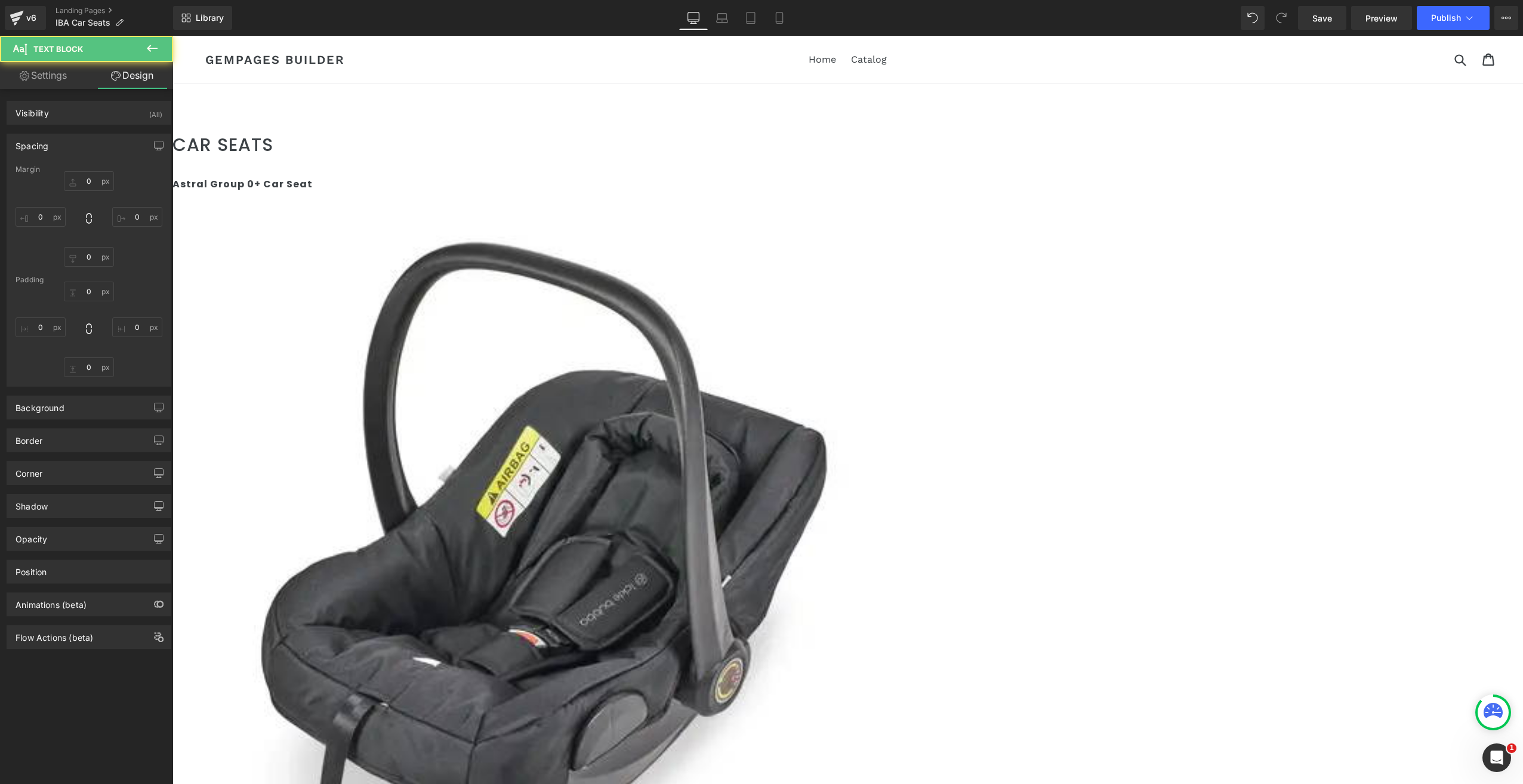
type input "0"
type input "S"
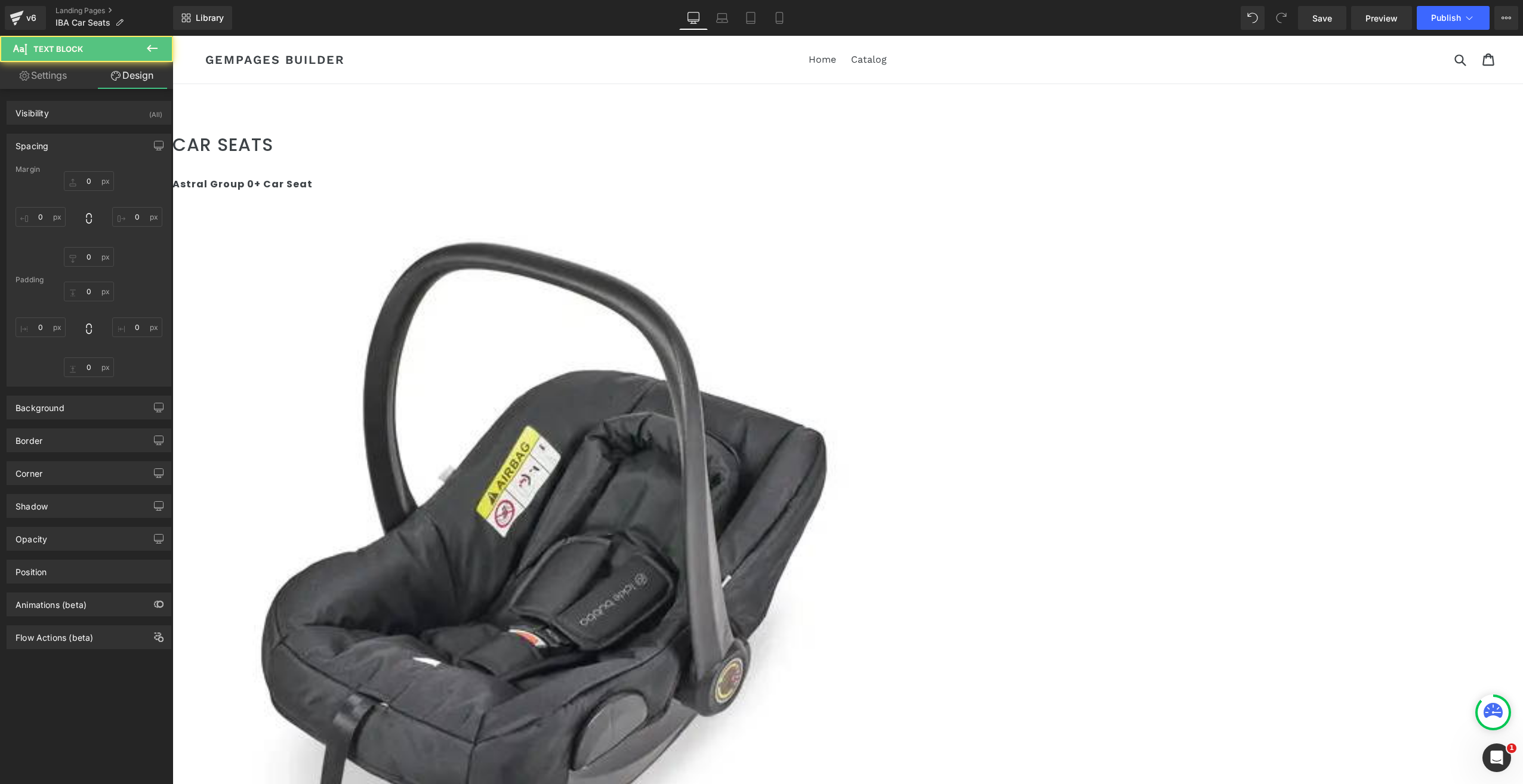
type input "0"
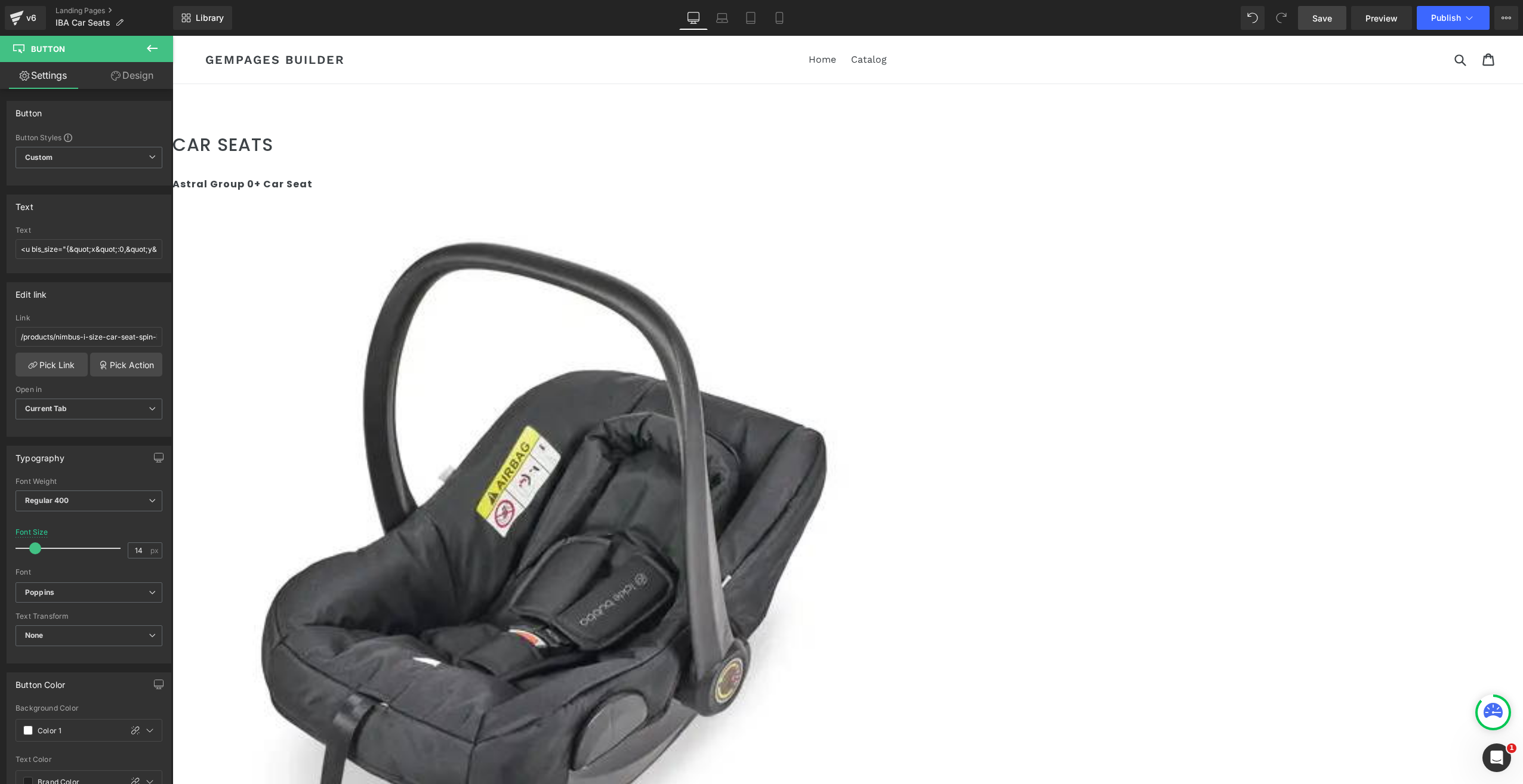
click at [1324, 16] on span "Save" at bounding box center [1322, 18] width 20 height 13
click at [1378, 20] on span "Preview" at bounding box center [1381, 18] width 32 height 13
click at [172, 36] on span "Button" at bounding box center [172, 36] width 0 height 0
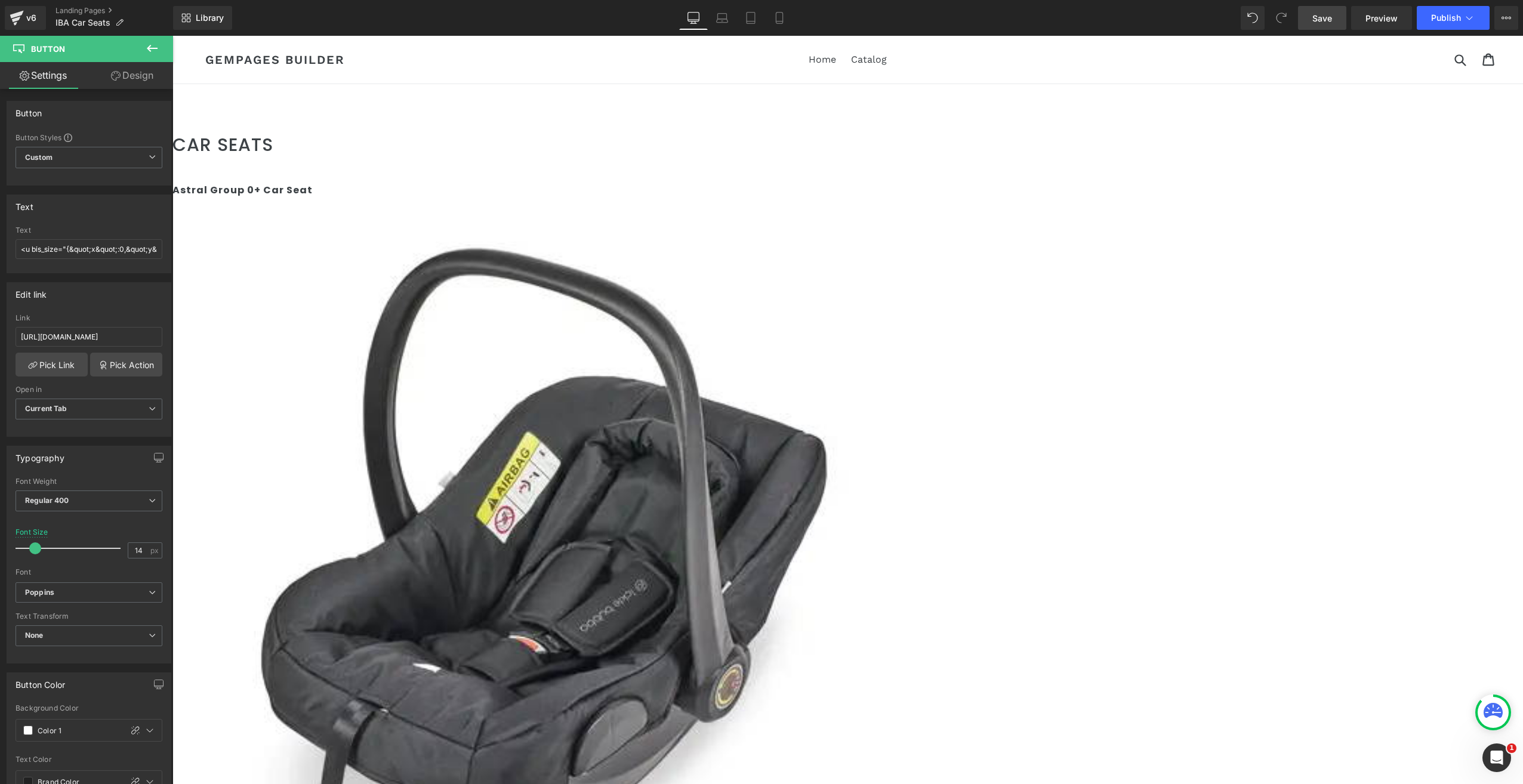
click at [172, 36] on span "Row" at bounding box center [172, 36] width 0 height 0
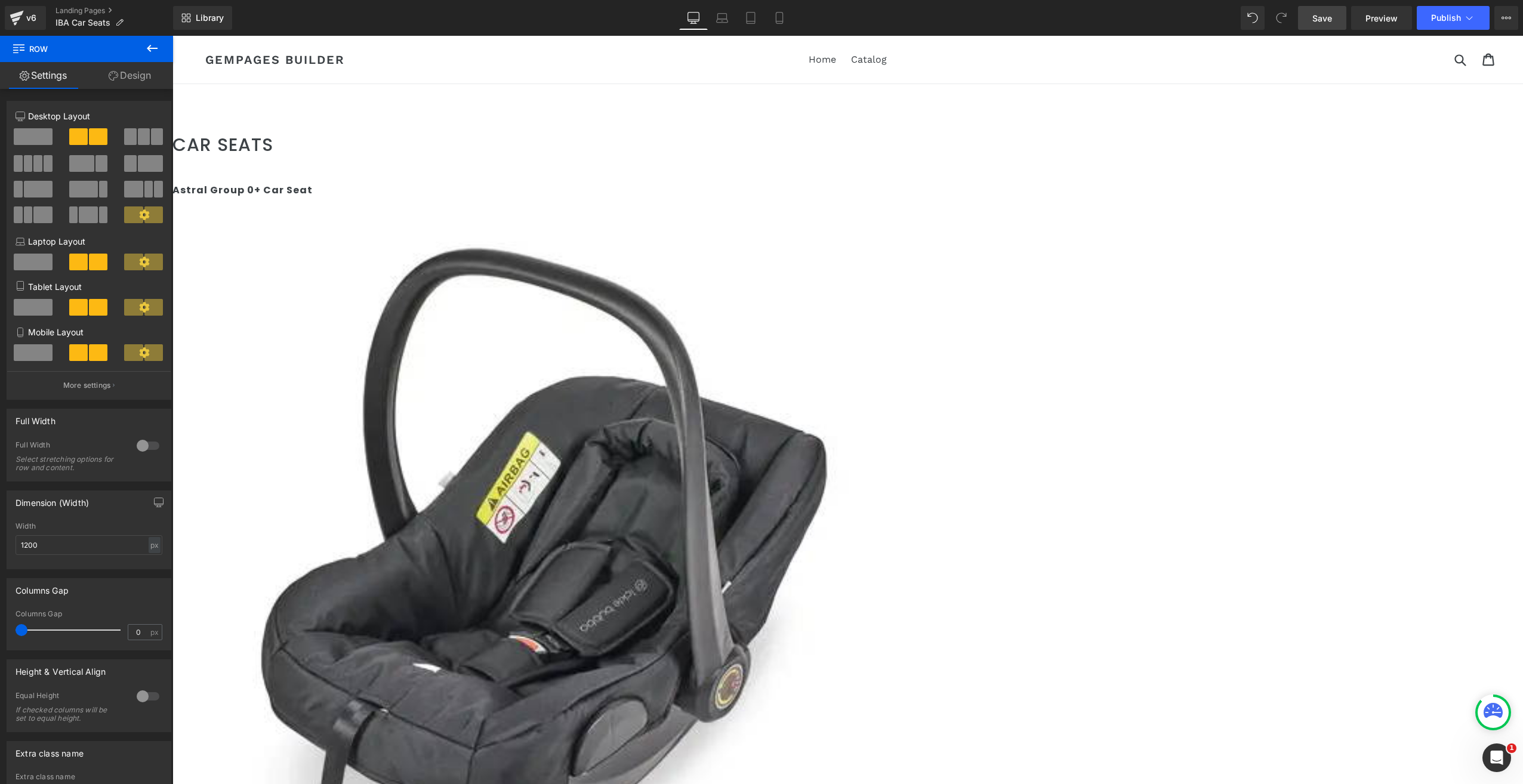
click at [172, 36] on icon at bounding box center [172, 36] width 0 height 0
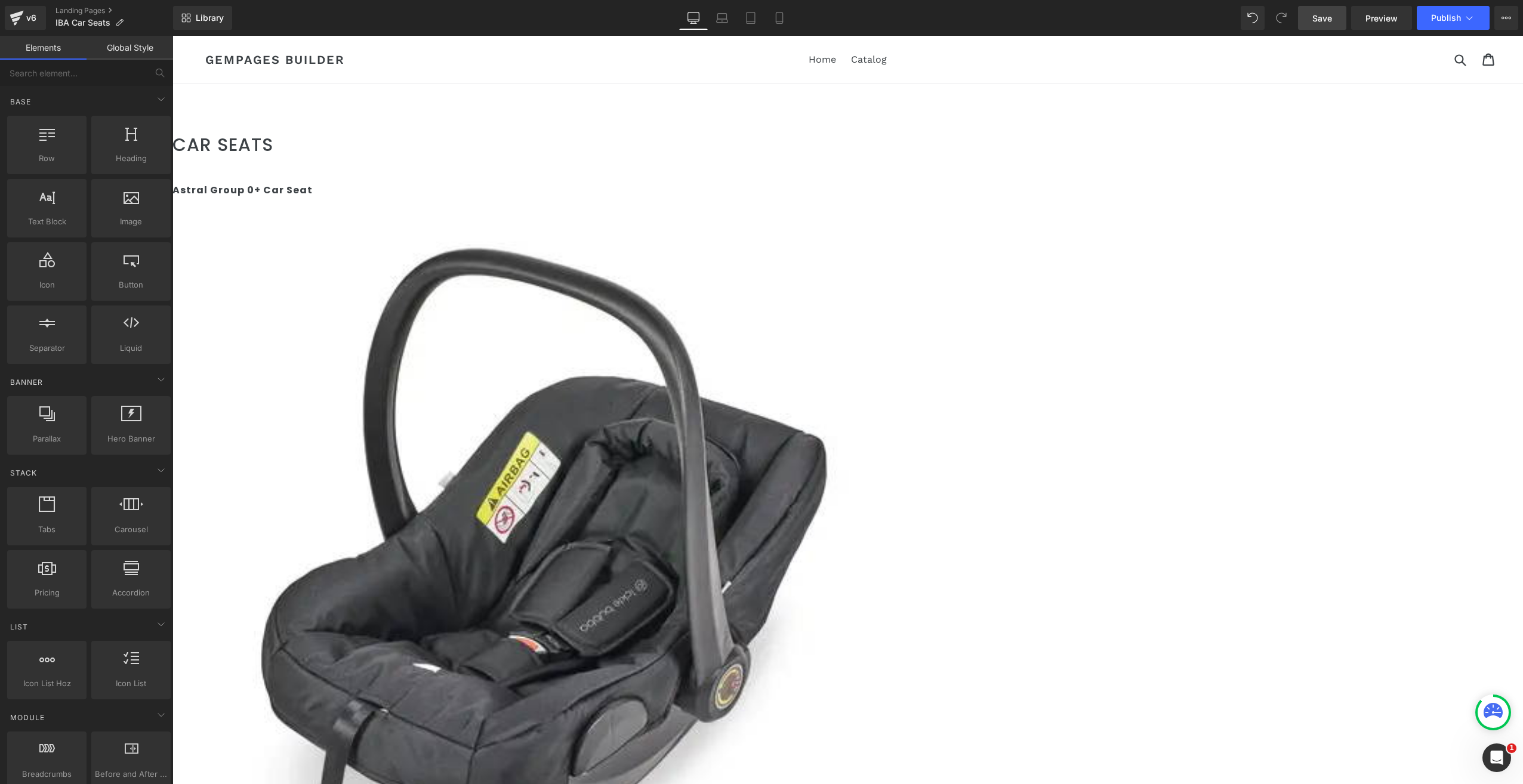
click at [1321, 20] on span "Save" at bounding box center [1322, 18] width 20 height 13
